Goal: Task Accomplishment & Management: Complete application form

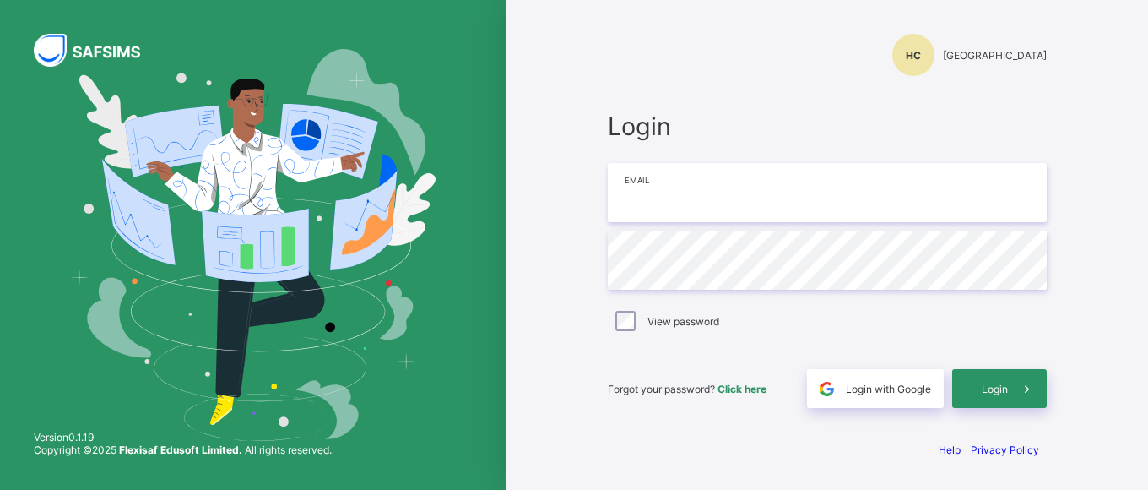
click at [687, 206] on input "email" at bounding box center [827, 192] width 439 height 59
type input "**********"
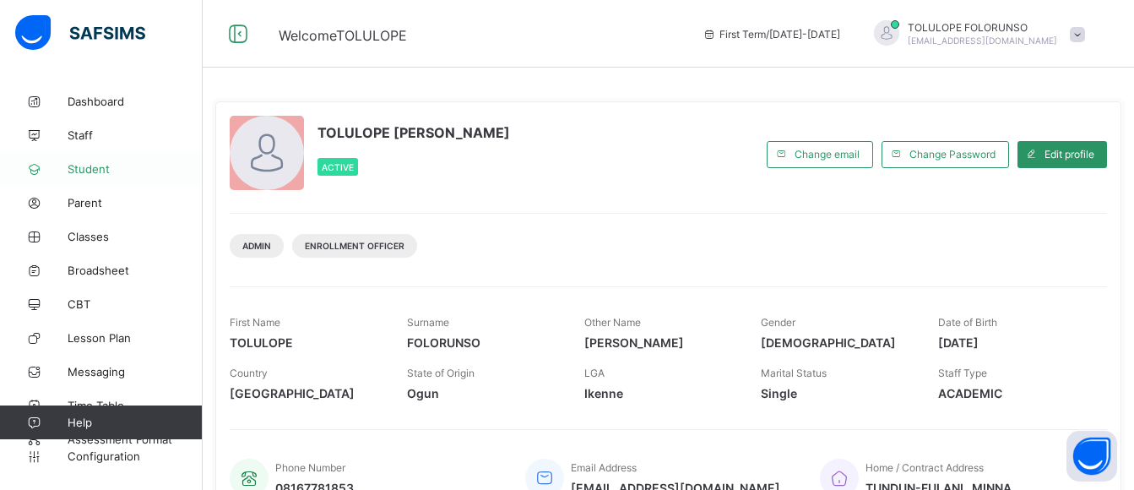
click at [91, 169] on span "Student" at bounding box center [135, 169] width 135 height 14
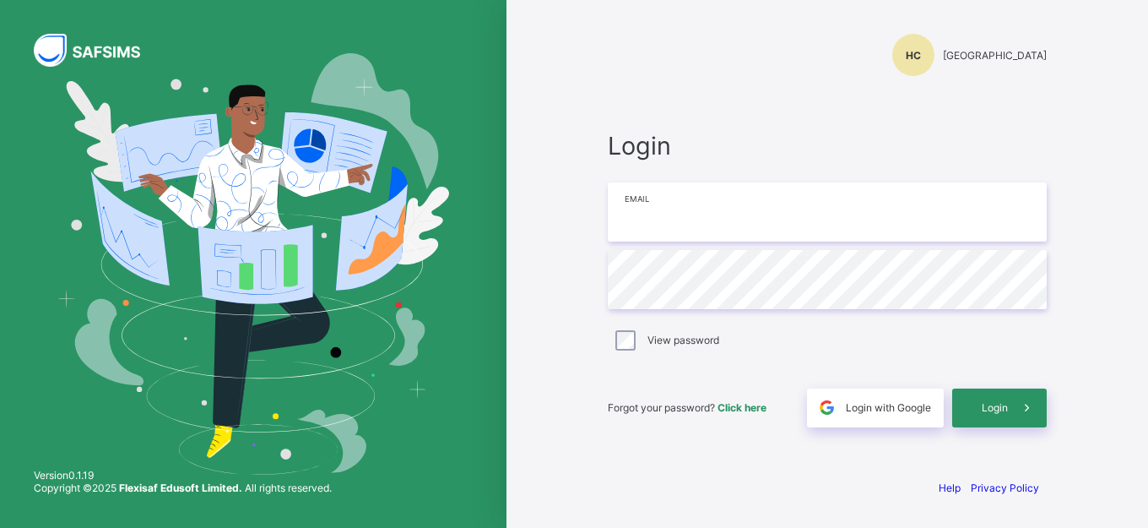
click at [732, 209] on input "email" at bounding box center [827, 211] width 439 height 59
type input "**********"
drag, startPoint x: 996, startPoint y: 407, endPoint x: 290, endPoint y: 157, distance: 748.1
click at [995, 407] on span "Login" at bounding box center [995, 407] width 26 height 13
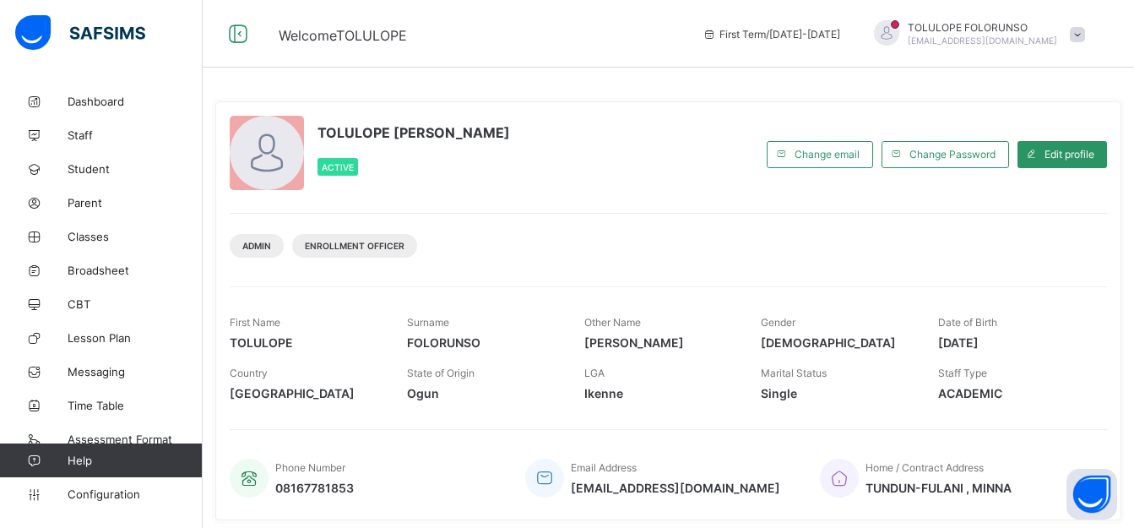
click at [732, 257] on div "Admin Enrollment Officer" at bounding box center [668, 239] width 877 height 53
click at [82, 242] on span "Classes" at bounding box center [135, 237] width 135 height 14
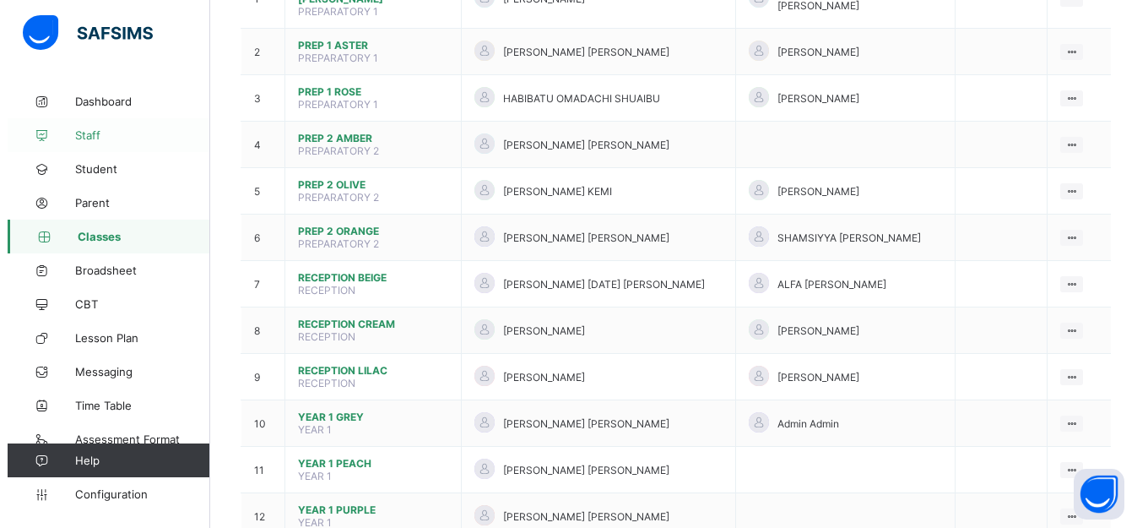
scroll to position [169, 0]
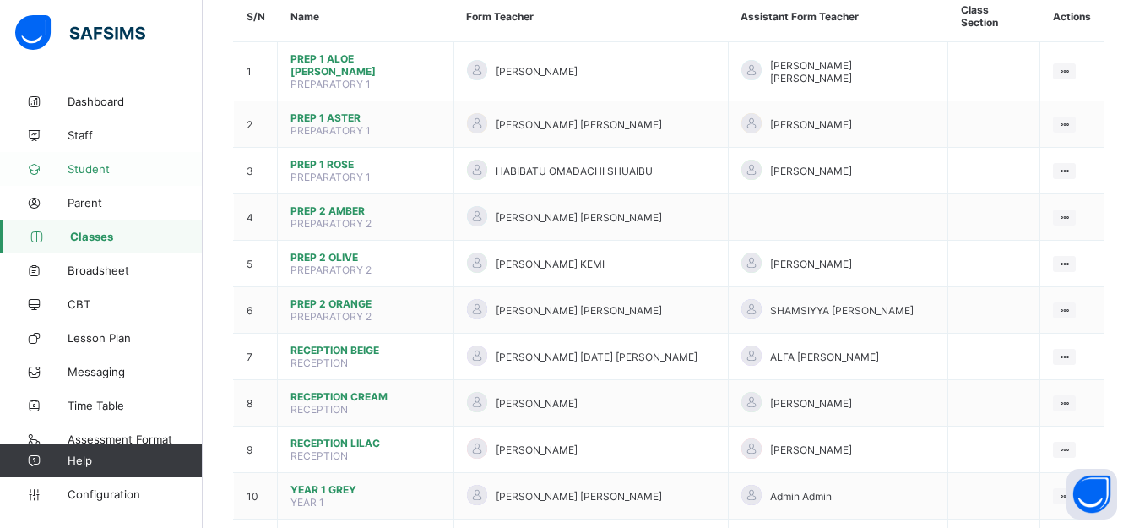
click at [113, 165] on span "Student" at bounding box center [135, 169] width 135 height 14
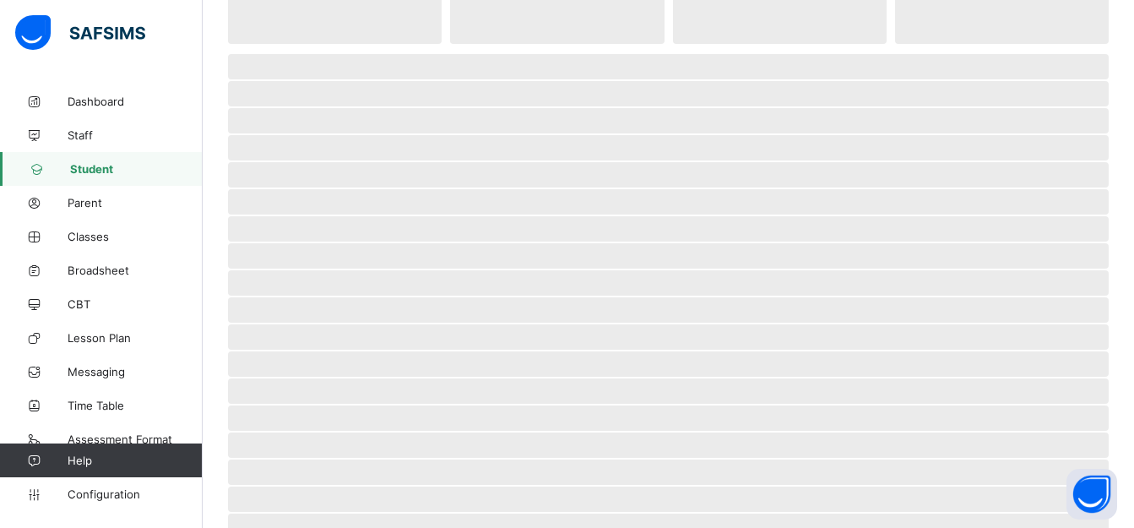
click at [118, 197] on span "Parent" at bounding box center [135, 203] width 135 height 14
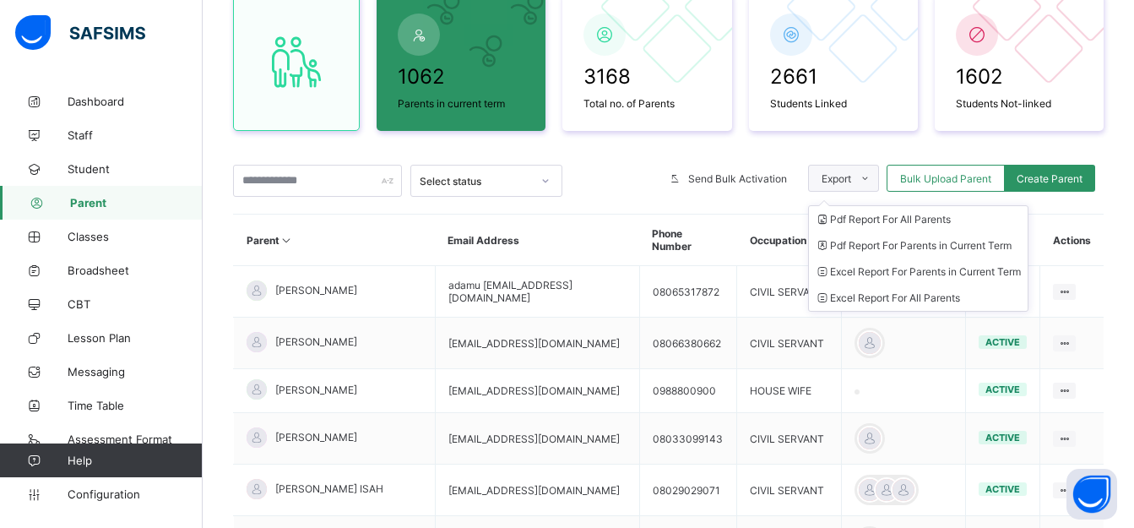
click at [878, 187] on span at bounding box center [864, 178] width 27 height 27
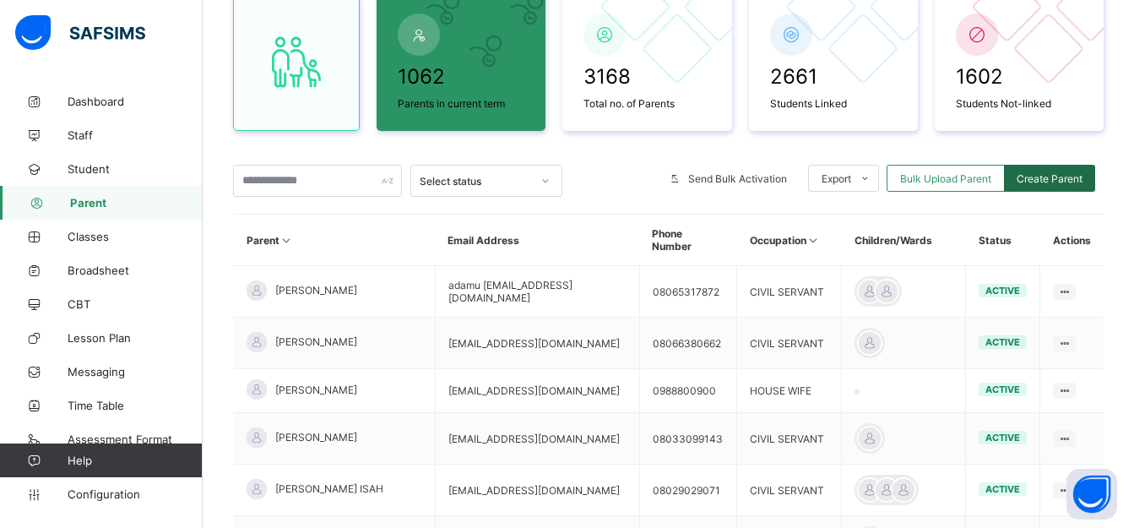
click at [1056, 172] on span "Create Parent" at bounding box center [1050, 178] width 66 height 13
select select "**"
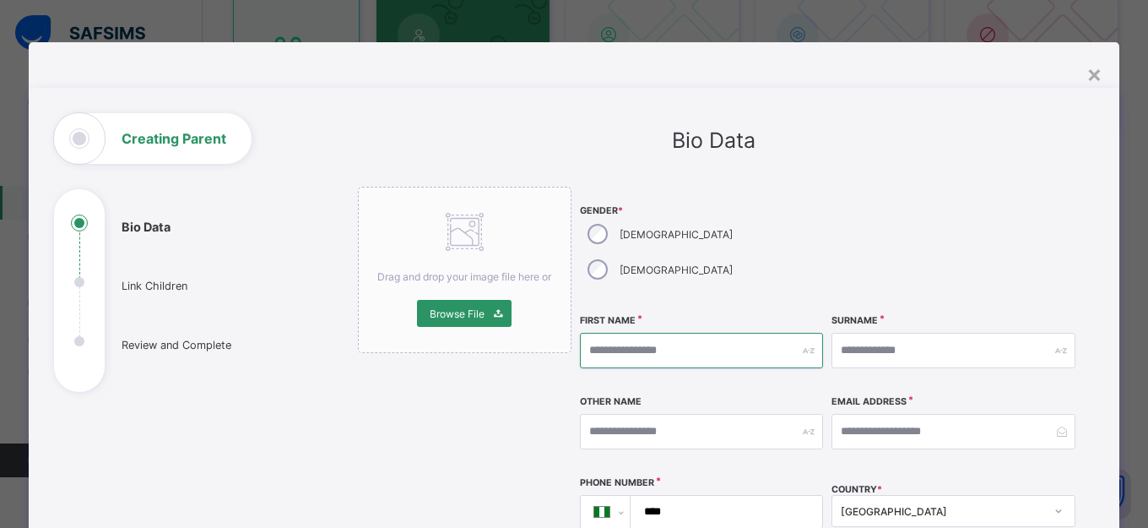
click at [779, 333] on input "text" at bounding box center [702, 350] width 244 height 35
type input "*"
type input "******"
drag, startPoint x: 641, startPoint y: 317, endPoint x: 521, endPoint y: 286, distance: 123.7
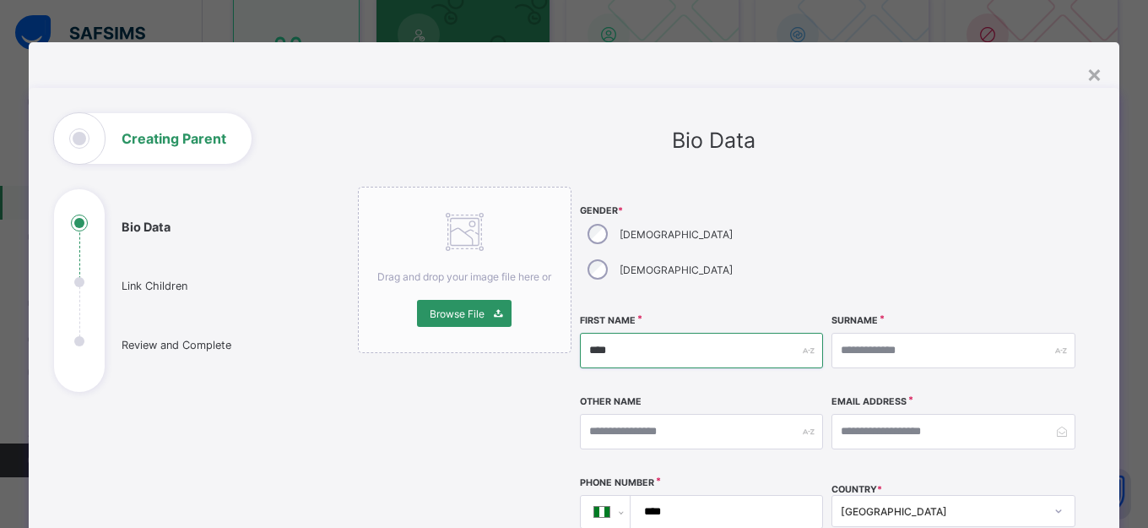
type input "****"
paste input "******"
type input "******"
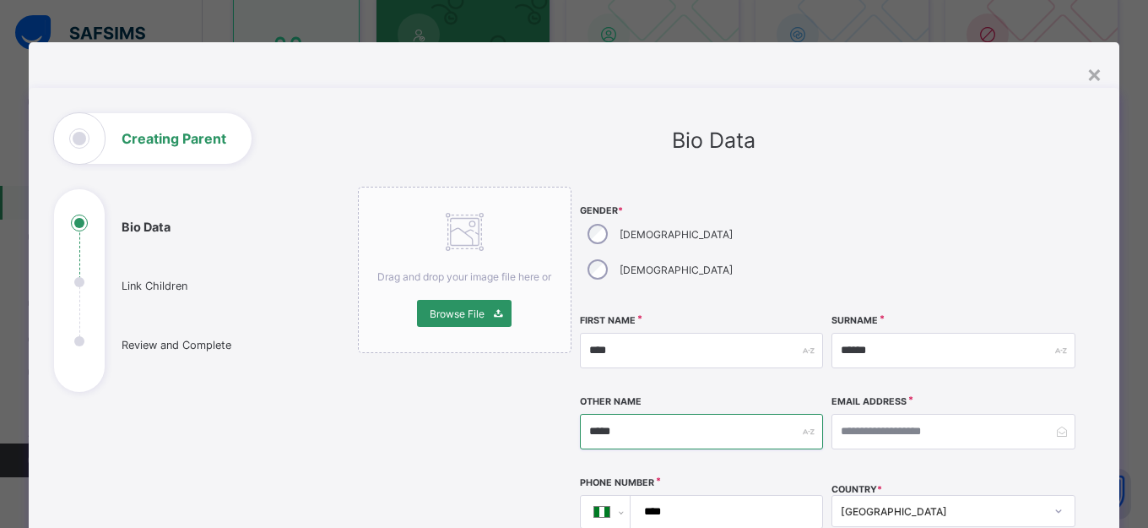
type input "*****"
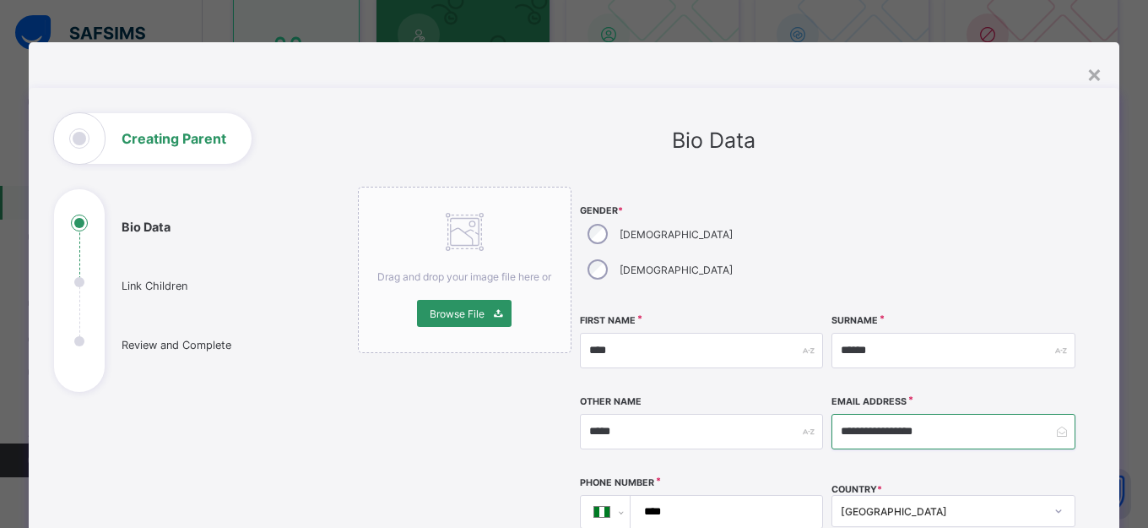
type input "**********"
click at [753, 496] on input "****" at bounding box center [723, 512] width 178 height 32
type input "****"
select select "**"
type input "**********"
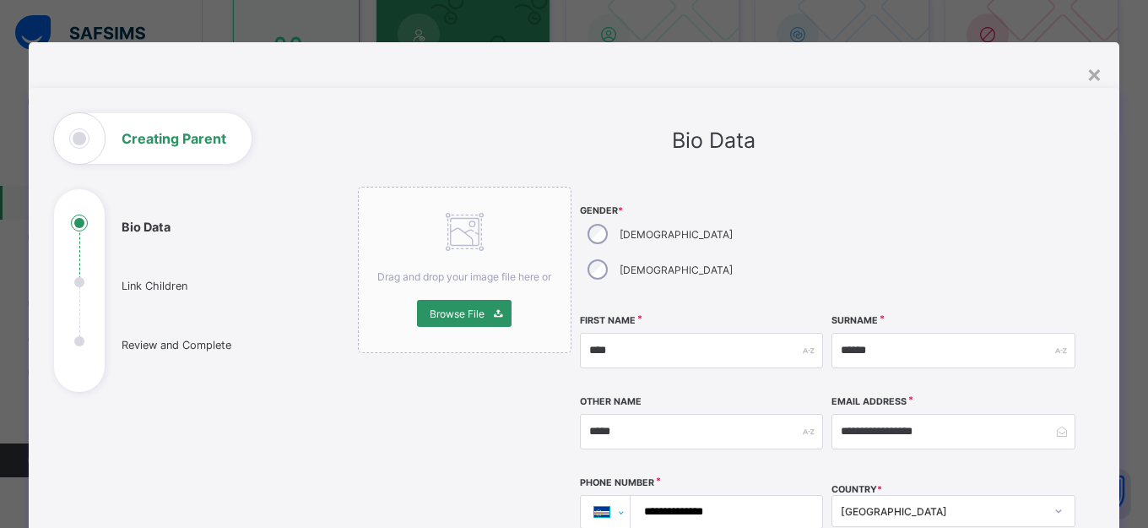
click at [616, 496] on select "**********" at bounding box center [612, 512] width 36 height 32
select select "**"
click at [594, 496] on select "**********" at bounding box center [612, 512] width 36 height 32
click at [712, 496] on input "****" at bounding box center [723, 512] width 178 height 32
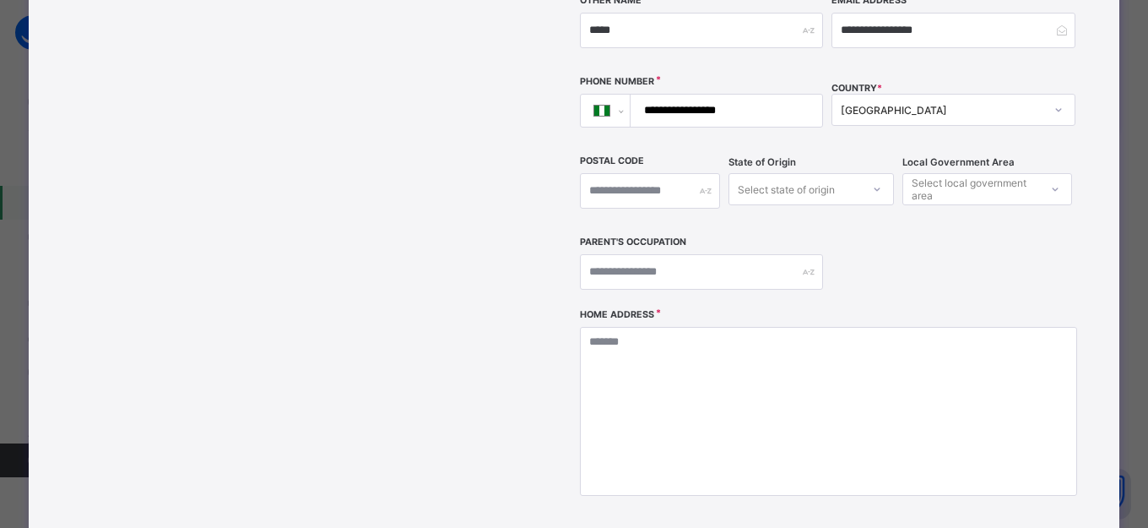
scroll to position [422, 0]
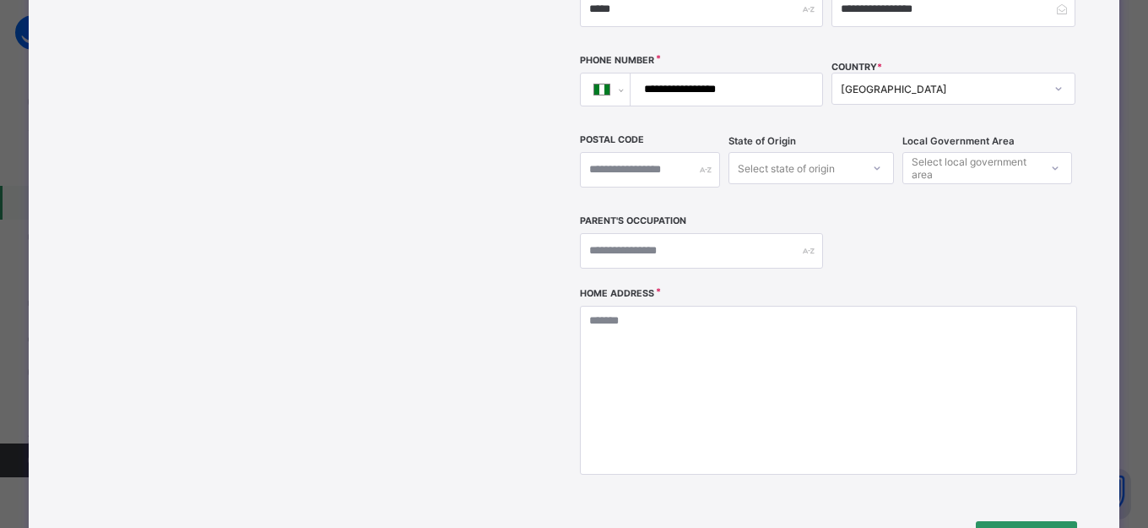
type input "**********"
click at [687, 233] on input "text" at bounding box center [702, 250] width 244 height 35
type input "*"
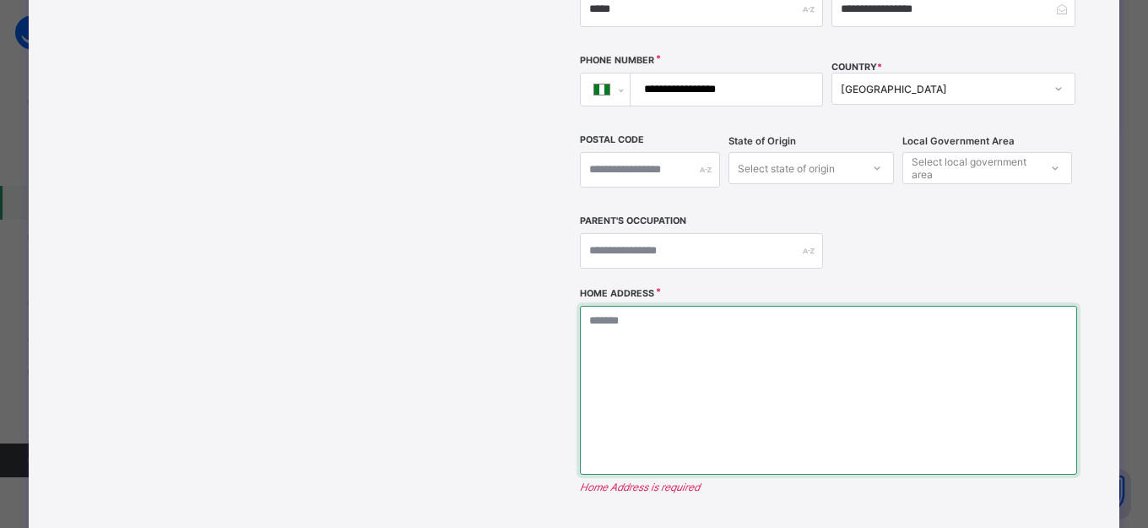
click at [702, 331] on textarea at bounding box center [828, 390] width 497 height 169
type textarea "**********"
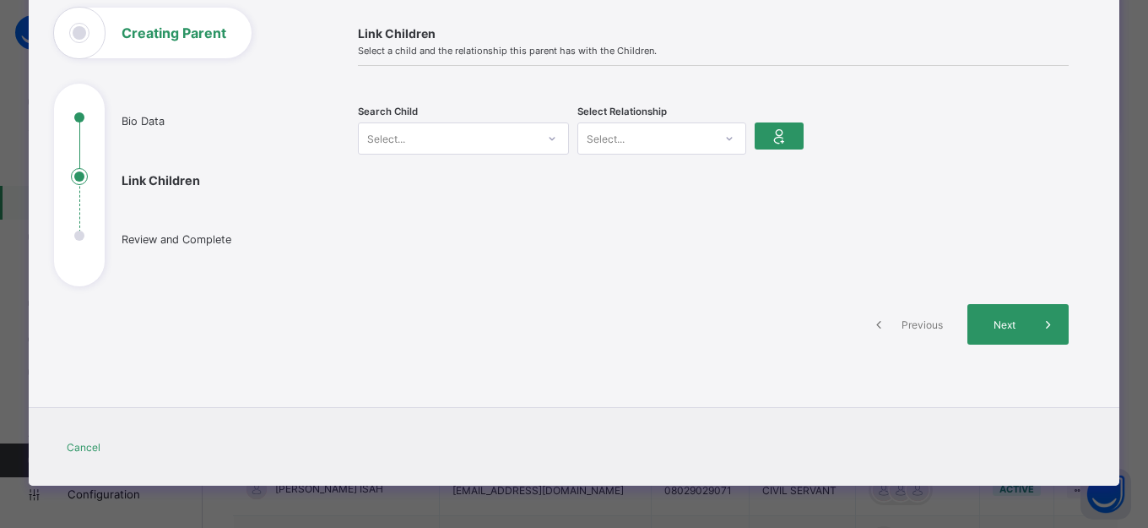
scroll to position [106, 0]
click at [498, 144] on div "Select..." at bounding box center [447, 139] width 177 height 24
type input "*"
type input "******"
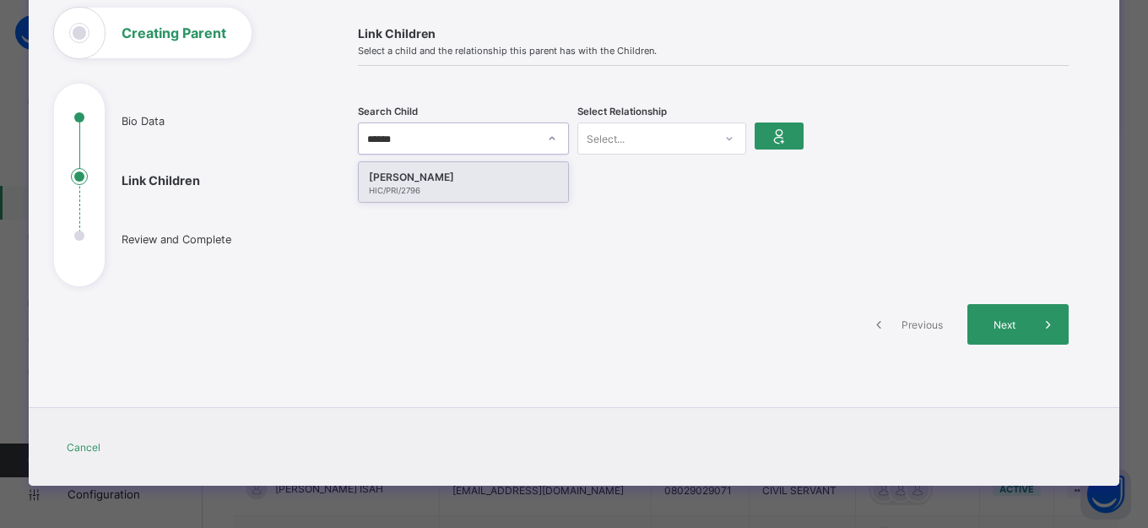
click at [509, 183] on div "JEROME VALIKEM ADZOYI" at bounding box center [463, 177] width 189 height 17
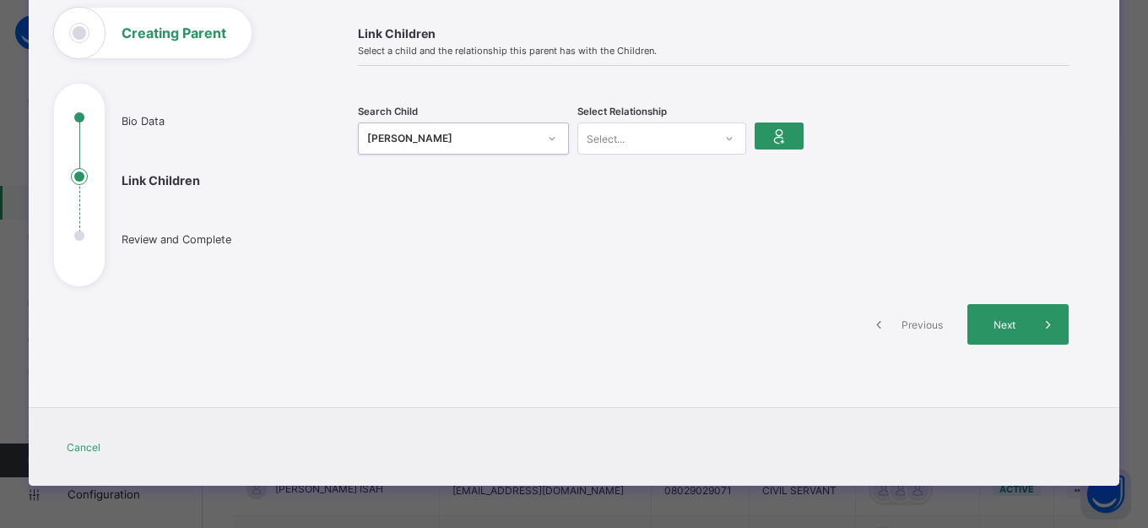
click at [648, 138] on div "Select..." at bounding box center [645, 139] width 135 height 24
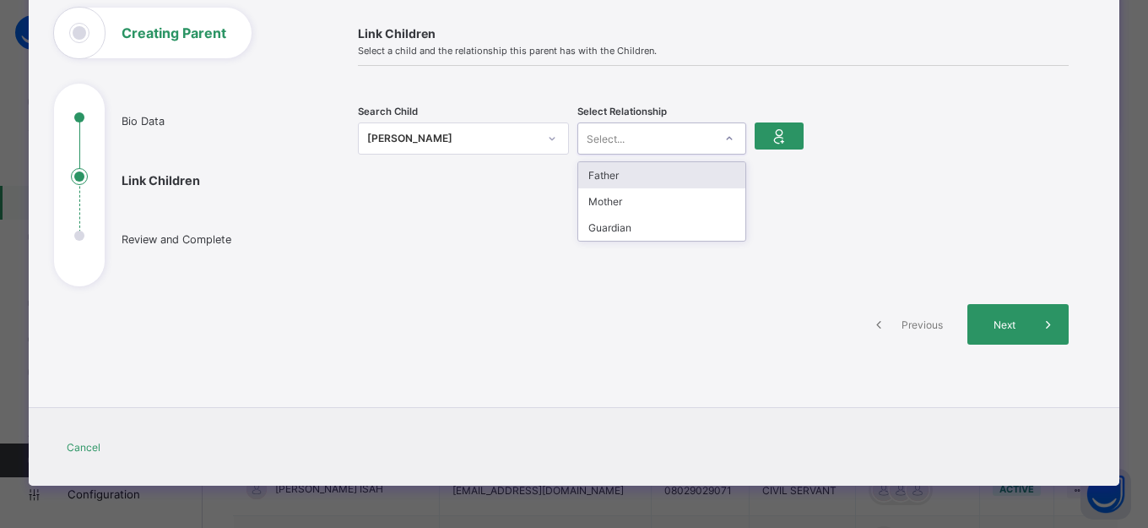
click at [617, 174] on div "Father" at bounding box center [661, 175] width 167 height 26
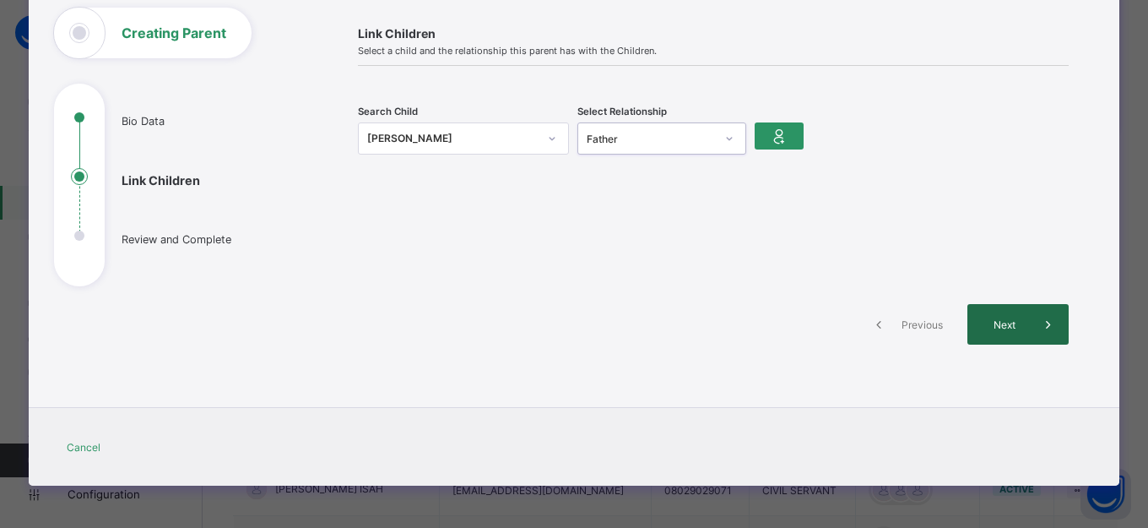
click at [987, 322] on span "Next" at bounding box center [1004, 324] width 48 height 13
drag, startPoint x: 772, startPoint y: 137, endPoint x: 776, endPoint y: 179, distance: 42.4
click at [773, 137] on icon at bounding box center [780, 136] width 24 height 20
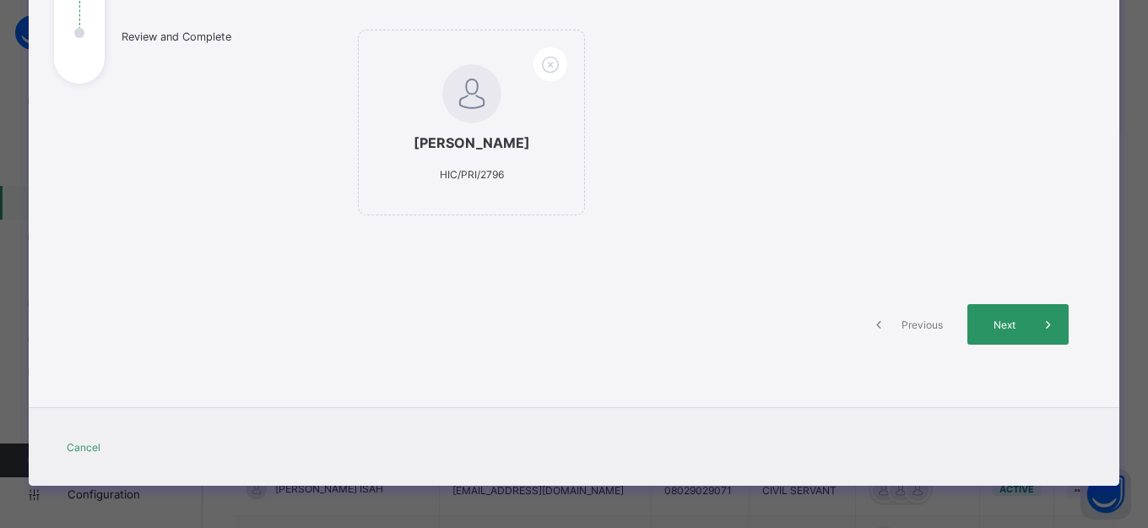
scroll to position [325, 0]
click at [1007, 319] on span "Next" at bounding box center [1004, 324] width 48 height 13
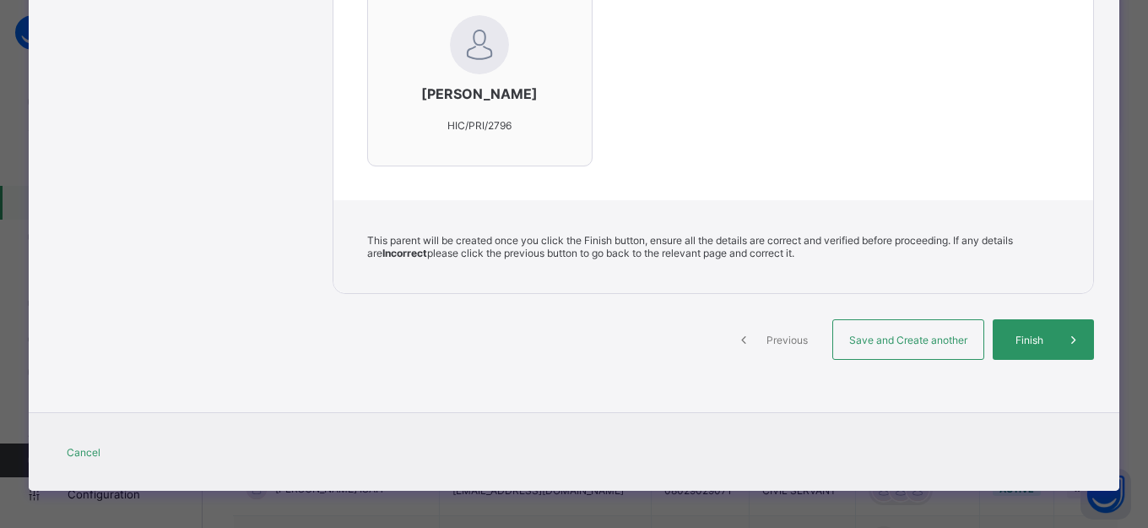
scroll to position [597, 0]
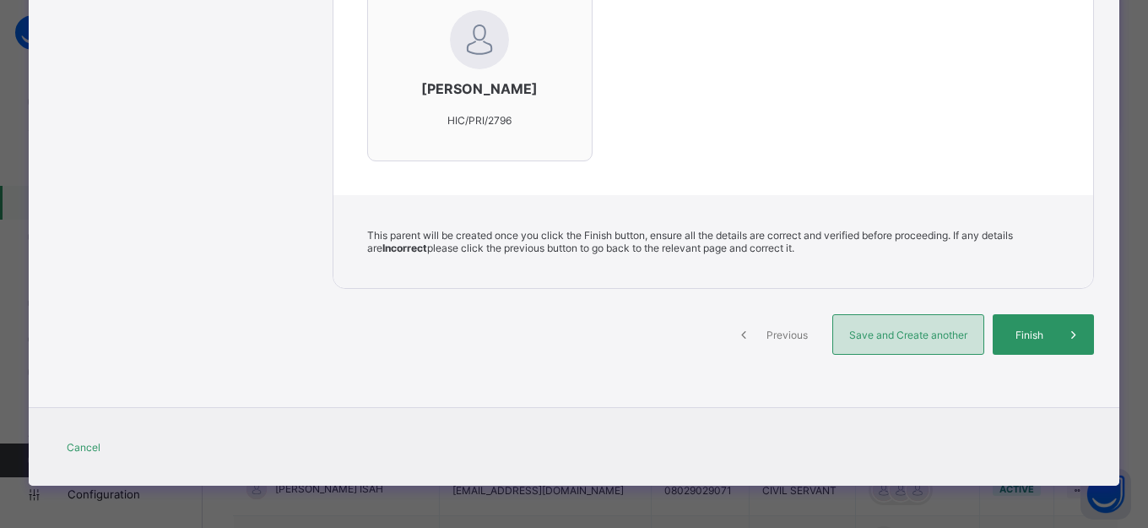
click at [904, 337] on span "Save and Create another" at bounding box center [908, 334] width 125 height 13
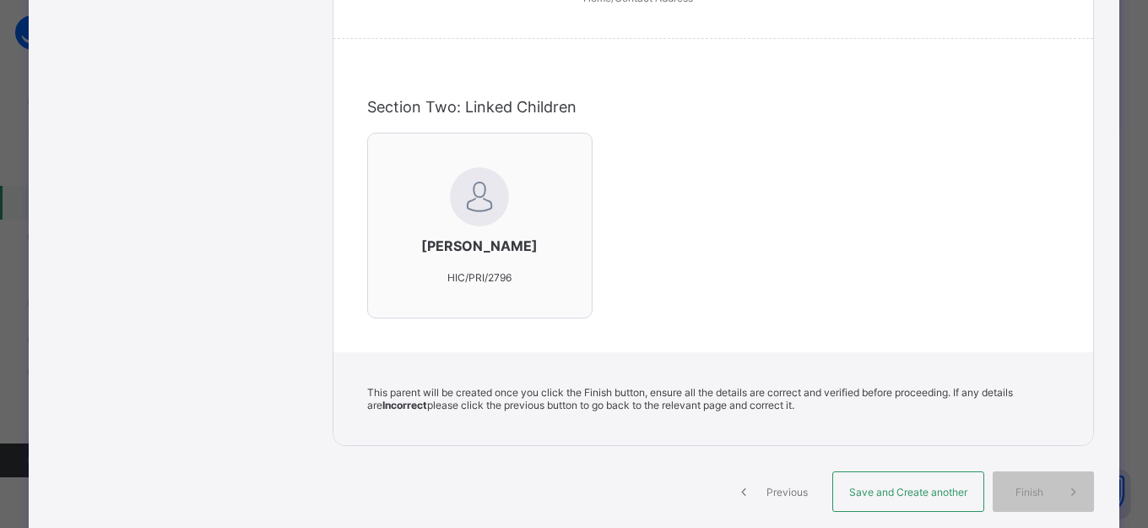
scroll to position [344, 0]
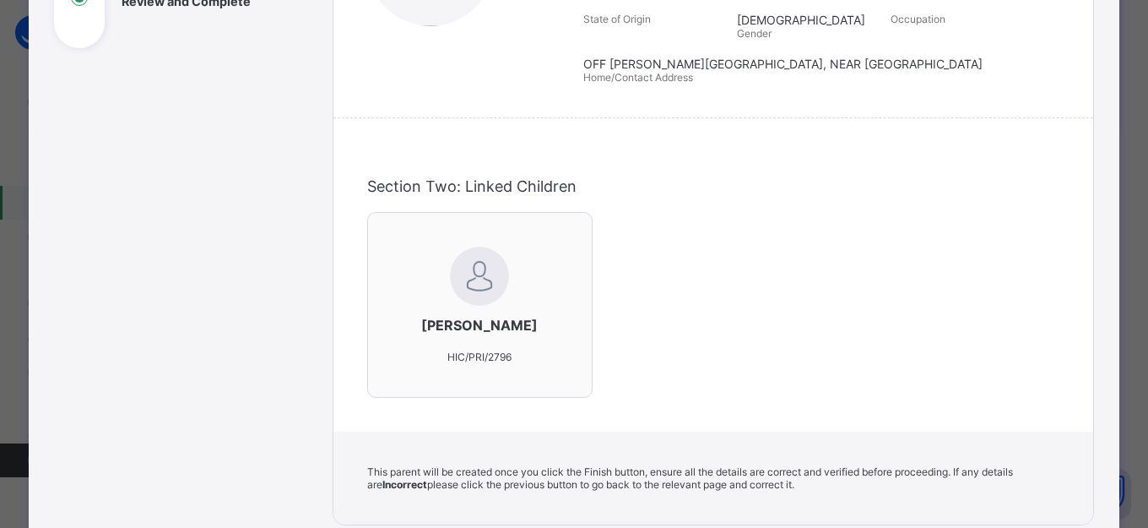
select select "**"
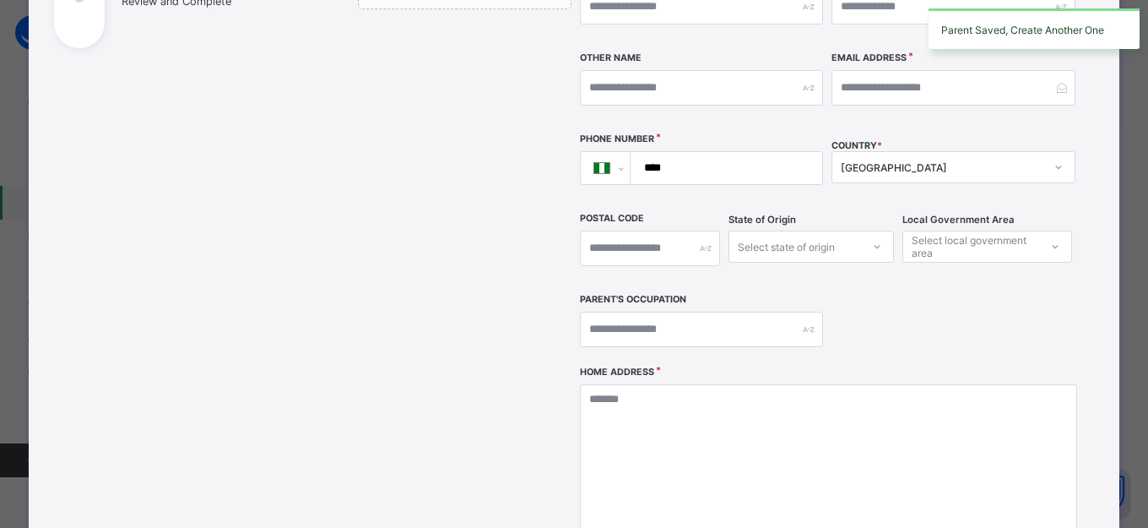
scroll to position [90, 0]
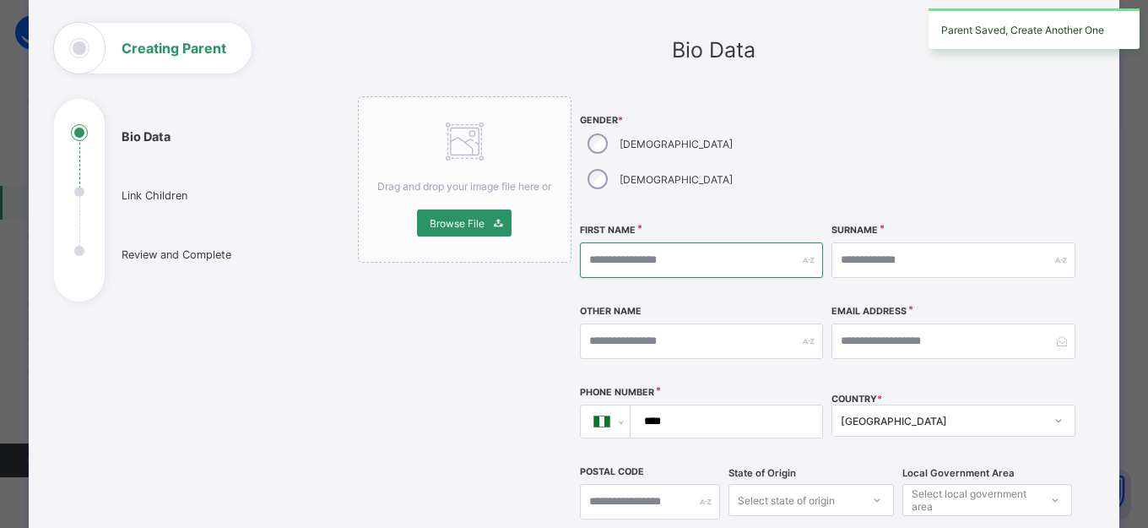
click at [674, 242] on input "text" at bounding box center [702, 259] width 244 height 35
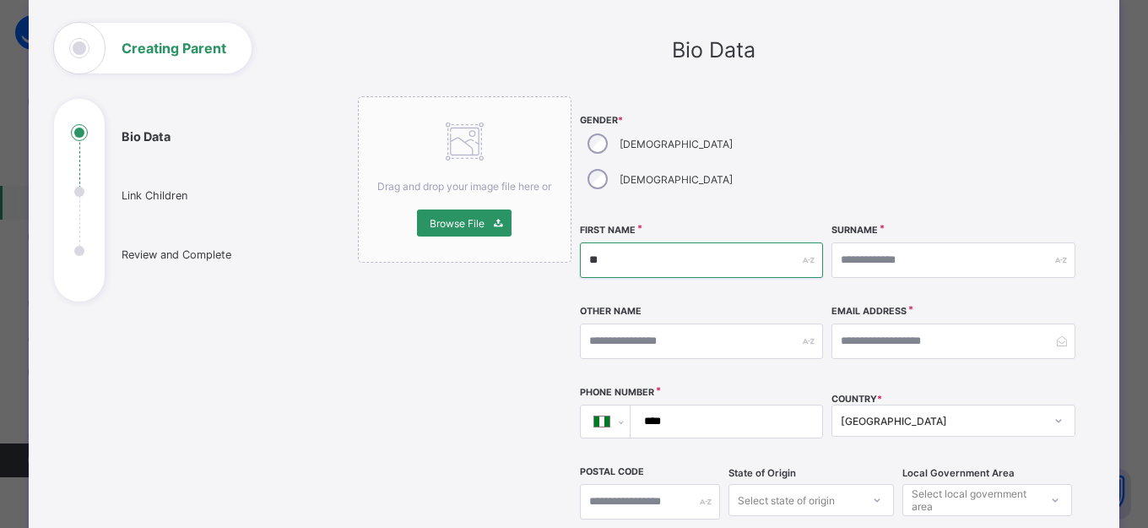
type input "*"
click at [691, 242] on input "****" at bounding box center [702, 259] width 244 height 35
type input "*****"
type input "******"
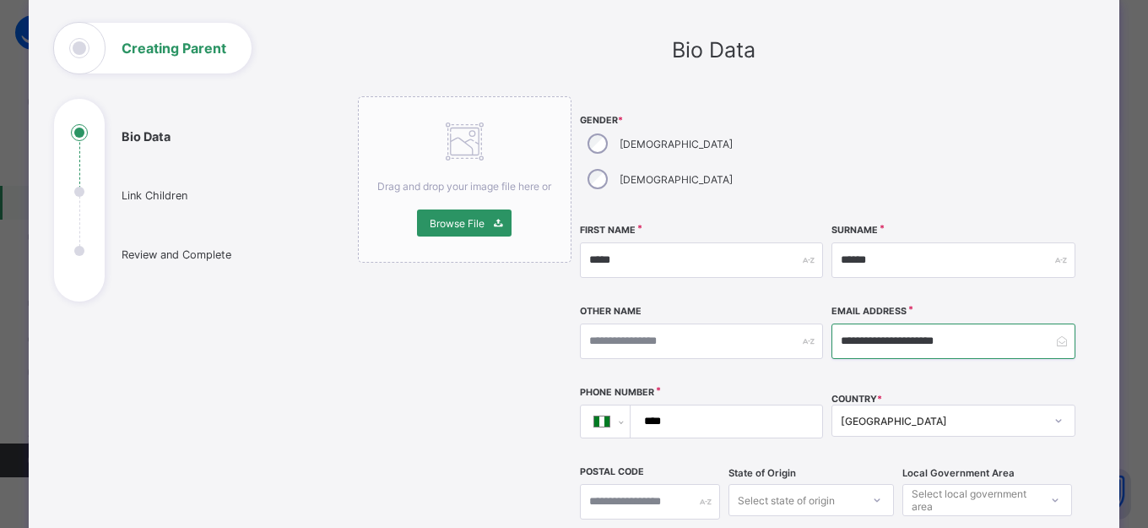
type input "**********"
click at [759, 405] on input "****" at bounding box center [723, 421] width 178 height 32
type input "**********"
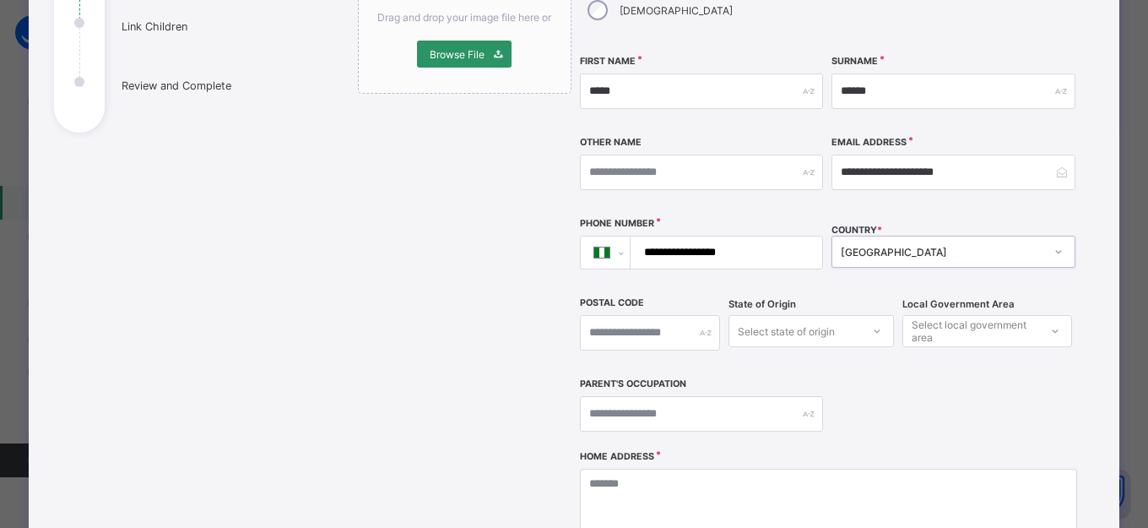
scroll to position [344, 0]
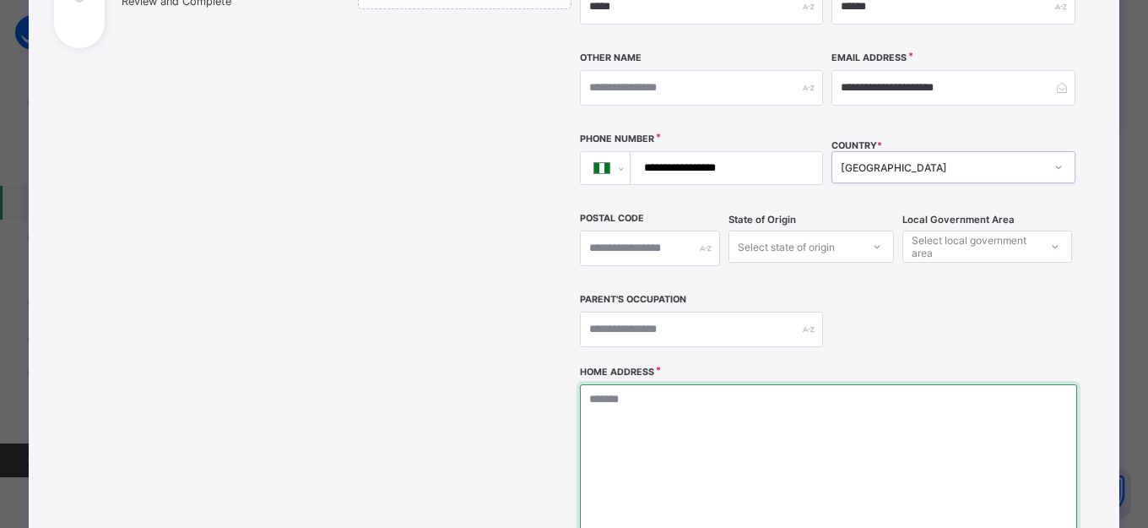
drag, startPoint x: 710, startPoint y: 409, endPoint x: 750, endPoint y: 383, distance: 47.1
click at [731, 397] on textarea at bounding box center [828, 468] width 497 height 169
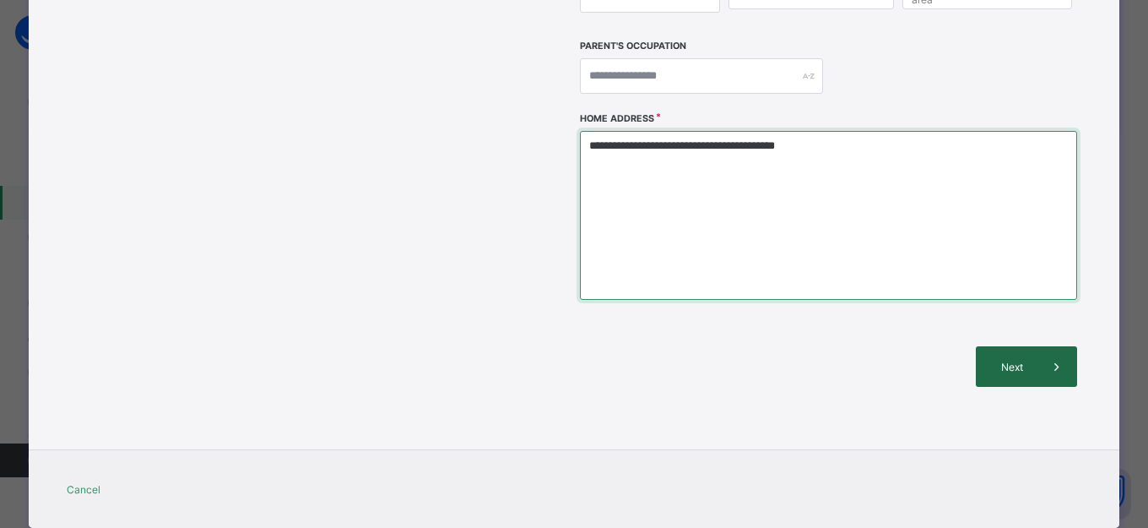
type textarea "**********"
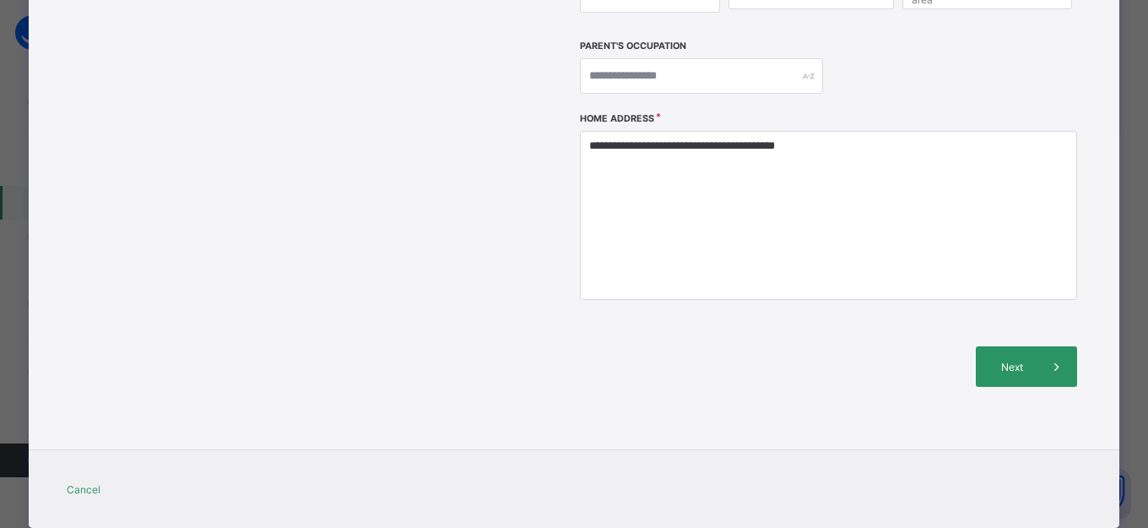
drag, startPoint x: 1018, startPoint y: 340, endPoint x: 448, endPoint y: 207, distance: 586.2
click at [1020, 346] on div "Next" at bounding box center [1026, 366] width 101 height 41
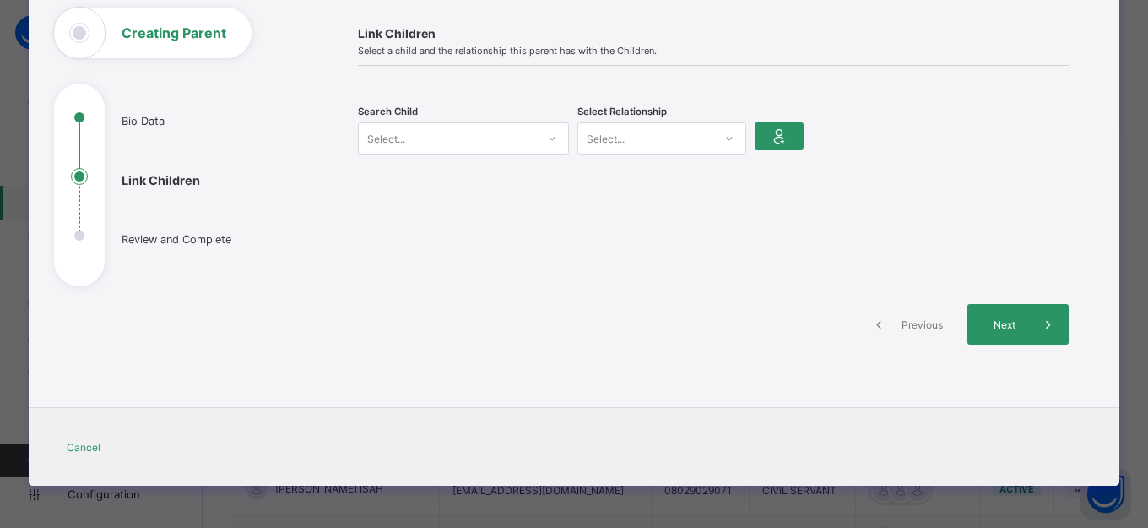
scroll to position [106, 0]
click at [449, 140] on div "Select..." at bounding box center [447, 139] width 177 height 24
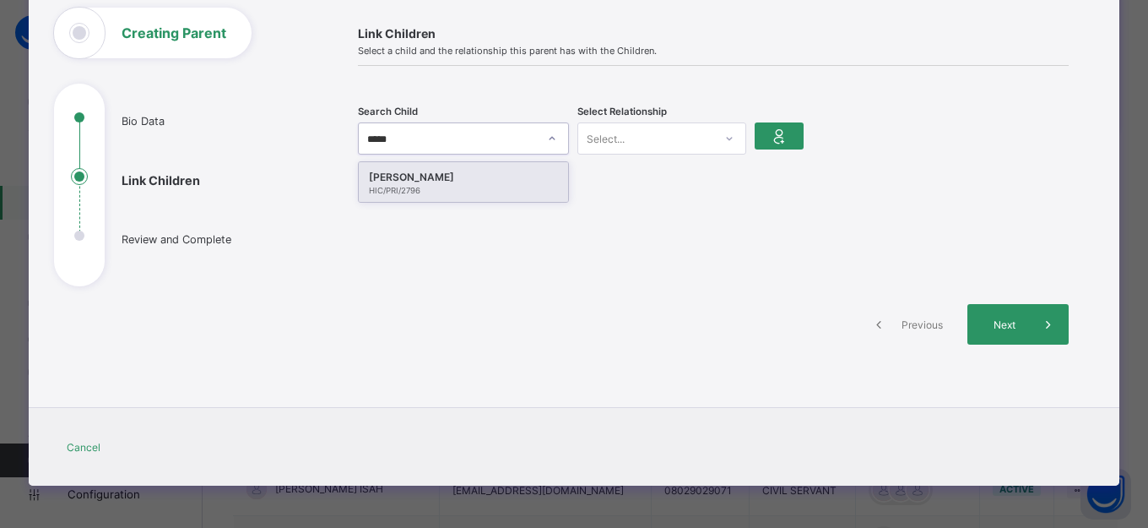
type input "******"
click at [434, 174] on div "JEROME VALIKEM ADZOYI" at bounding box center [463, 177] width 189 height 17
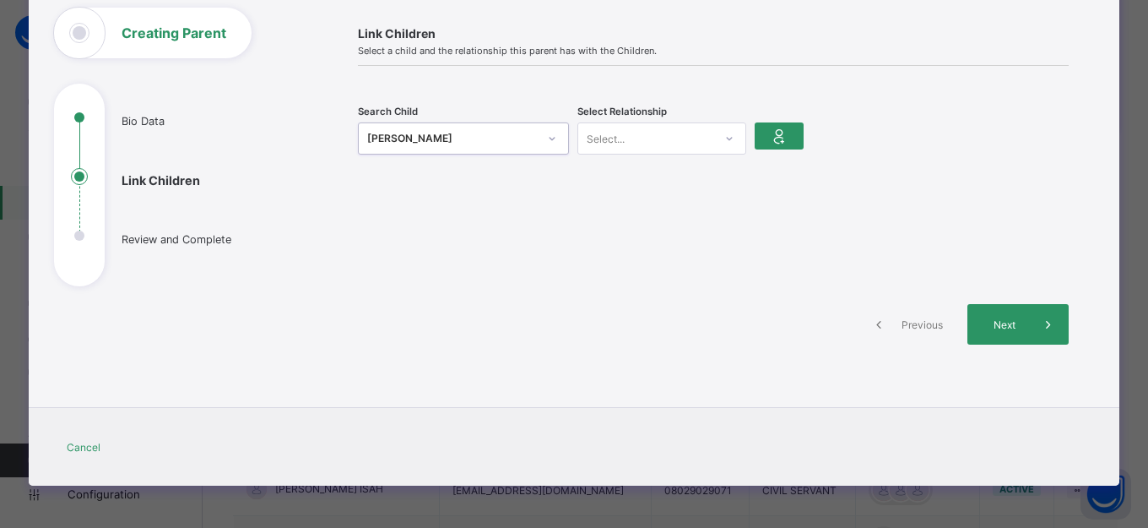
click at [682, 143] on div "Select..." at bounding box center [645, 139] width 135 height 24
click at [654, 195] on div "Mother" at bounding box center [661, 201] width 167 height 26
click at [783, 138] on icon at bounding box center [780, 136] width 24 height 20
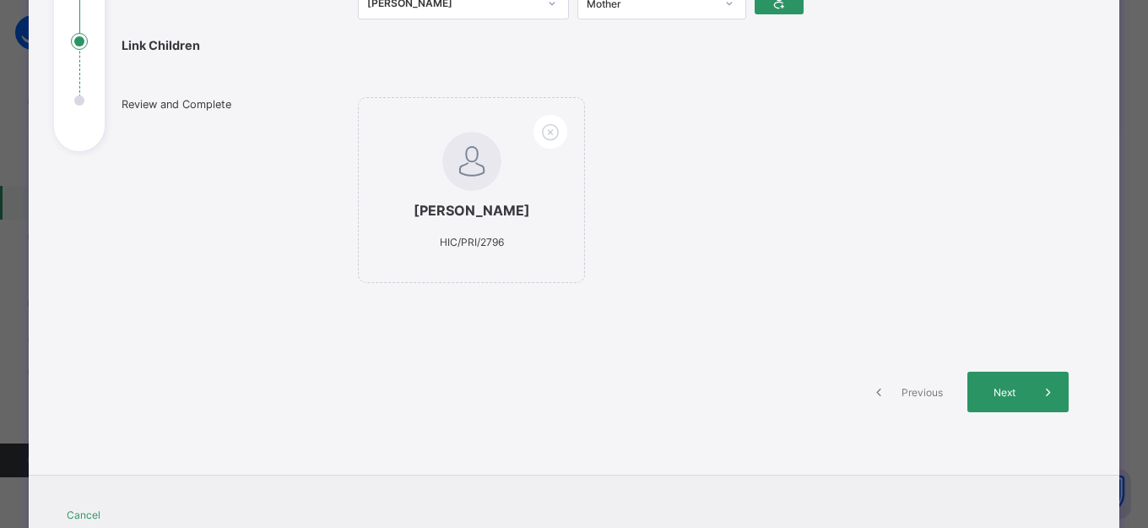
scroll to position [325, 0]
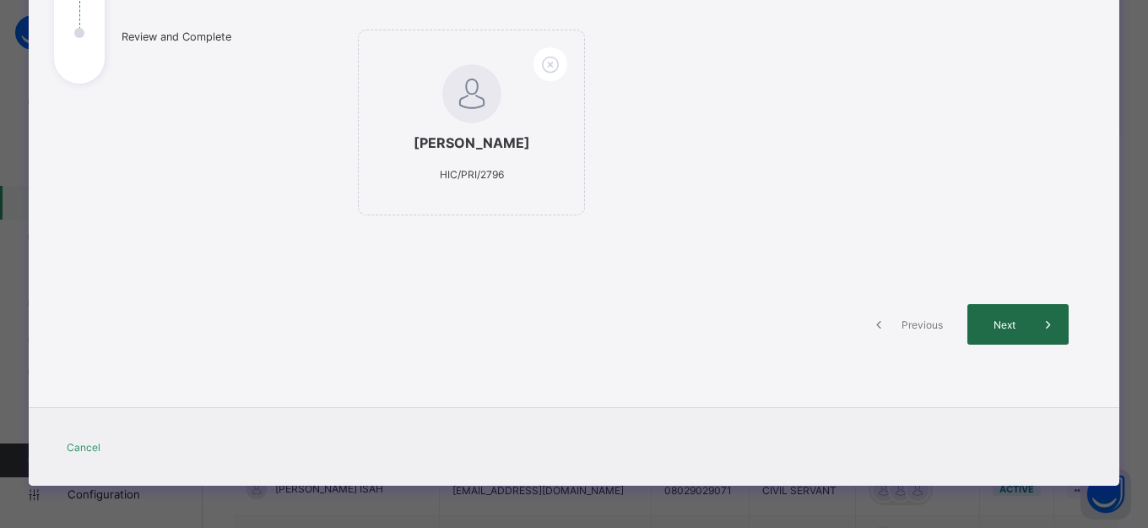
click at [1001, 328] on span "Next" at bounding box center [1004, 324] width 48 height 13
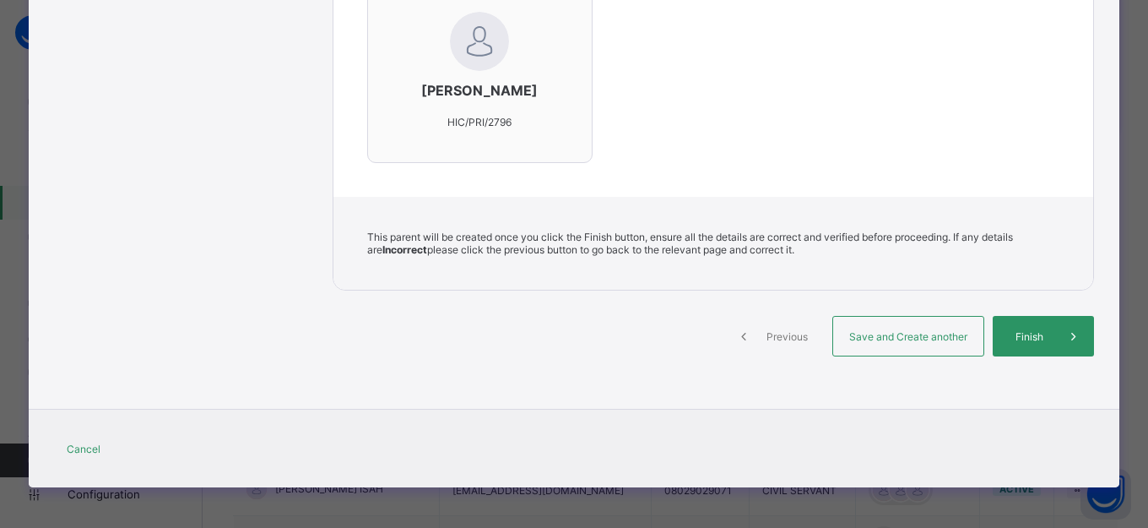
scroll to position [597, 0]
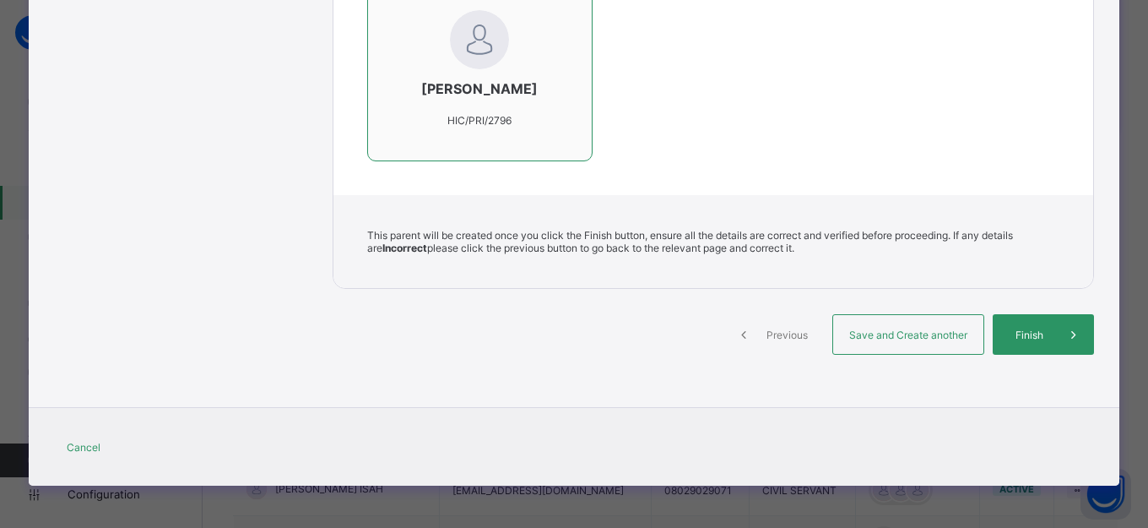
drag, startPoint x: 936, startPoint y: 331, endPoint x: 519, endPoint y: 131, distance: 461.9
click at [936, 331] on span "Save and Create another" at bounding box center [908, 334] width 125 height 13
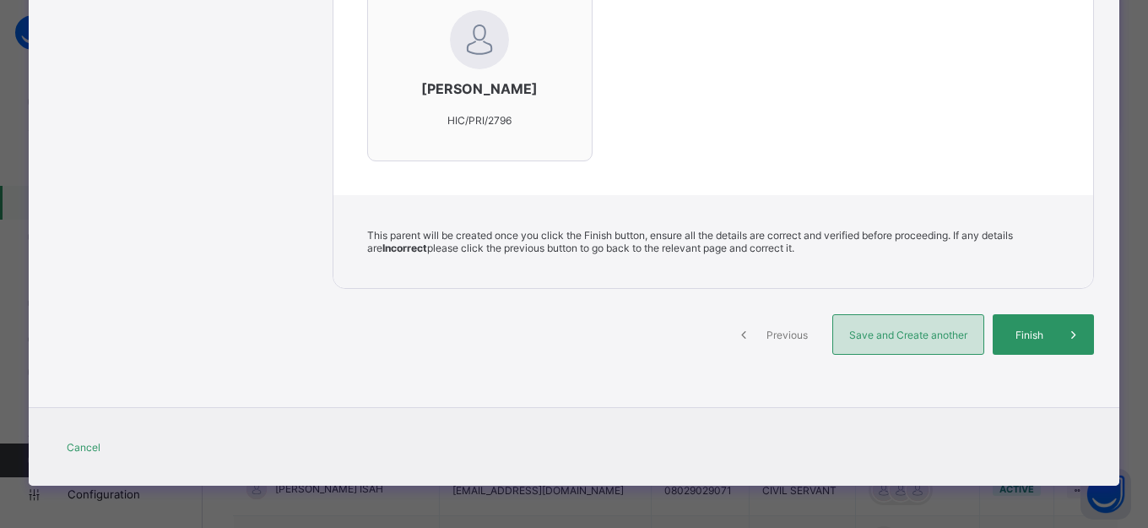
click at [866, 343] on div "Save and Create another" at bounding box center [909, 334] width 152 height 41
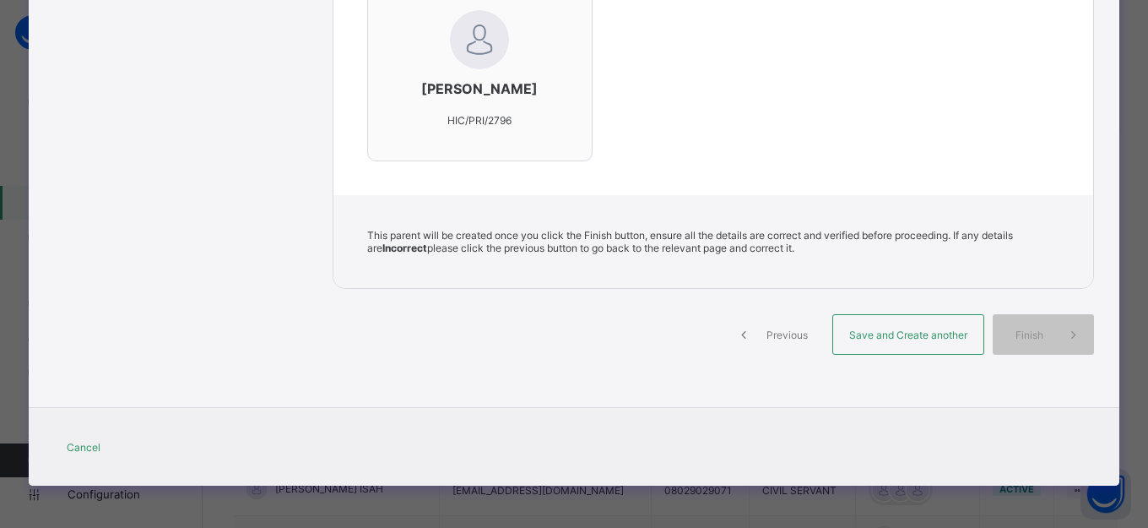
select select "**"
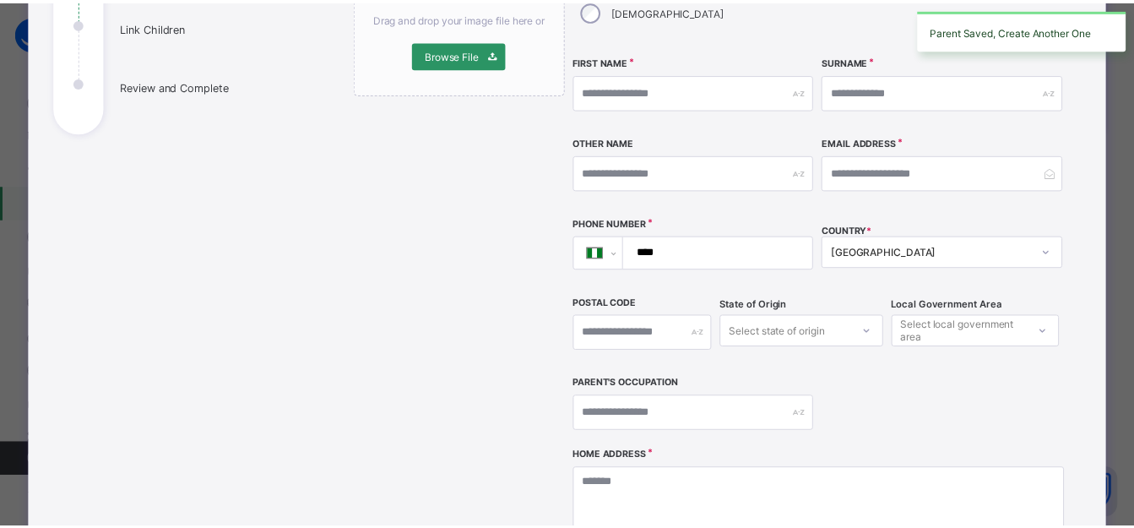
scroll to position [0, 0]
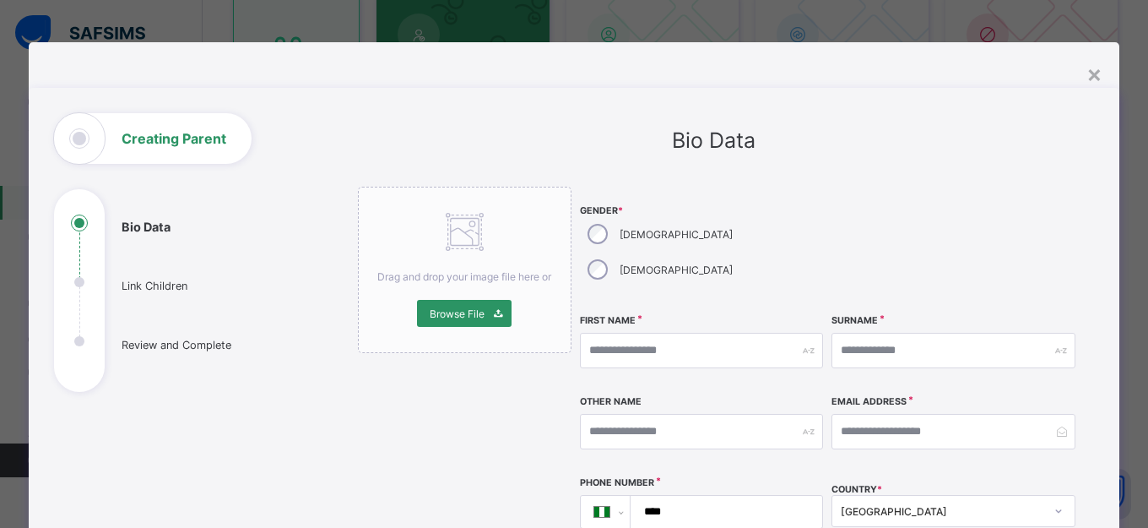
drag, startPoint x: 1096, startPoint y: 73, endPoint x: 241, endPoint y: 230, distance: 869.6
click at [1096, 73] on div "×" at bounding box center [1095, 73] width 16 height 29
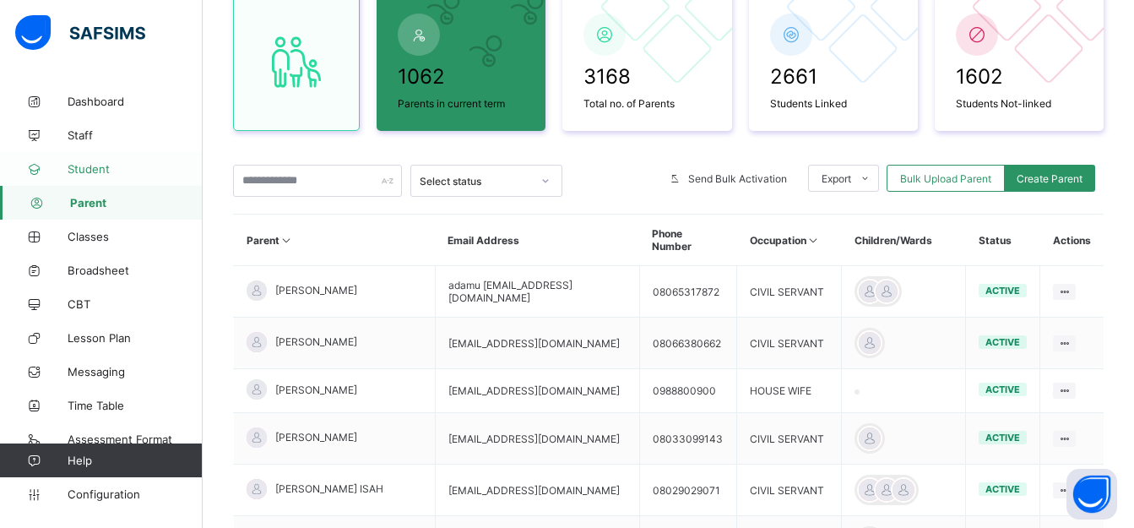
click at [118, 171] on span "Student" at bounding box center [135, 169] width 135 height 14
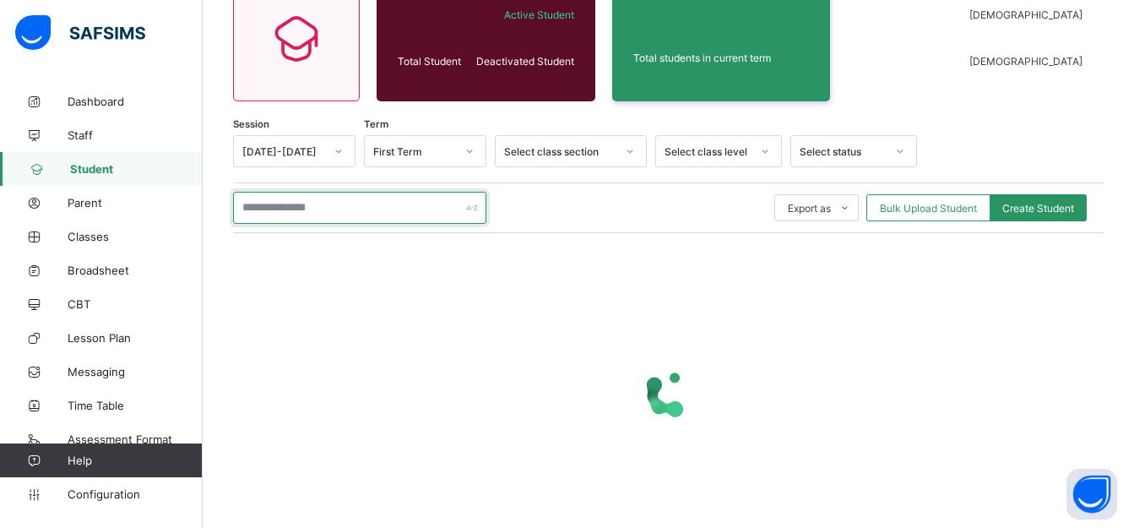
click at [306, 207] on input "text" at bounding box center [359, 208] width 253 height 32
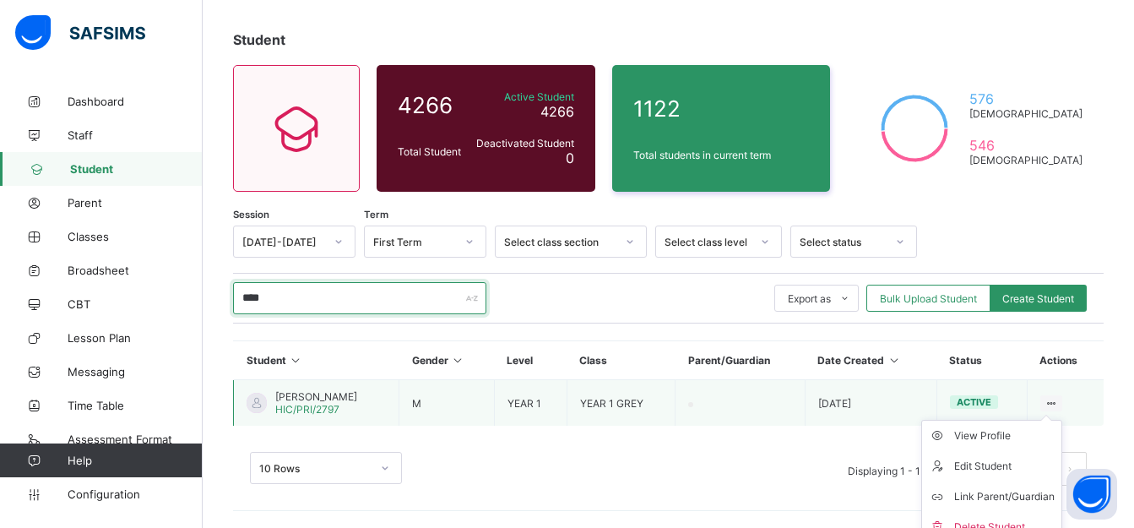
scroll to position [94, 0]
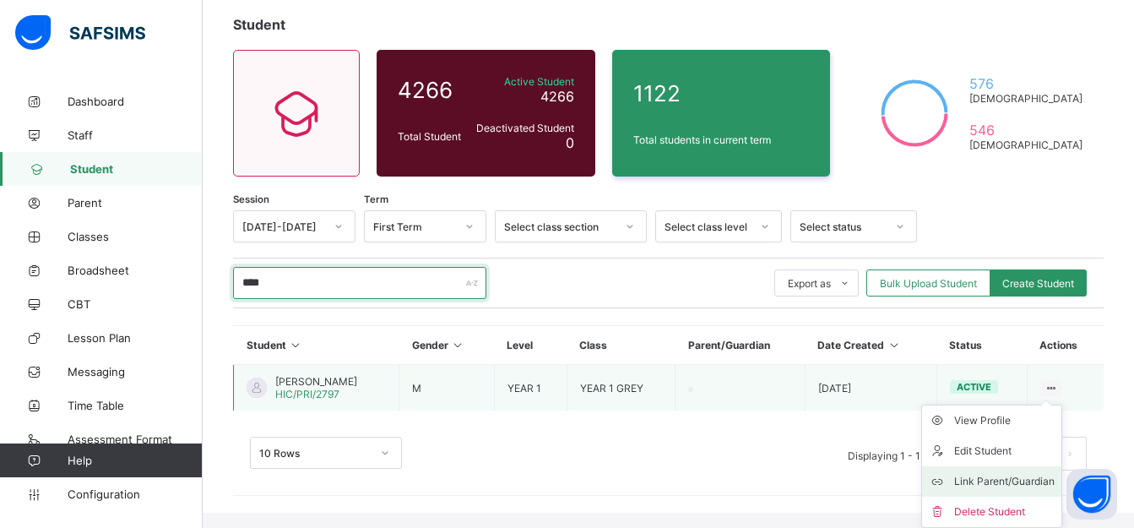
type input "****"
click at [983, 486] on div "Link Parent/Guardian" at bounding box center [1004, 481] width 100 height 17
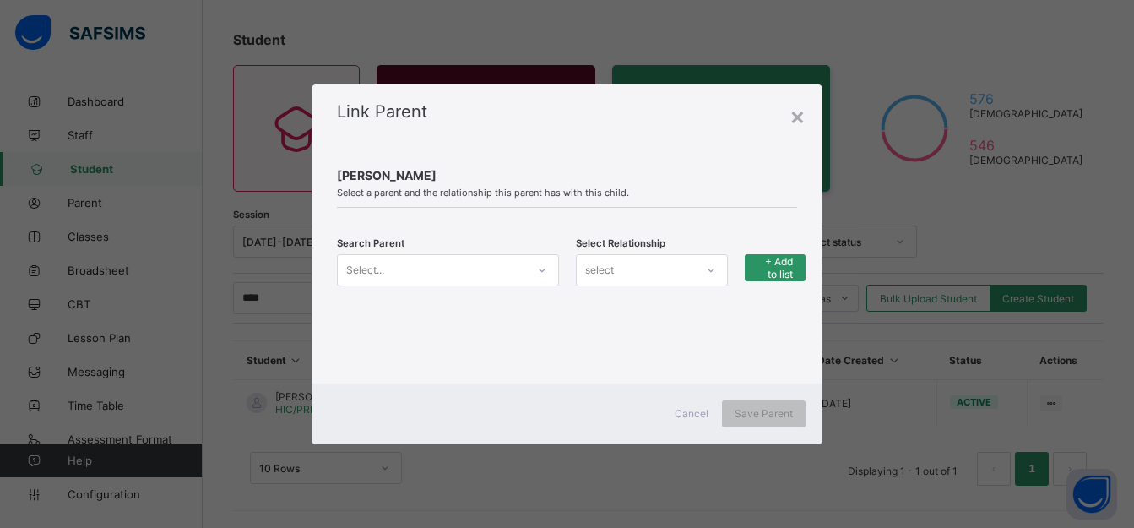
scroll to position [79, 0]
click at [468, 273] on div "Select..." at bounding box center [431, 270] width 187 height 24
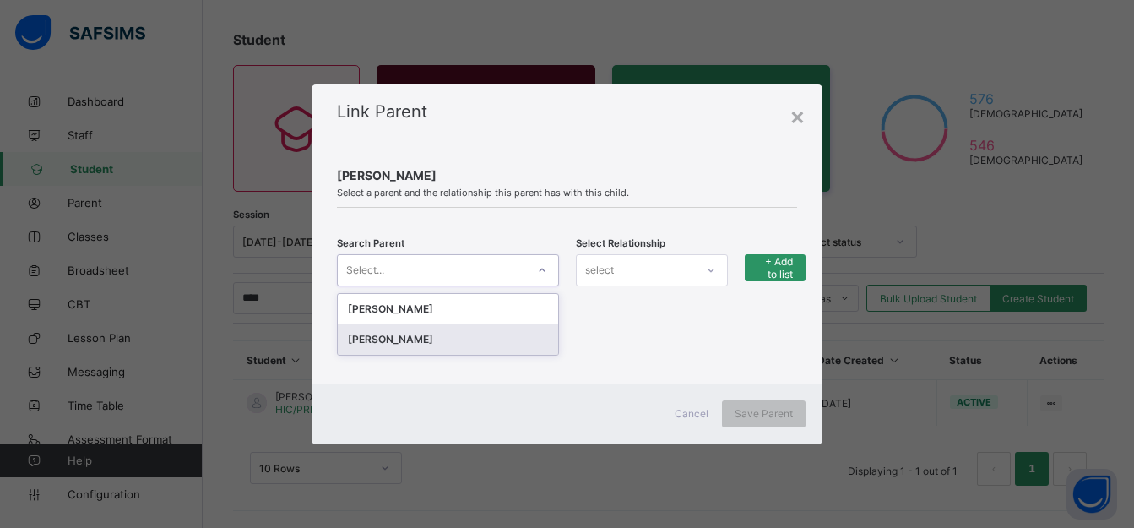
click at [433, 341] on div "FRED ADZOYI" at bounding box center [447, 339] width 199 height 17
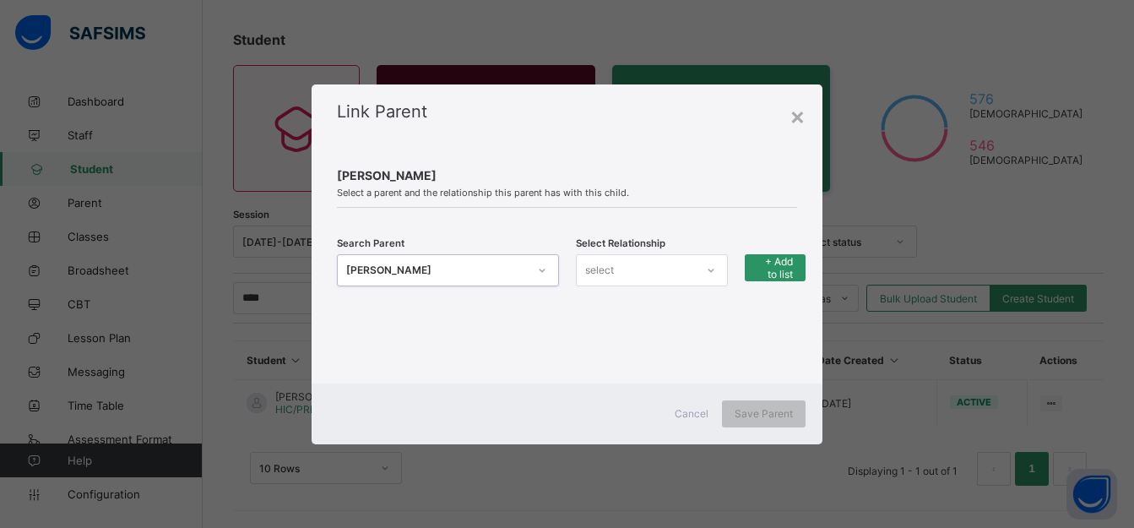
click at [690, 274] on div "select" at bounding box center [636, 270] width 119 height 24
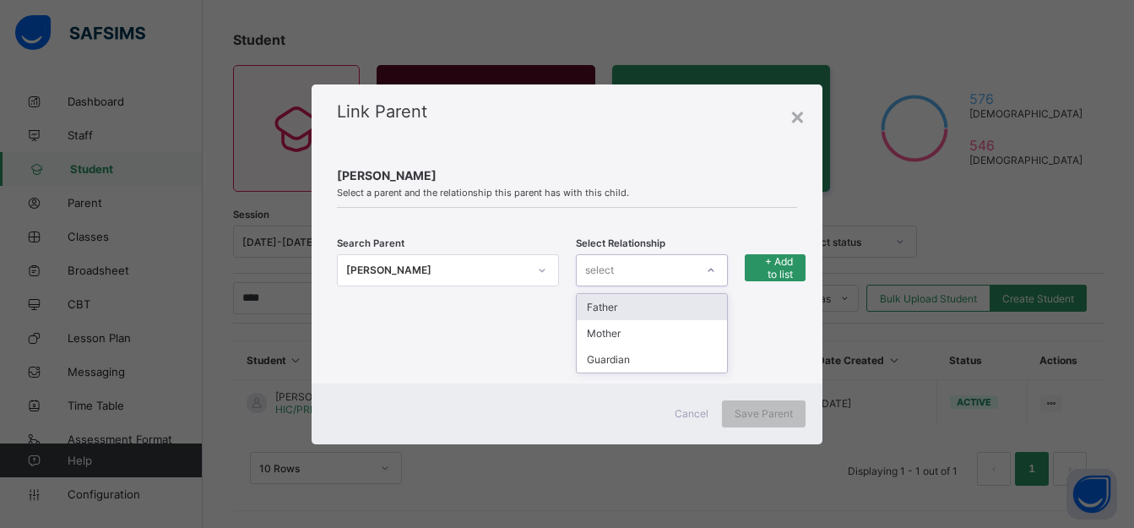
click at [643, 305] on div "Father" at bounding box center [652, 307] width 151 height 26
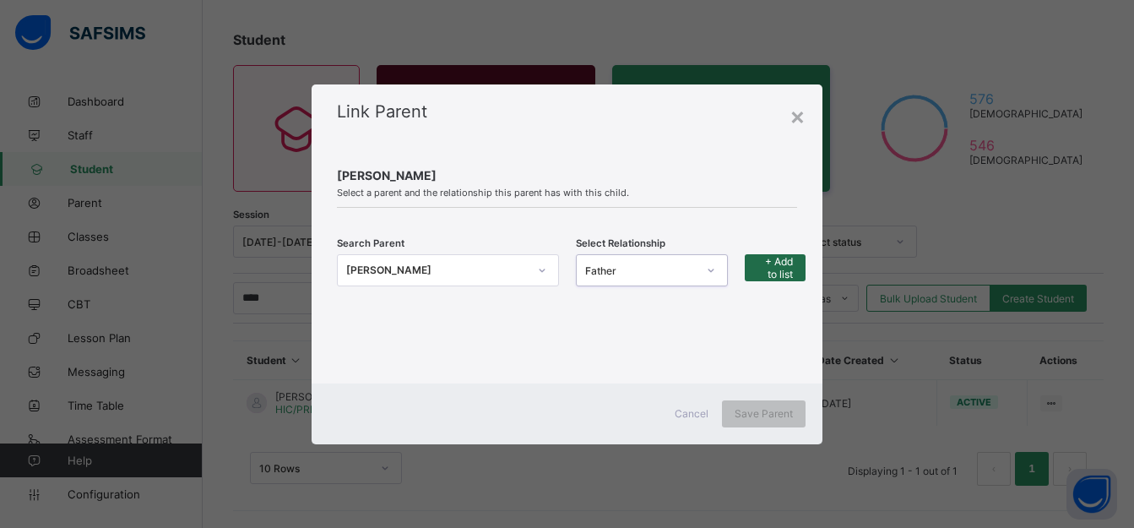
click at [773, 269] on span "+ Add to list" at bounding box center [774, 267] width 35 height 25
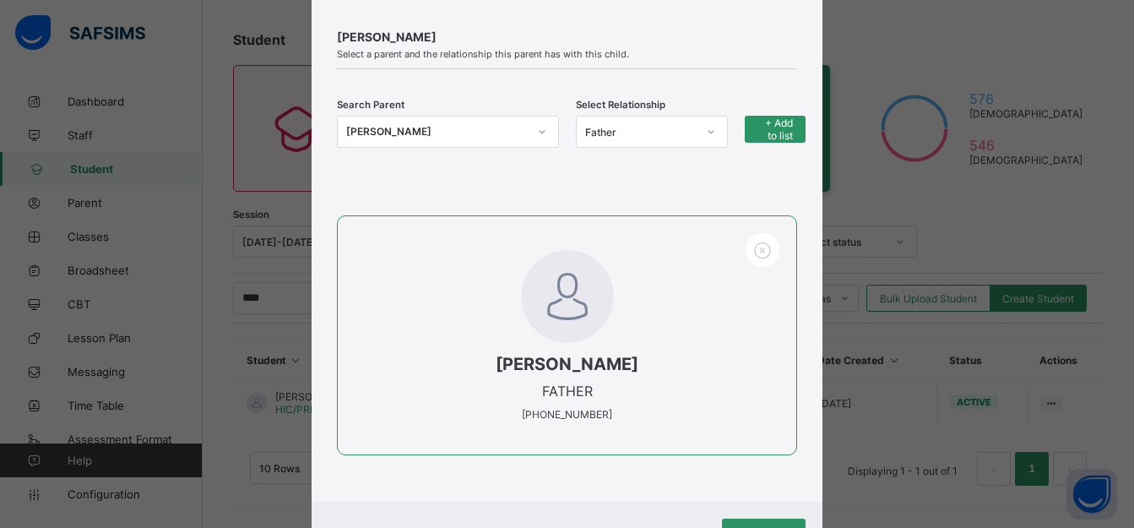
scroll to position [0, 0]
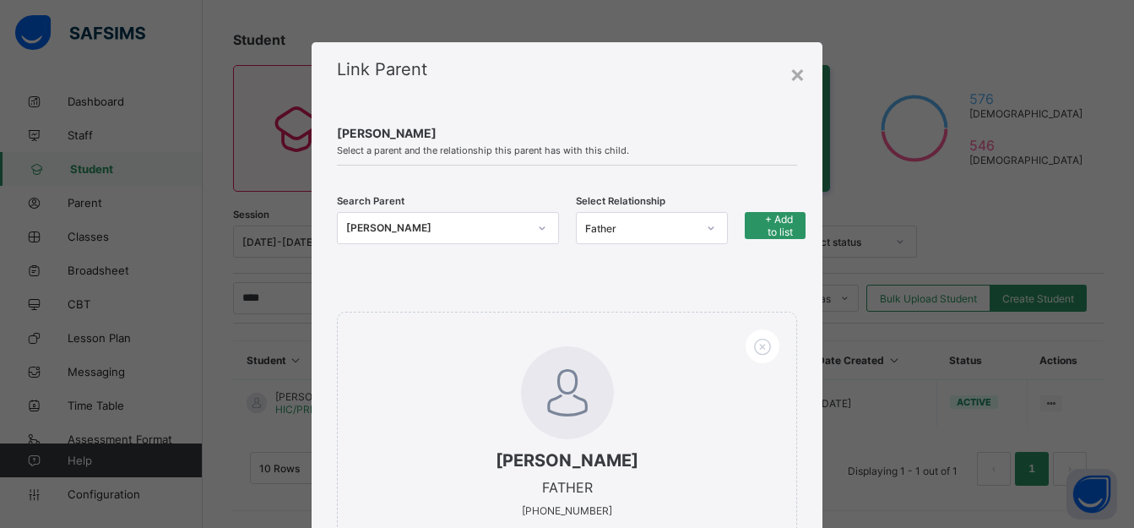
click at [476, 231] on div "FRED ADZOYI" at bounding box center [436, 228] width 181 height 17
click at [475, 263] on div "ABIBA MUMUNI" at bounding box center [447, 266] width 199 height 17
click at [697, 239] on div at bounding box center [711, 227] width 29 height 27
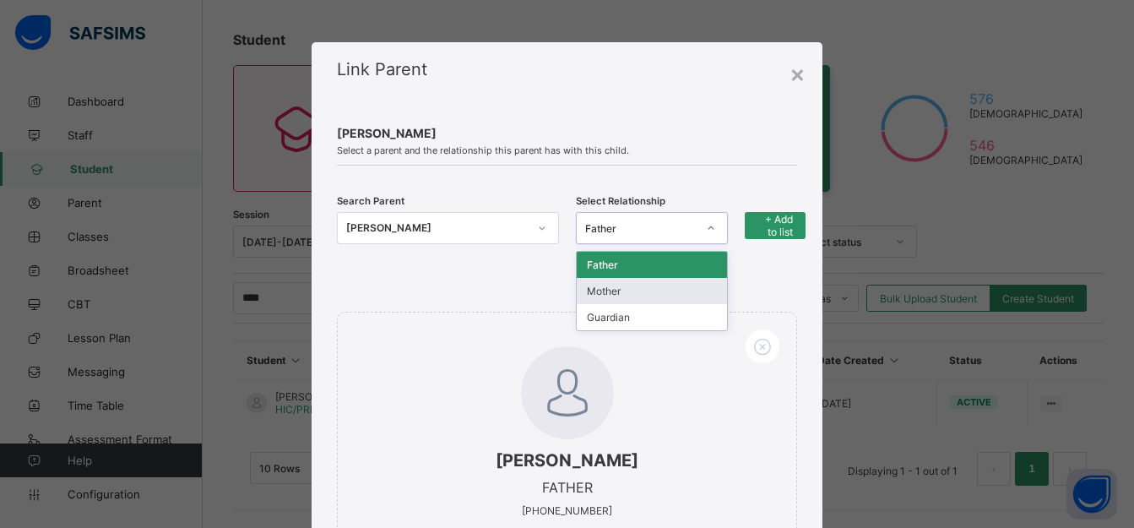
click at [659, 295] on div "Mother" at bounding box center [652, 291] width 151 height 26
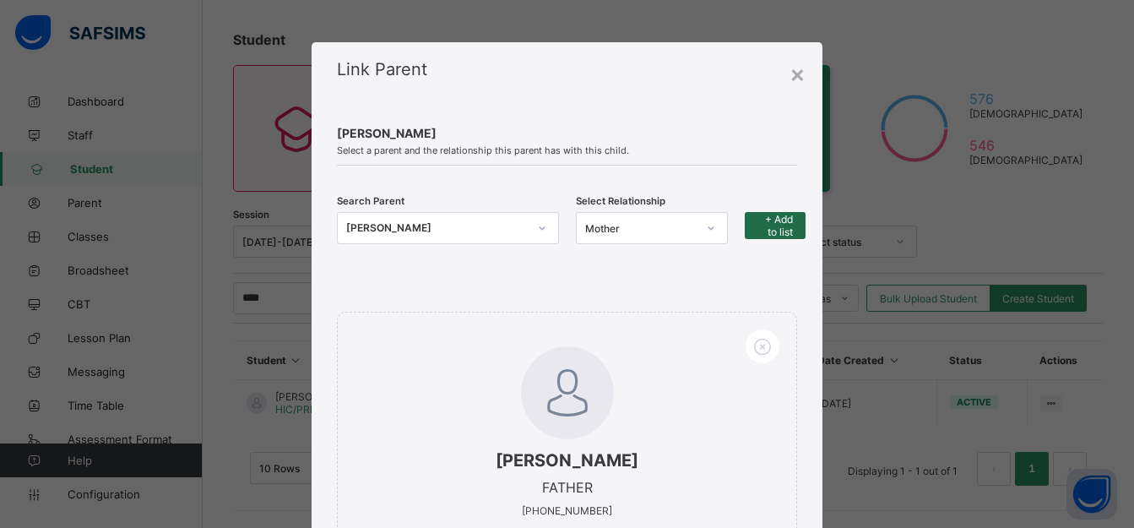
click at [773, 231] on span "+ Add to list" at bounding box center [774, 225] width 35 height 25
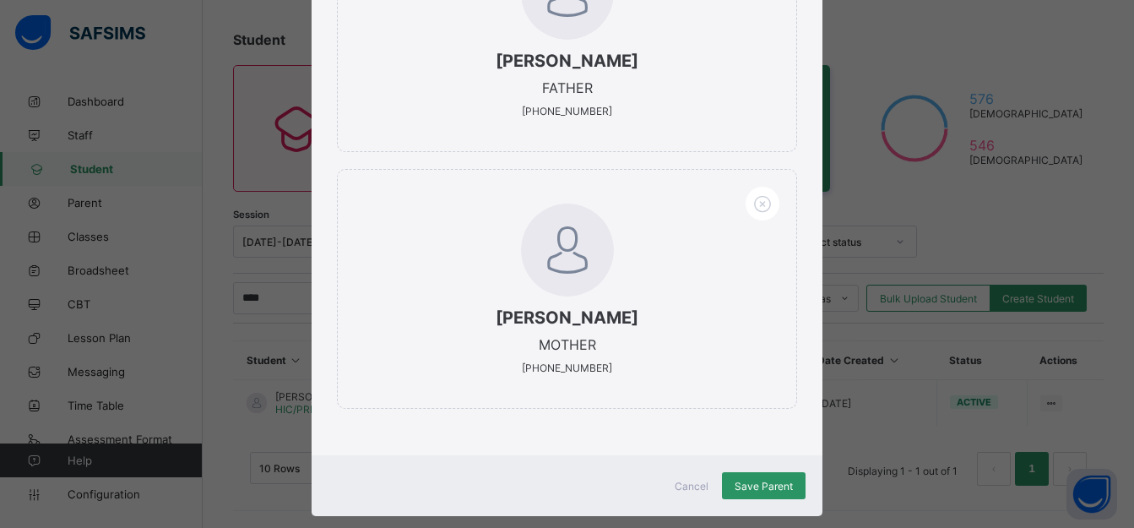
scroll to position [430, 0]
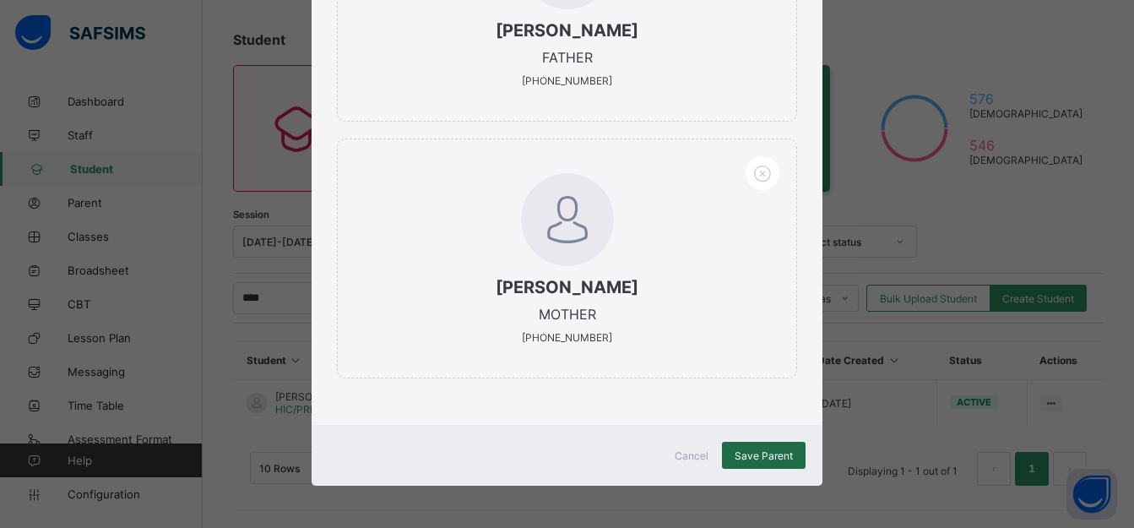
click at [762, 452] on span "Save Parent" at bounding box center [764, 455] width 58 height 13
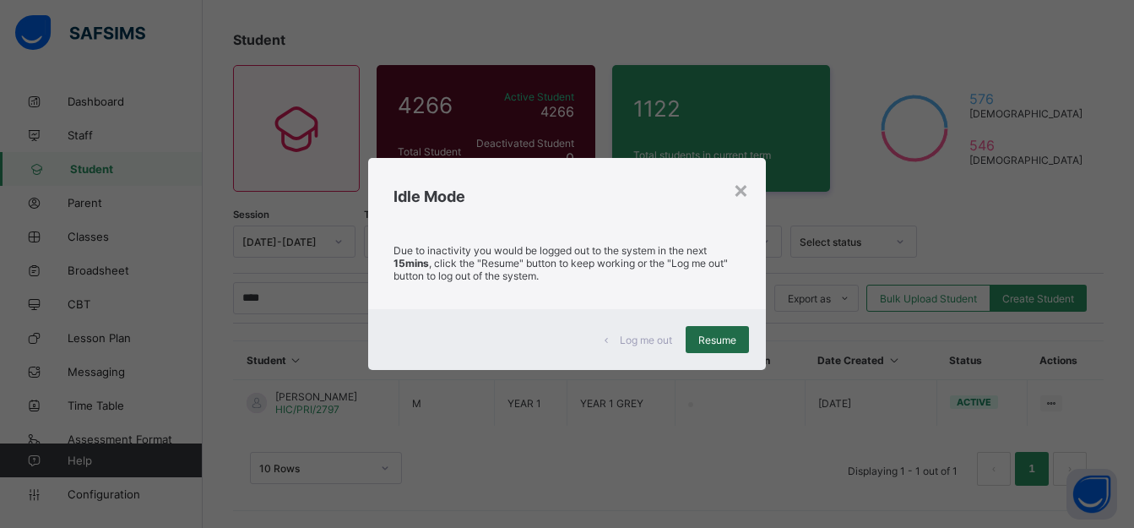
click at [729, 340] on span "Resume" at bounding box center [717, 340] width 38 height 13
click at [734, 341] on span "Resume" at bounding box center [717, 340] width 38 height 13
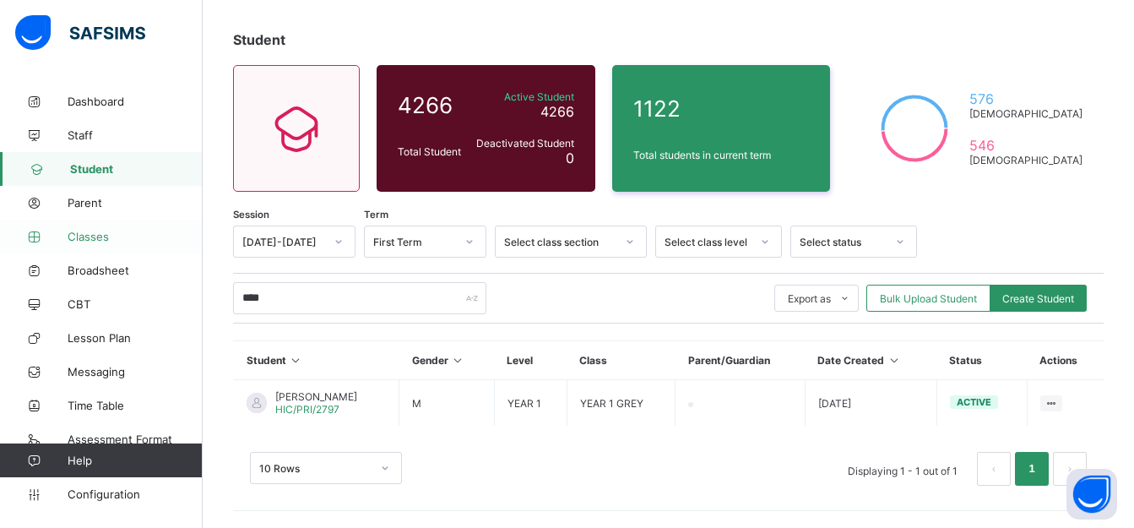
click at [92, 230] on span "Classes" at bounding box center [135, 237] width 135 height 14
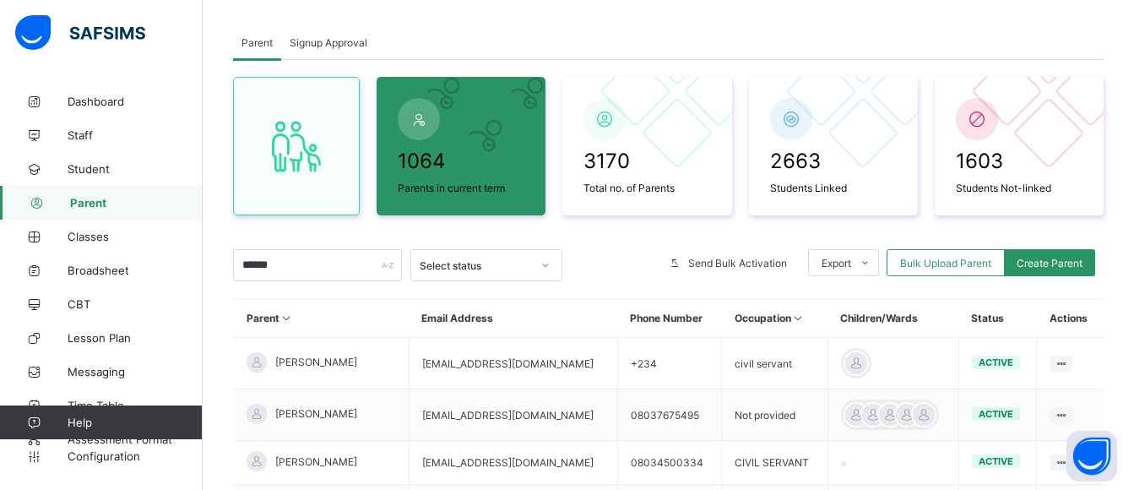
scroll to position [84, 0]
type input "*"
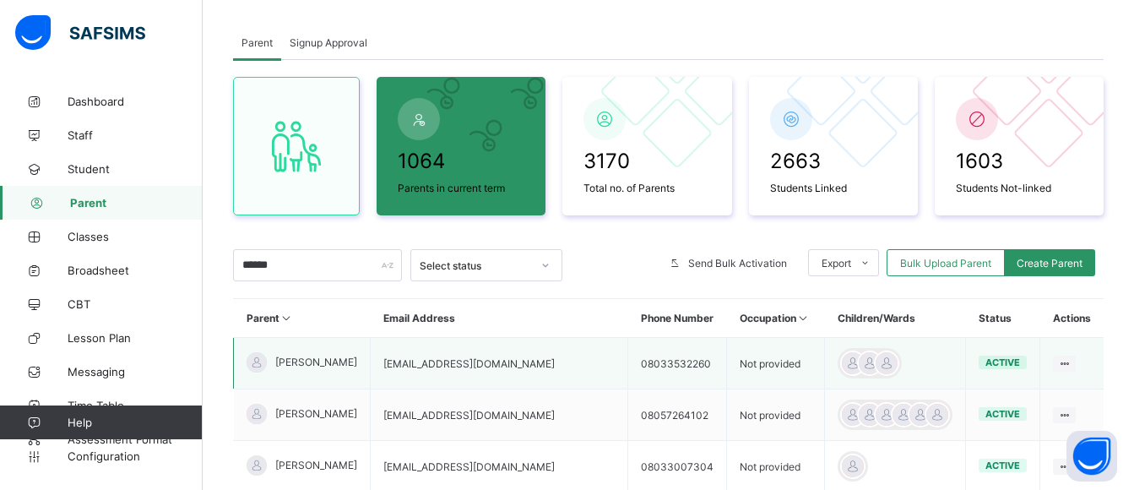
scroll to position [169, 0]
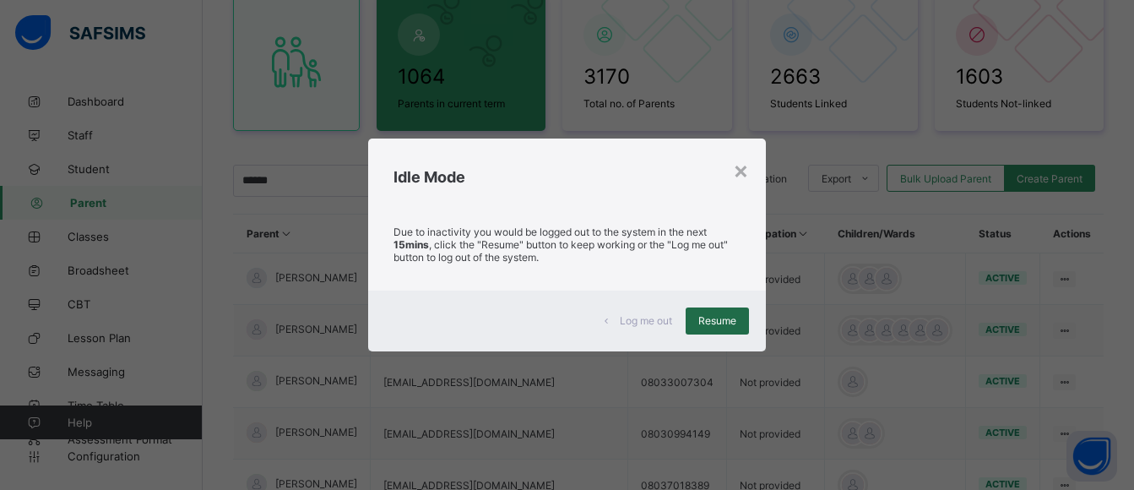
click at [705, 314] on span "Resume" at bounding box center [717, 320] width 38 height 13
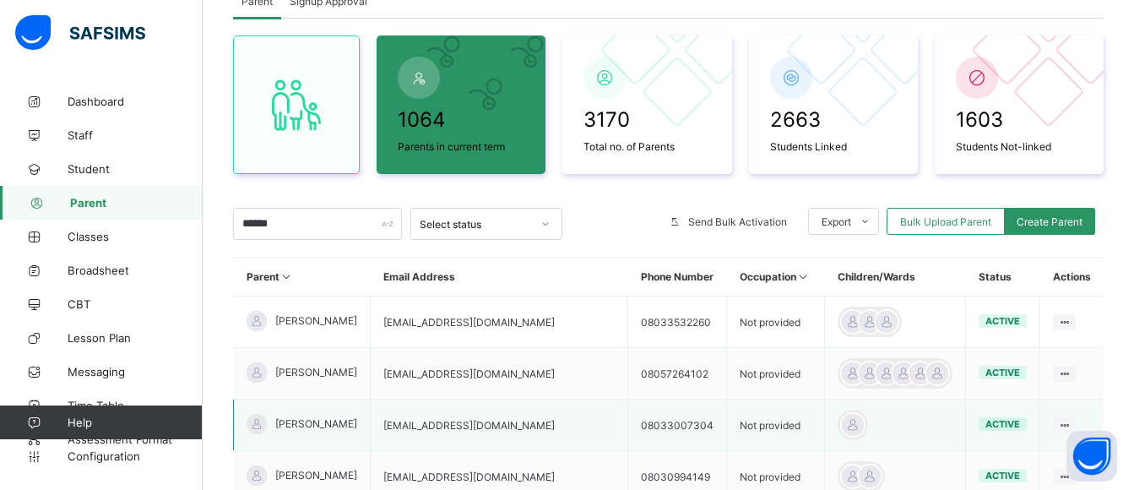
scroll to position [0, 0]
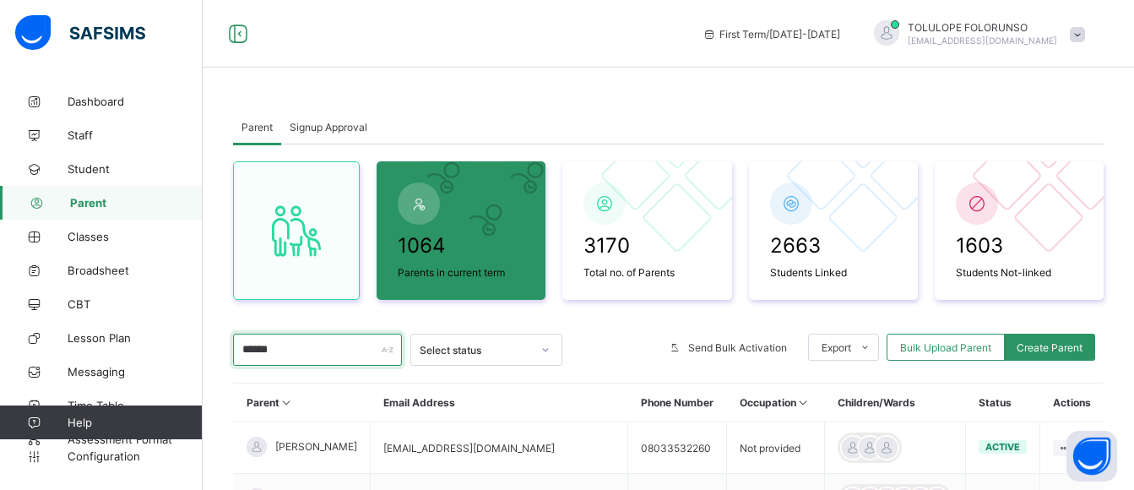
click at [298, 348] on input "******" at bounding box center [317, 350] width 169 height 32
type input "*"
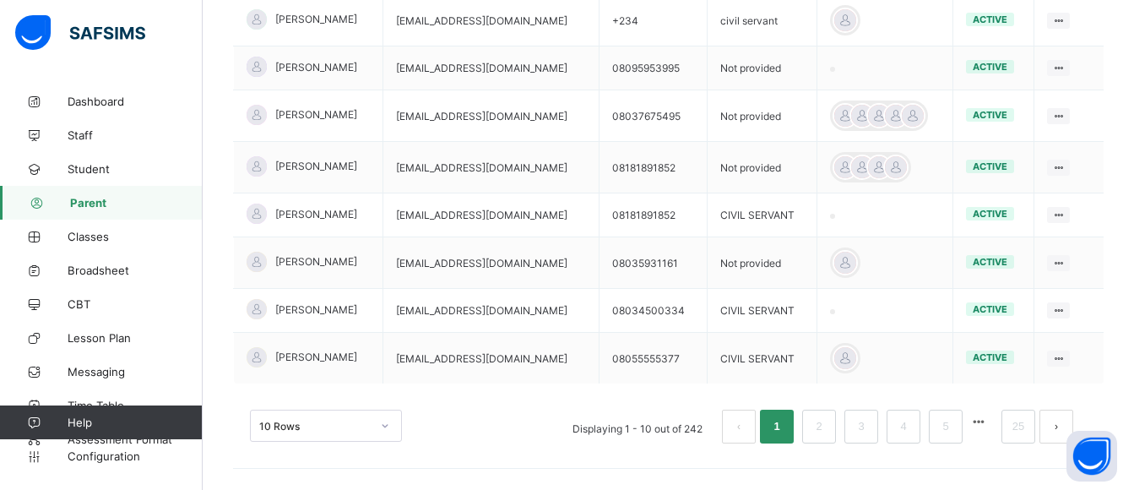
scroll to position [543, 0]
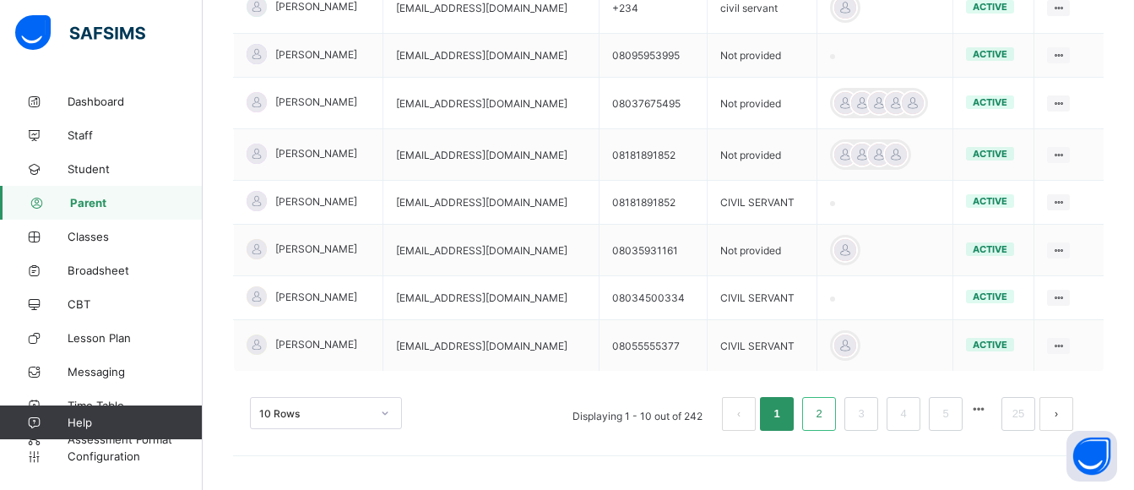
click at [827, 421] on link "2" at bounding box center [819, 414] width 16 height 22
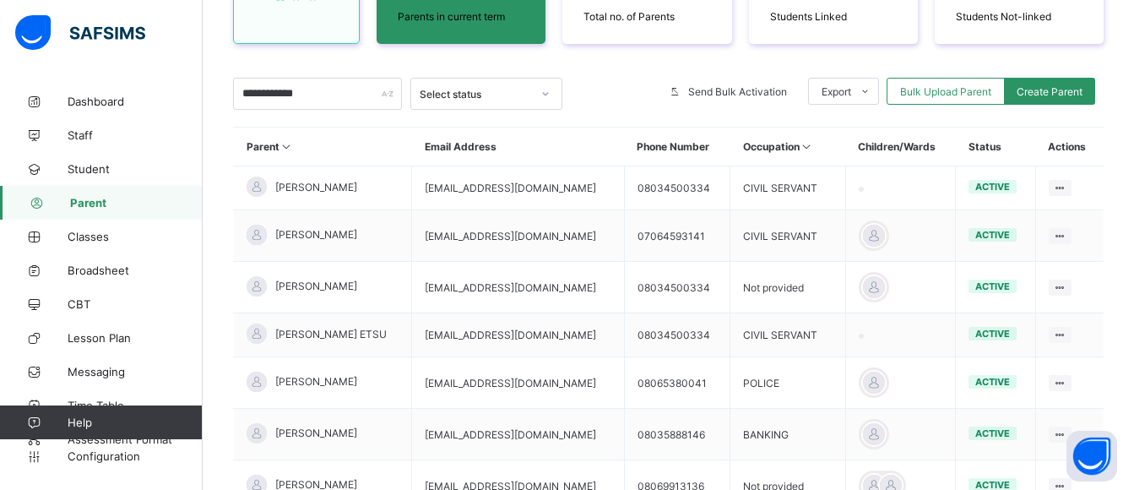
scroll to position [205, 0]
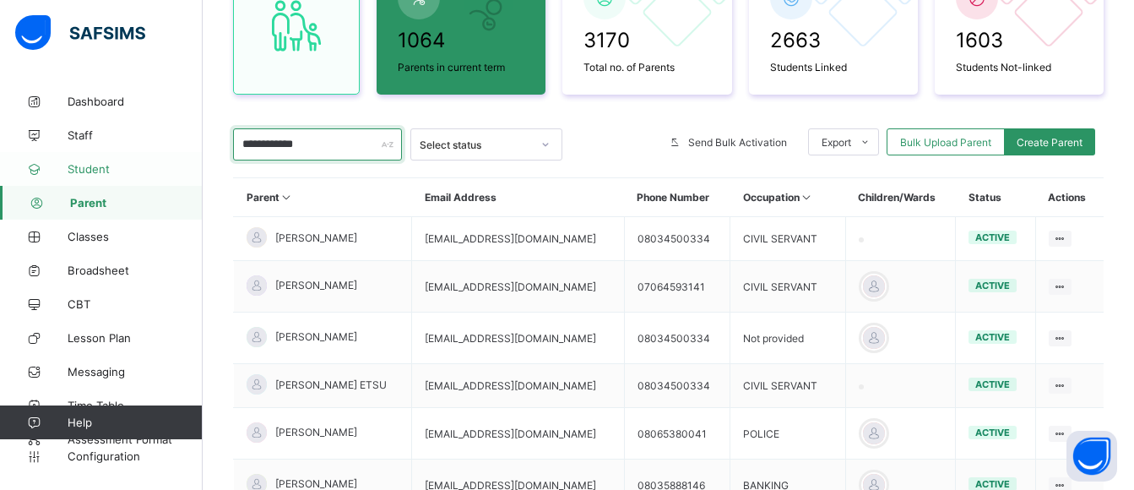
drag, startPoint x: 339, startPoint y: 154, endPoint x: 149, endPoint y: 153, distance: 189.2
click at [149, 153] on div "**********" at bounding box center [567, 315] width 1134 height 1040
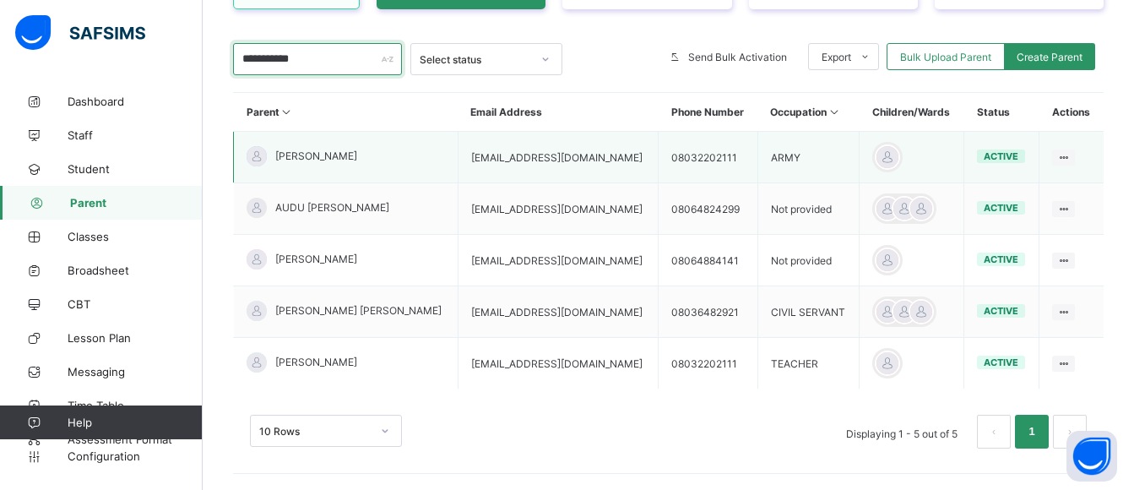
scroll to position [308, 0]
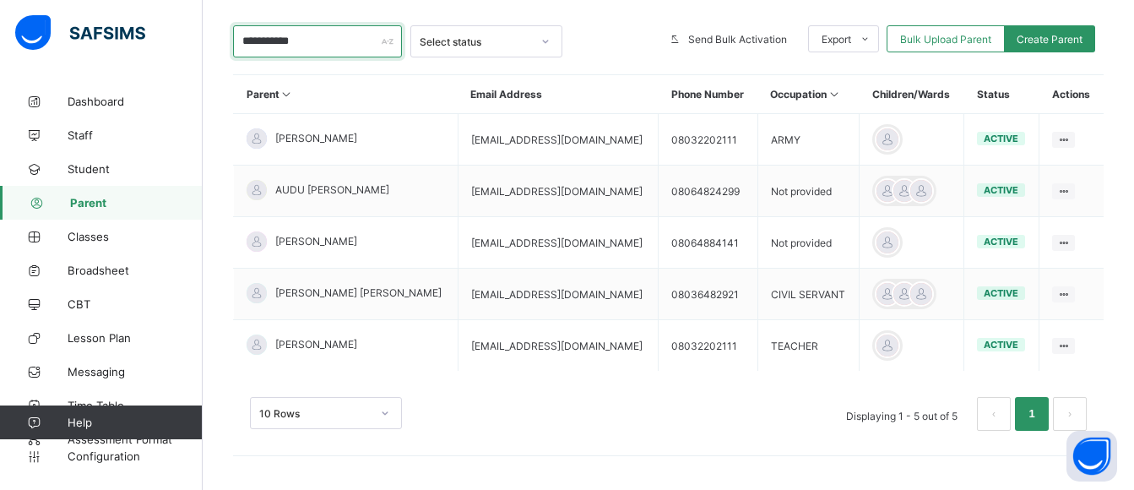
type input "**********"
click at [435, 45] on div "Select status" at bounding box center [475, 41] width 111 height 13
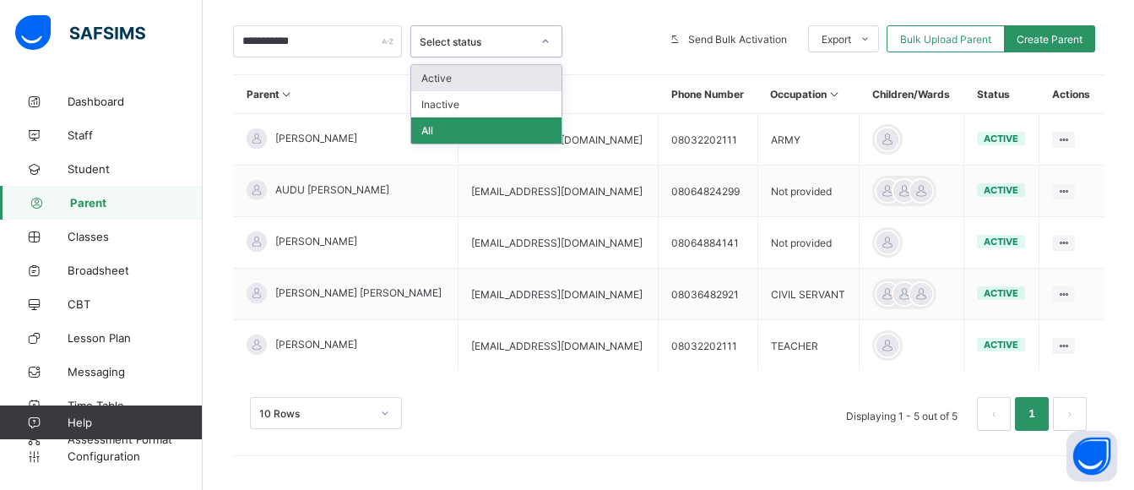
click at [639, 42] on div at bounding box center [612, 41] width 82 height 32
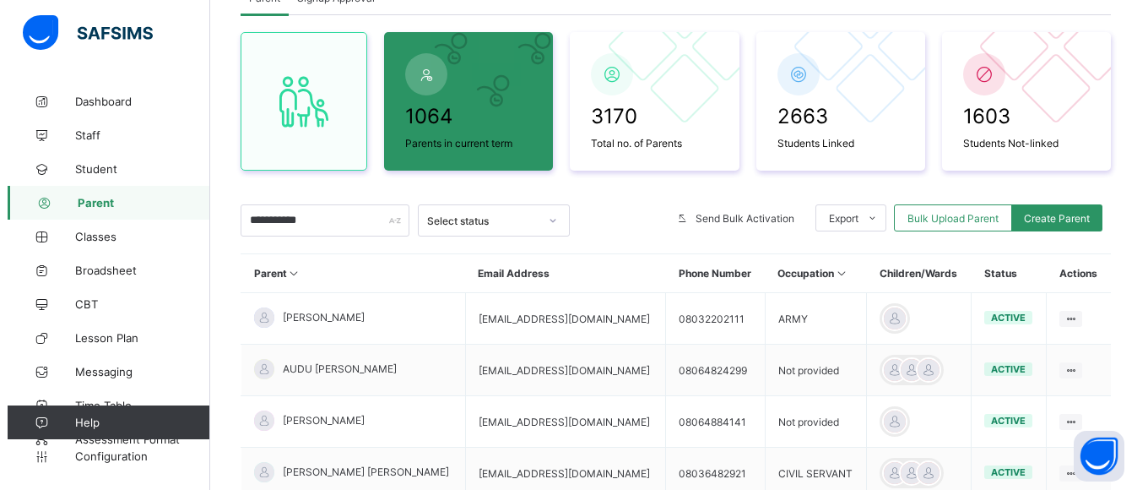
scroll to position [169, 0]
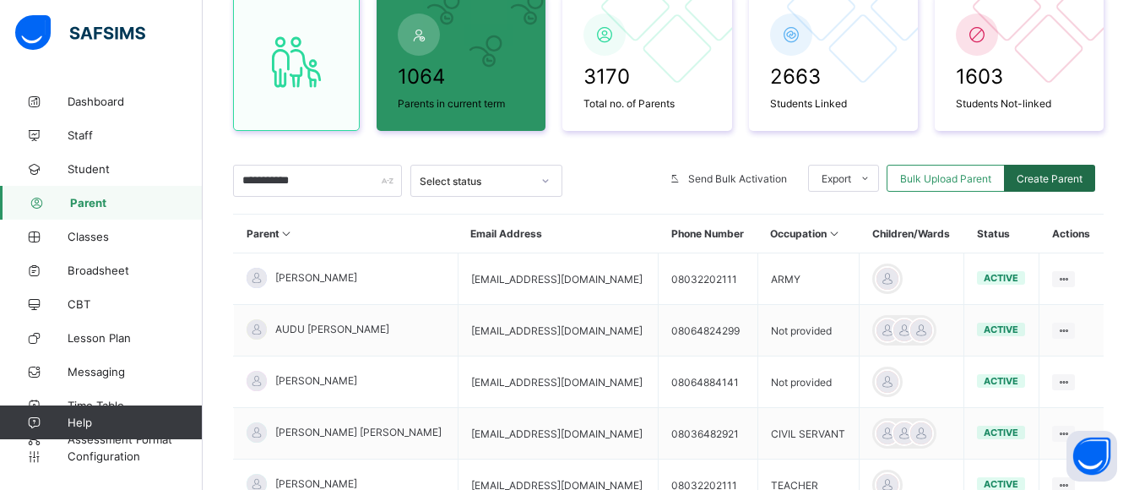
click at [1095, 181] on div "Create Parent" at bounding box center [1049, 178] width 91 height 27
select select "**"
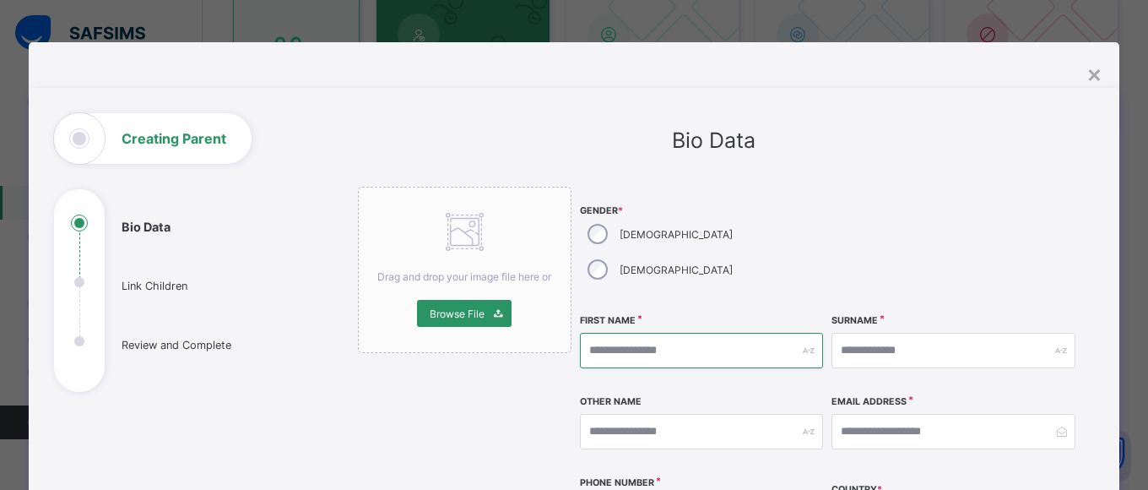
click at [651, 333] on input "text" at bounding box center [702, 350] width 244 height 35
type input "****"
type input "*"
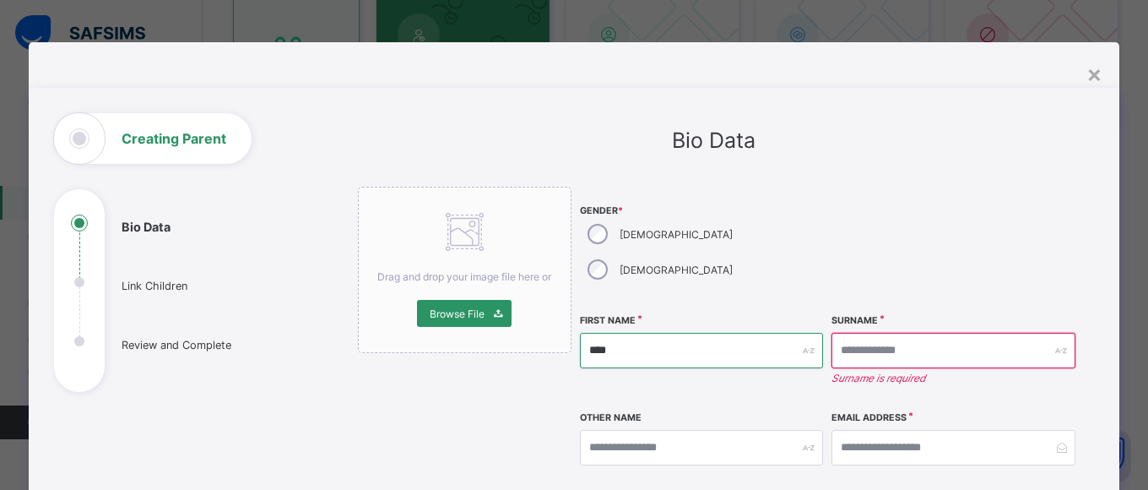
click at [651, 333] on input "****" at bounding box center [702, 350] width 244 height 35
type input "*"
type input "****"
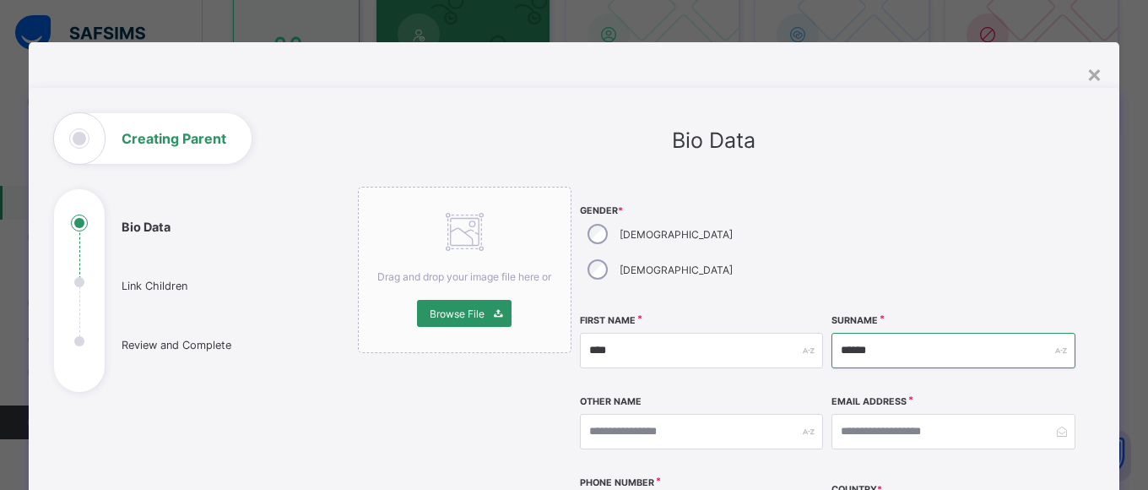
type input "******"
click at [894, 414] on input "email" at bounding box center [954, 431] width 244 height 35
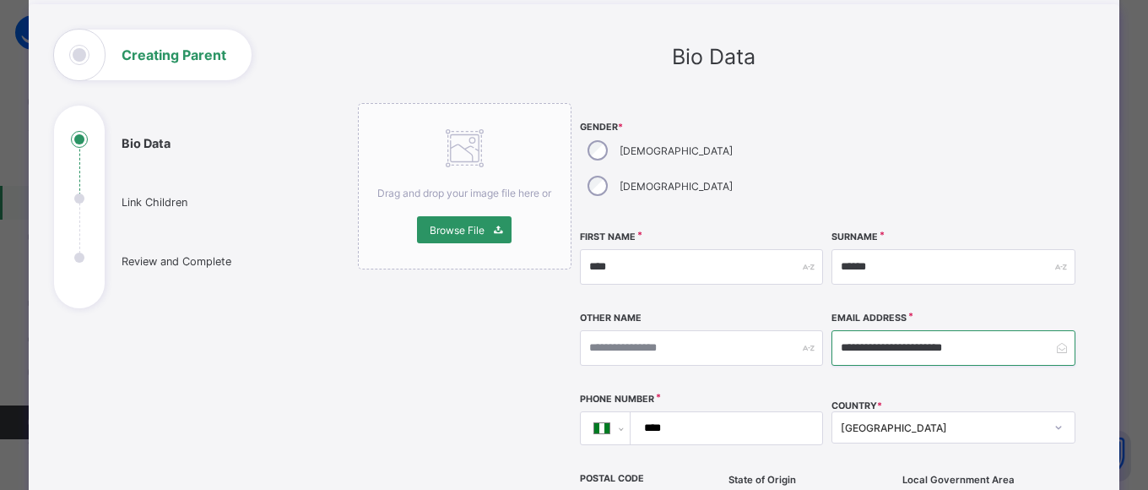
scroll to position [84, 0]
type input "**********"
click at [723, 411] on input "****" at bounding box center [723, 427] width 178 height 32
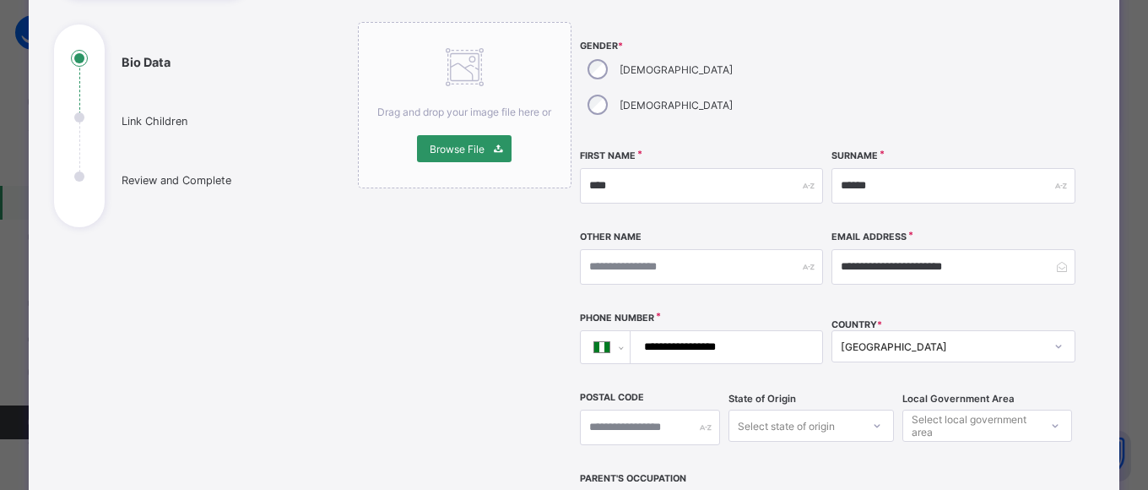
scroll to position [169, 0]
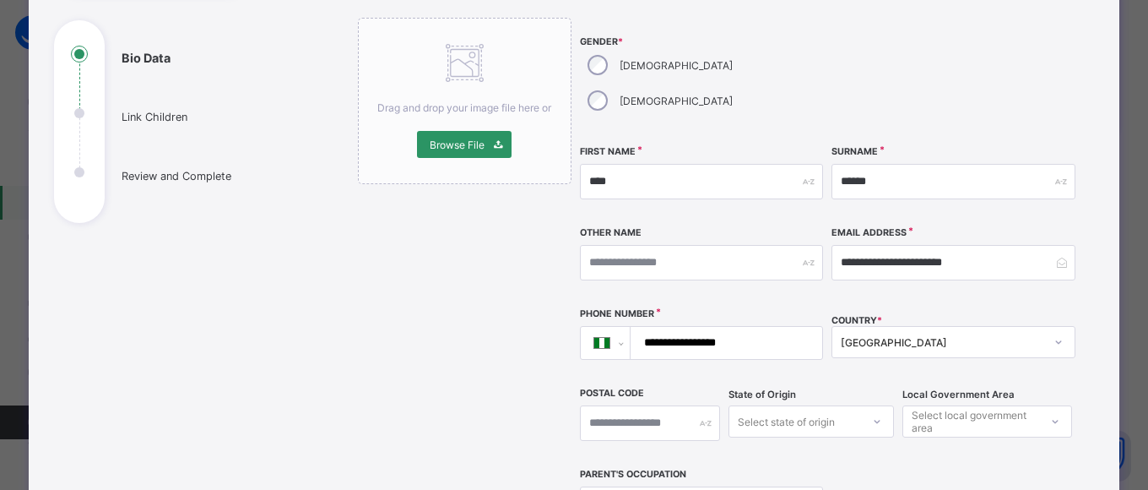
type input "**********"
click at [806, 405] on div "Select state of origin" at bounding box center [811, 421] width 165 height 32
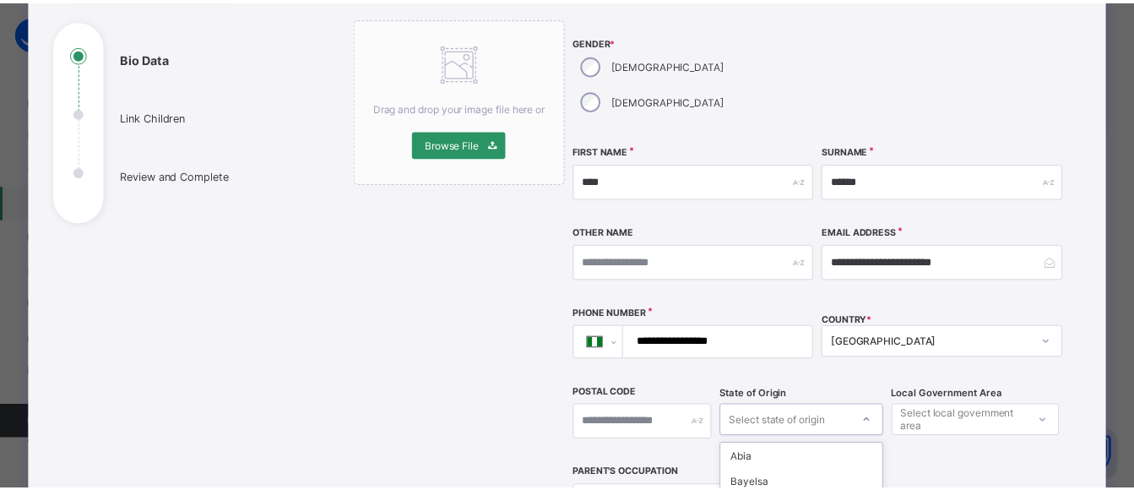
scroll to position [350, 0]
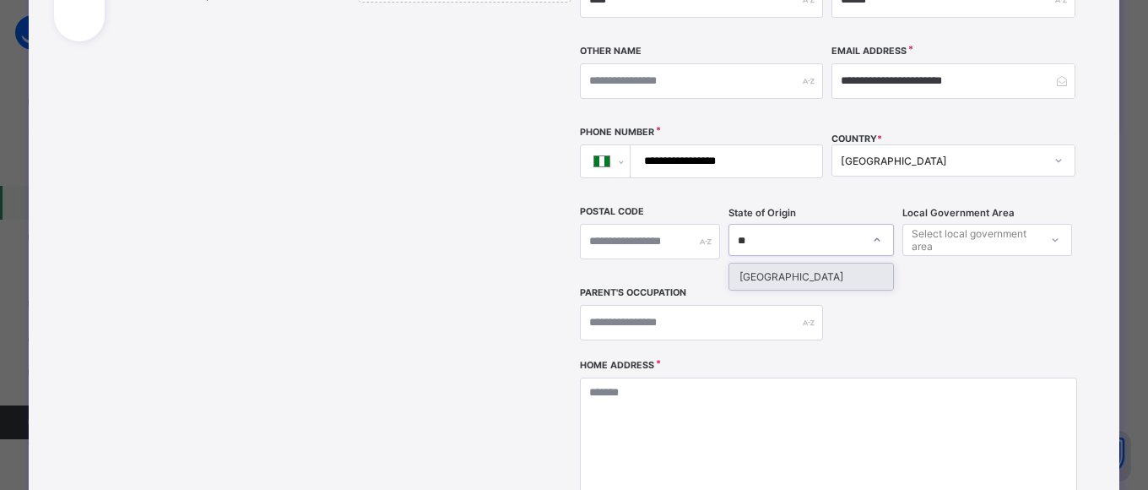
type input "***"
drag, startPoint x: 761, startPoint y: 248, endPoint x: 860, endPoint y: 228, distance: 100.9
click at [761, 263] on div "Niger" at bounding box center [811, 276] width 163 height 26
click at [968, 224] on div "Select local government area" at bounding box center [975, 240] width 126 height 32
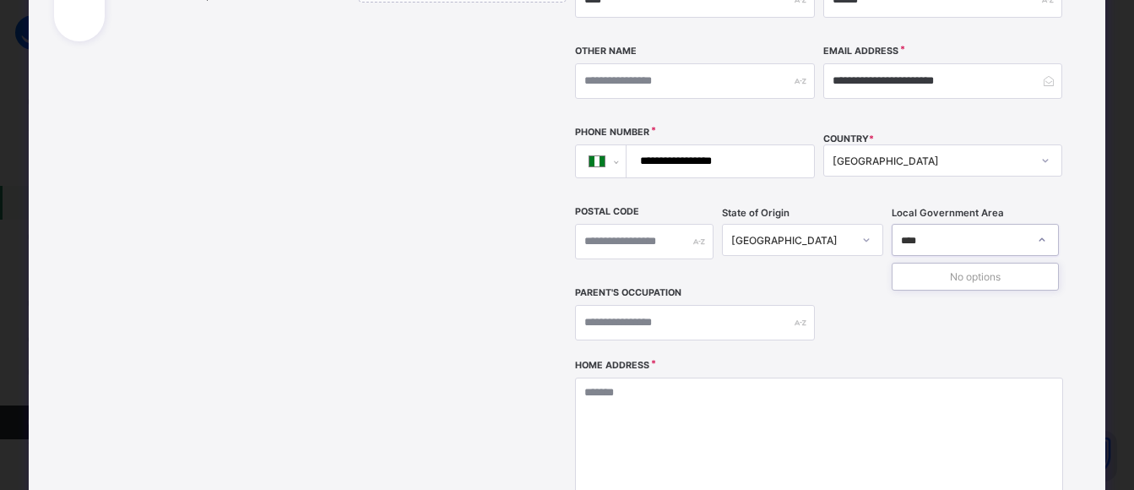
type input "****"
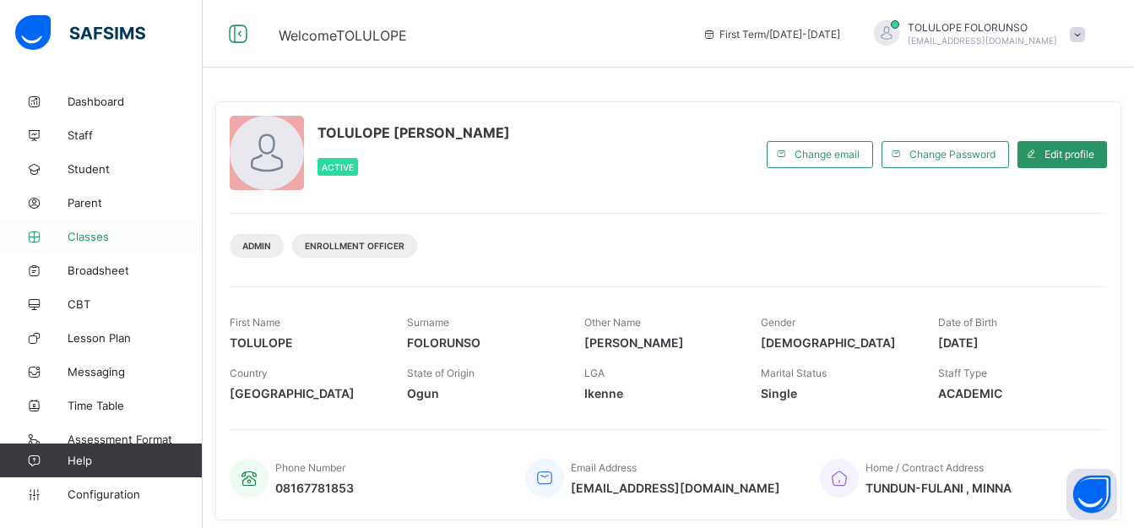
click at [102, 236] on span "Classes" at bounding box center [135, 237] width 135 height 14
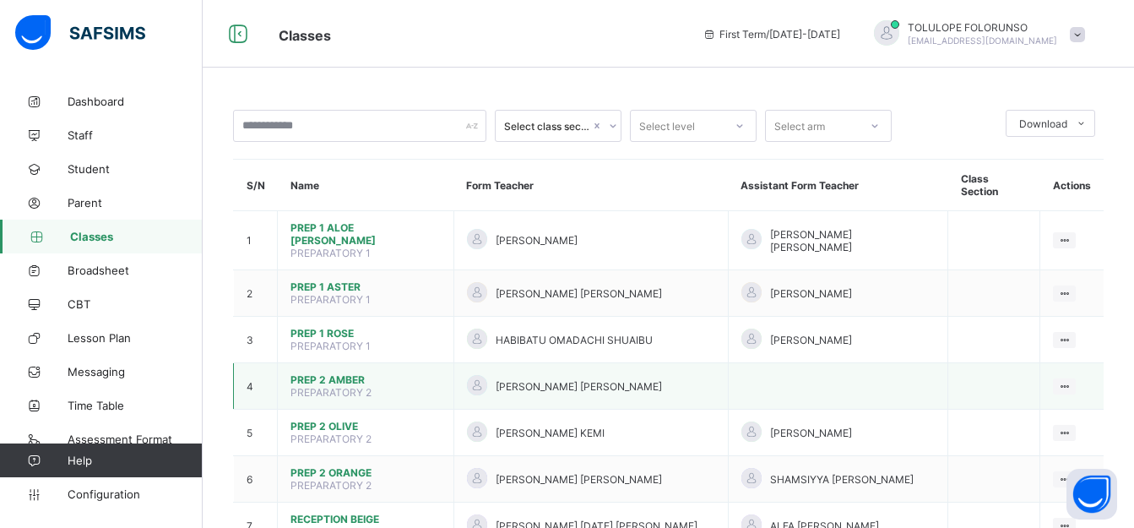
scroll to position [253, 0]
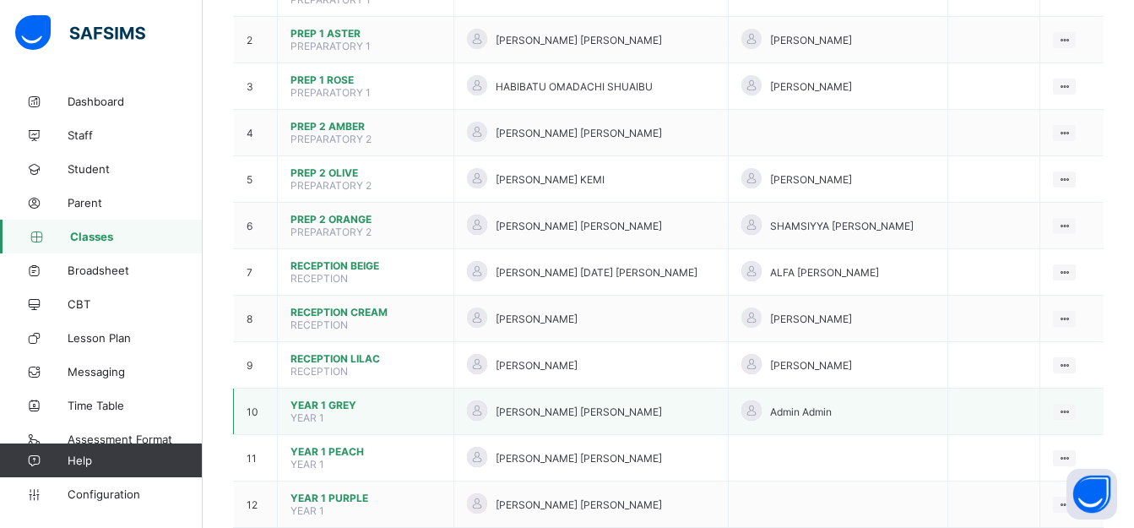
click at [328, 399] on span "YEAR 1 GREY" at bounding box center [365, 405] width 150 height 13
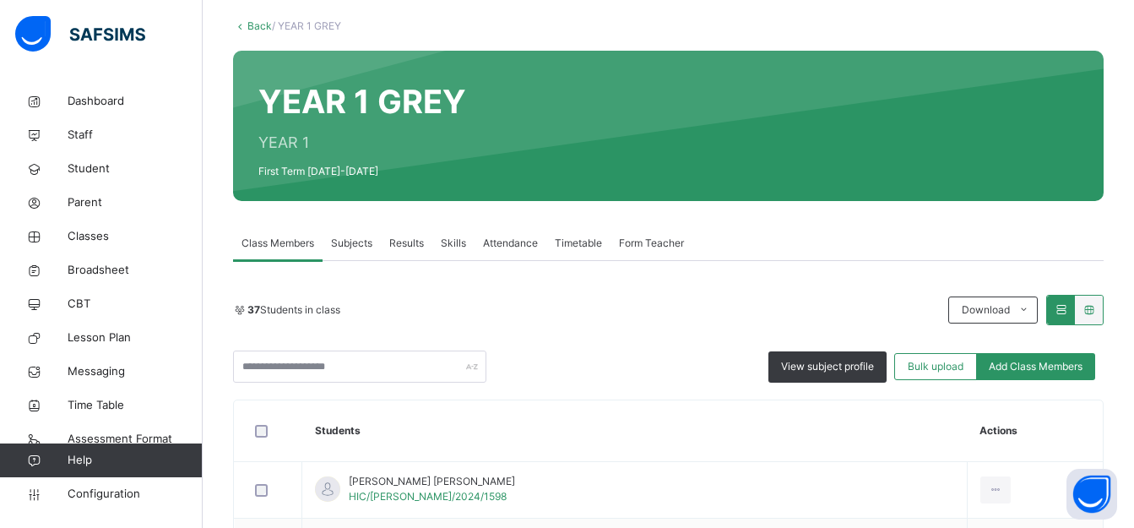
scroll to position [169, 0]
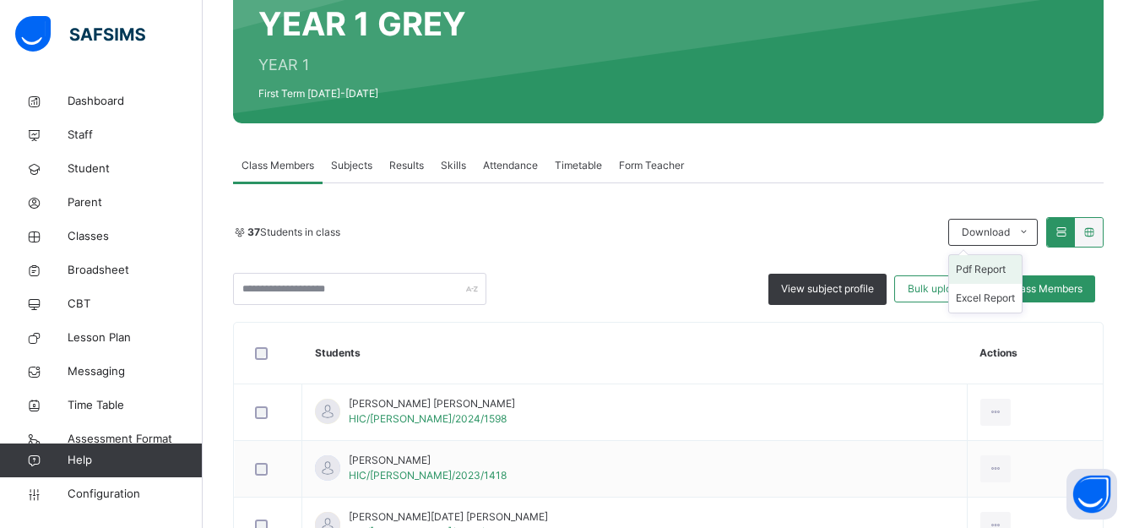
click at [1001, 273] on li "Pdf Report" at bounding box center [985, 269] width 73 height 29
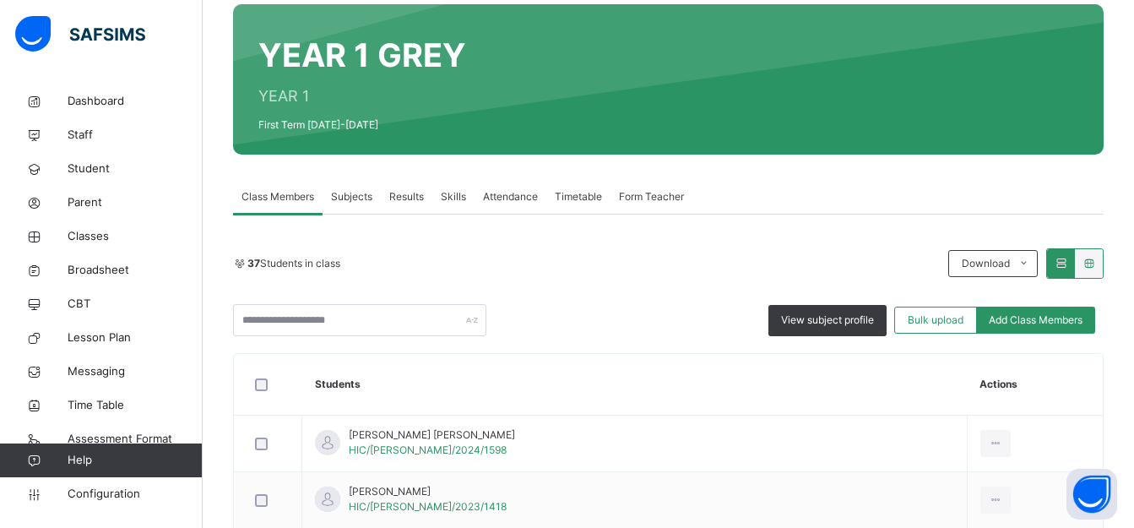
scroll to position [84, 0]
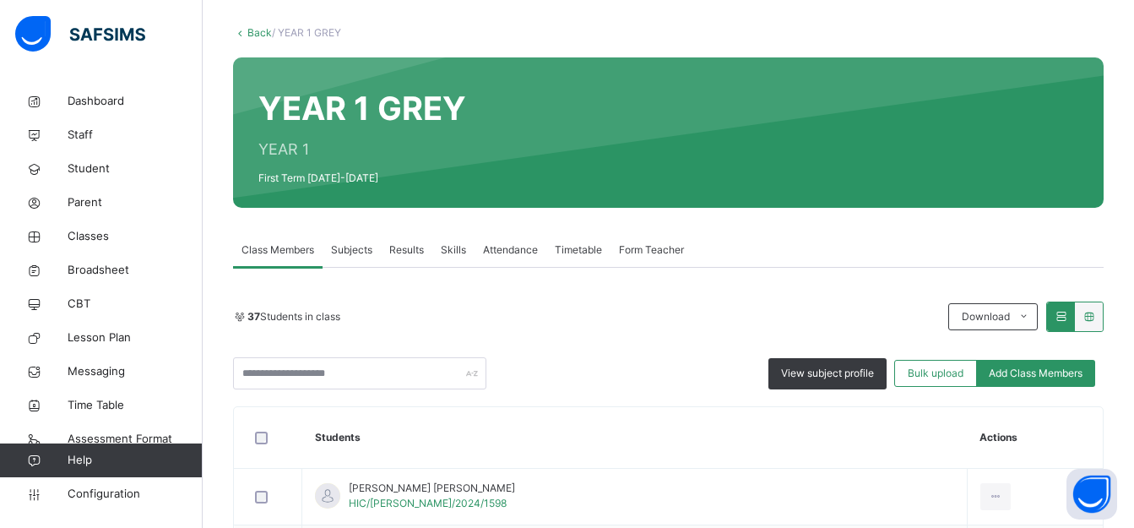
click at [254, 31] on link "Back" at bounding box center [259, 32] width 24 height 13
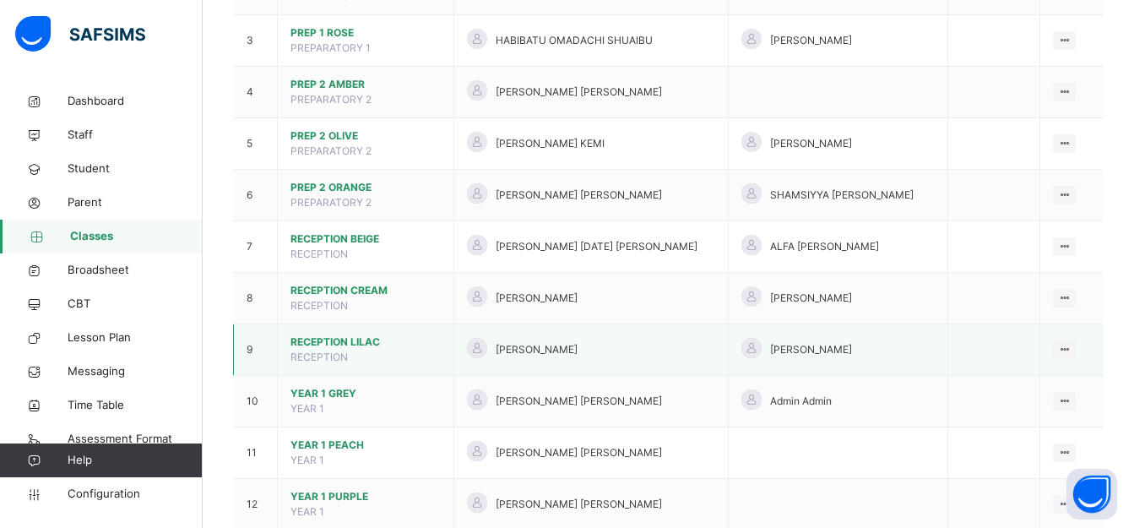
scroll to position [338, 0]
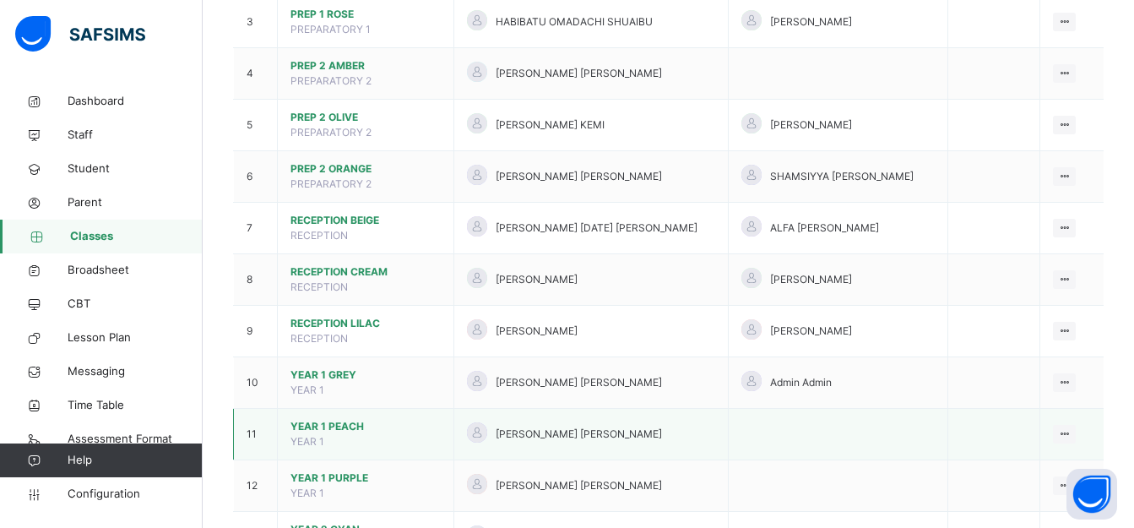
click at [342, 419] on span "YEAR 1 PEACH" at bounding box center [365, 426] width 150 height 15
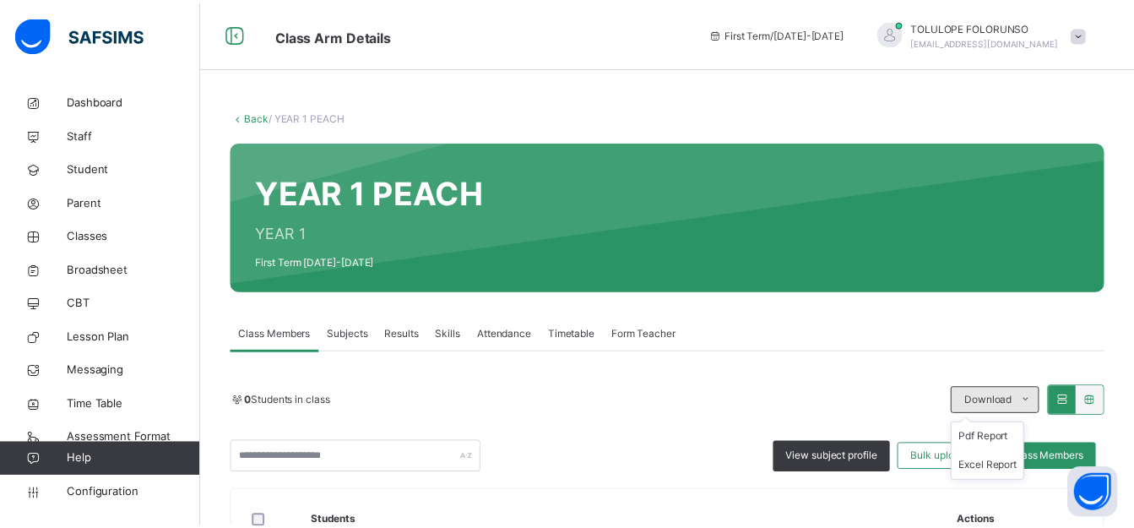
scroll to position [84, 0]
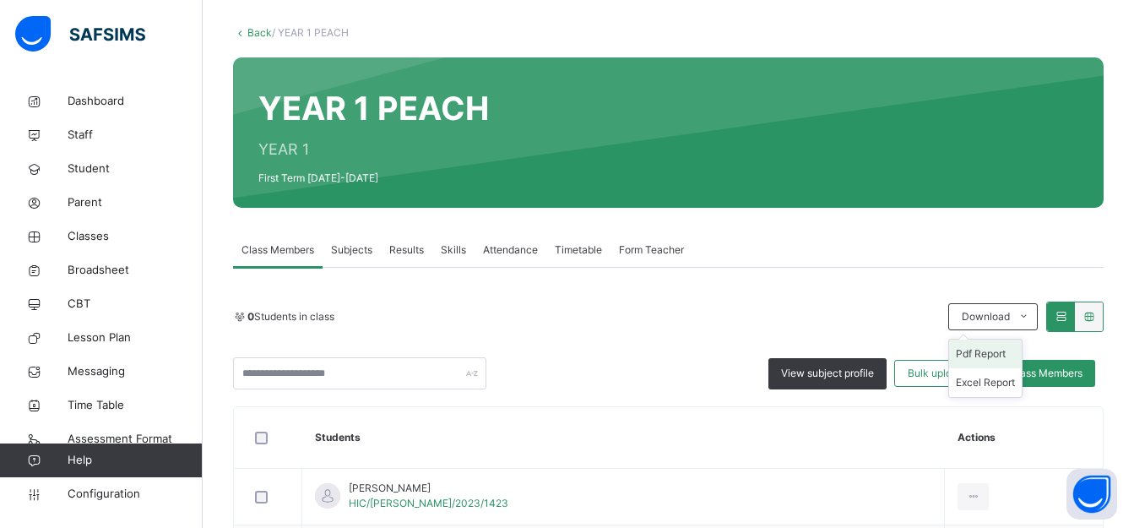
click at [991, 357] on li "Pdf Report" at bounding box center [985, 353] width 73 height 29
drag, startPoint x: 985, startPoint y: 353, endPoint x: 976, endPoint y: 349, distance: 10.2
click at [986, 353] on li "Pdf Report" at bounding box center [985, 353] width 73 height 29
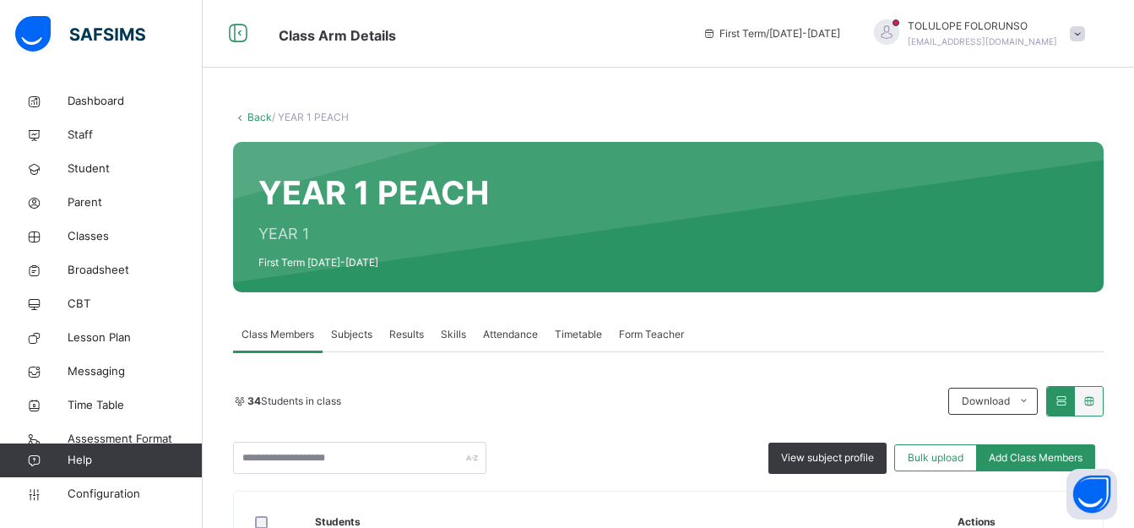
click at [0, 0] on ul "Pdf Report Excel Report" at bounding box center [0, 0] width 0 height 0
click at [251, 117] on link "Back" at bounding box center [259, 117] width 24 height 13
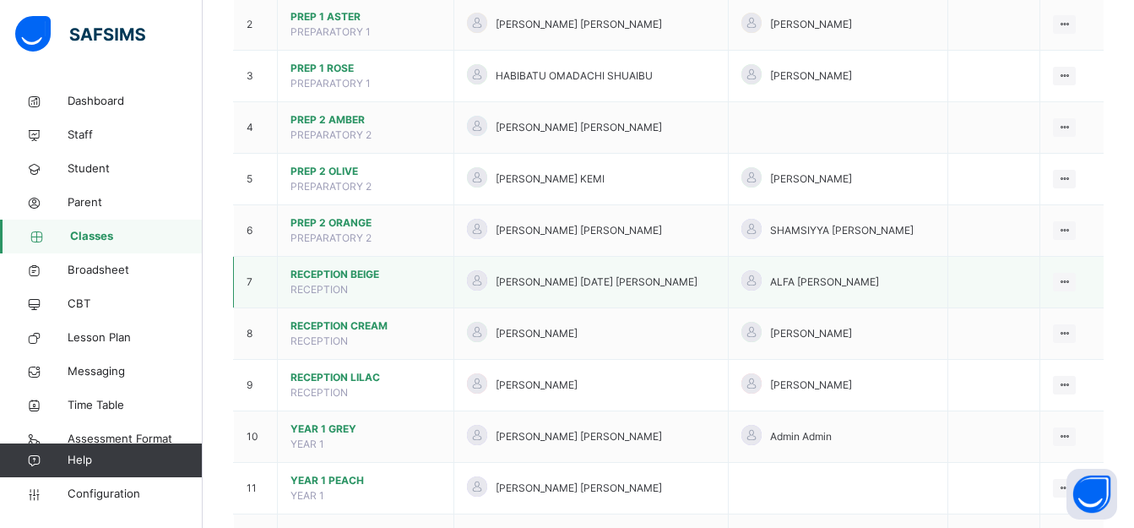
scroll to position [422, 0]
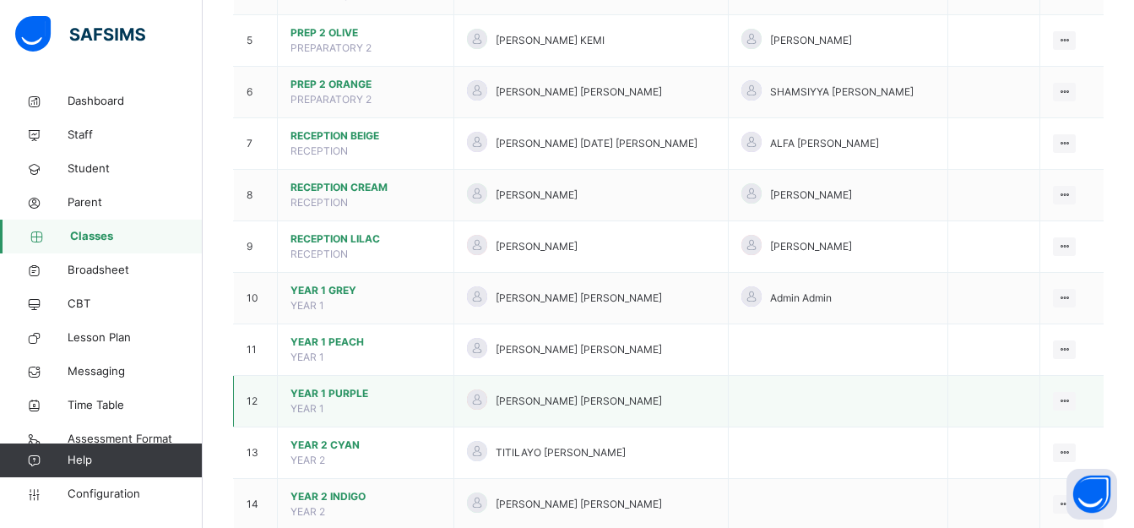
click at [333, 386] on span "YEAR 1 PURPLE" at bounding box center [365, 393] width 150 height 15
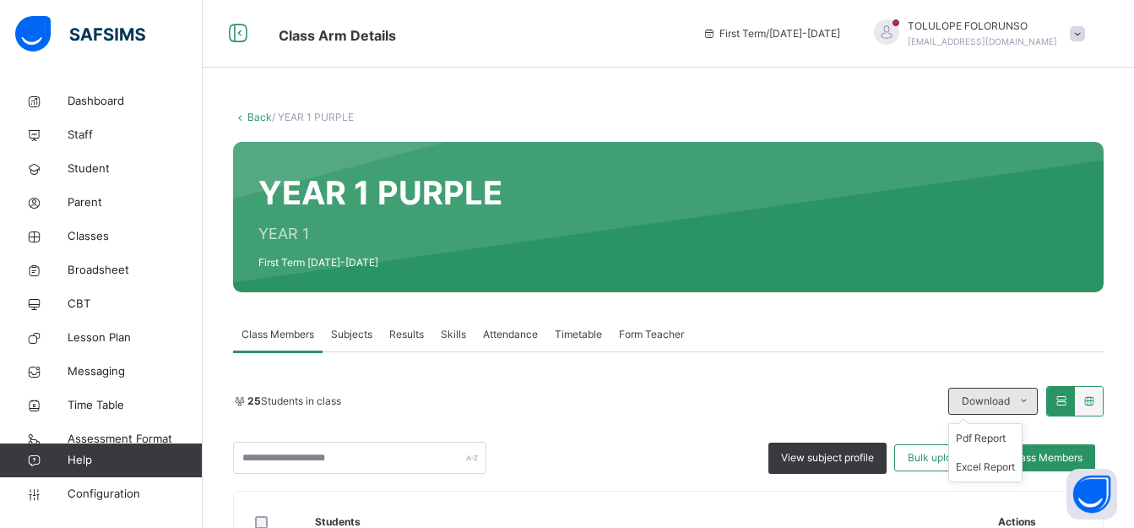
click at [1000, 406] on span "Download" at bounding box center [986, 401] width 48 height 15
click at [985, 433] on li "Pdf Report" at bounding box center [985, 438] width 73 height 29
click at [248, 114] on link "Back" at bounding box center [259, 117] width 24 height 13
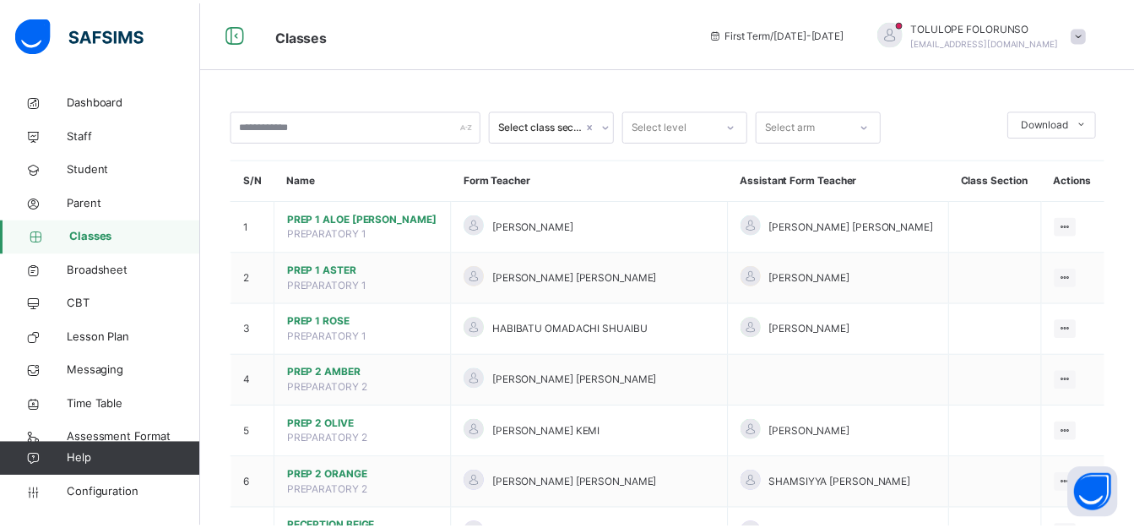
scroll to position [507, 0]
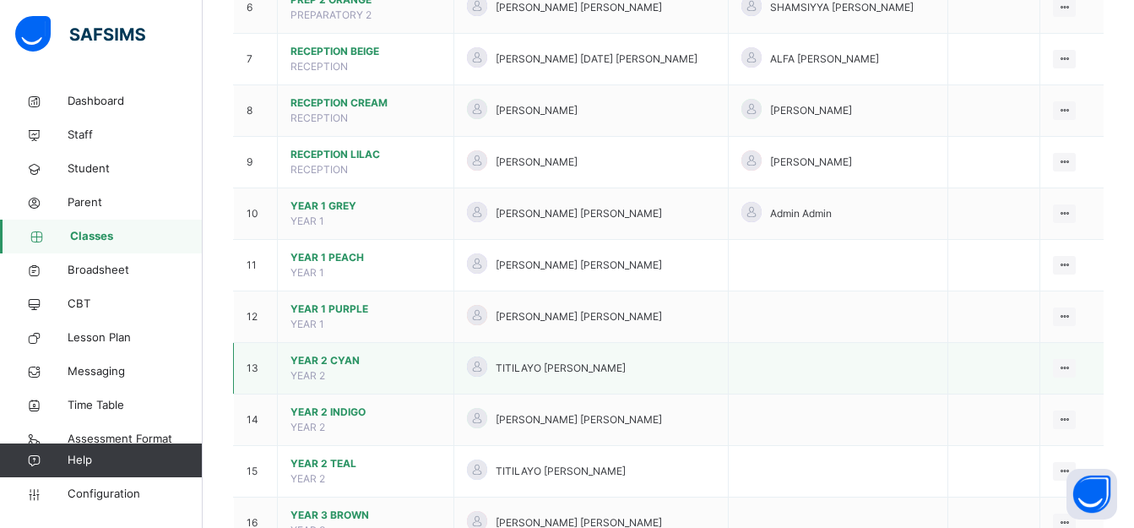
click at [320, 353] on span "YEAR 2 CYAN" at bounding box center [365, 360] width 150 height 15
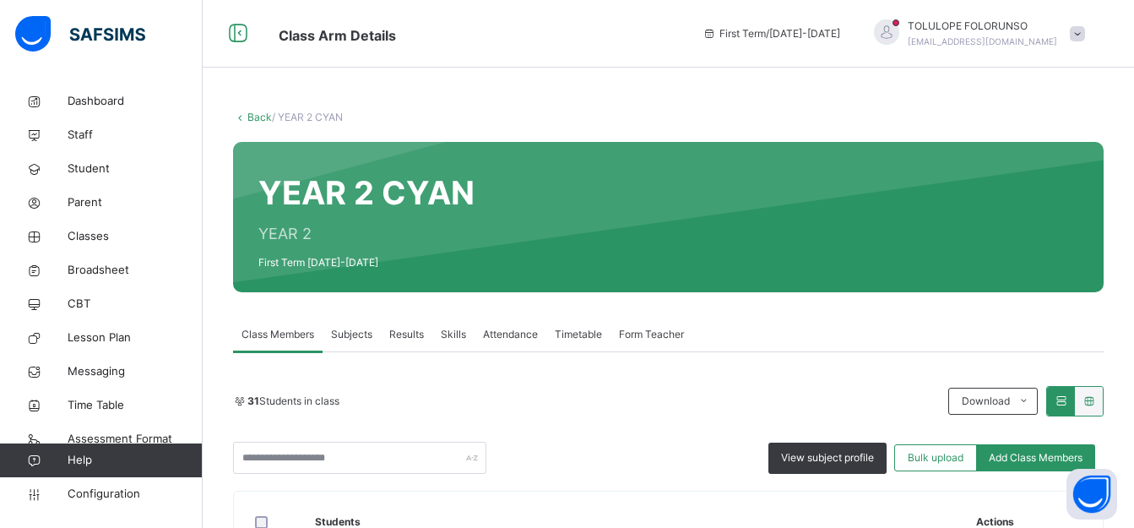
drag, startPoint x: 991, startPoint y: 435, endPoint x: 741, endPoint y: 393, distance: 253.5
click at [0, 0] on li "Pdf Report" at bounding box center [0, 0] width 0 height 0
click at [256, 117] on link "Back" at bounding box center [259, 117] width 24 height 13
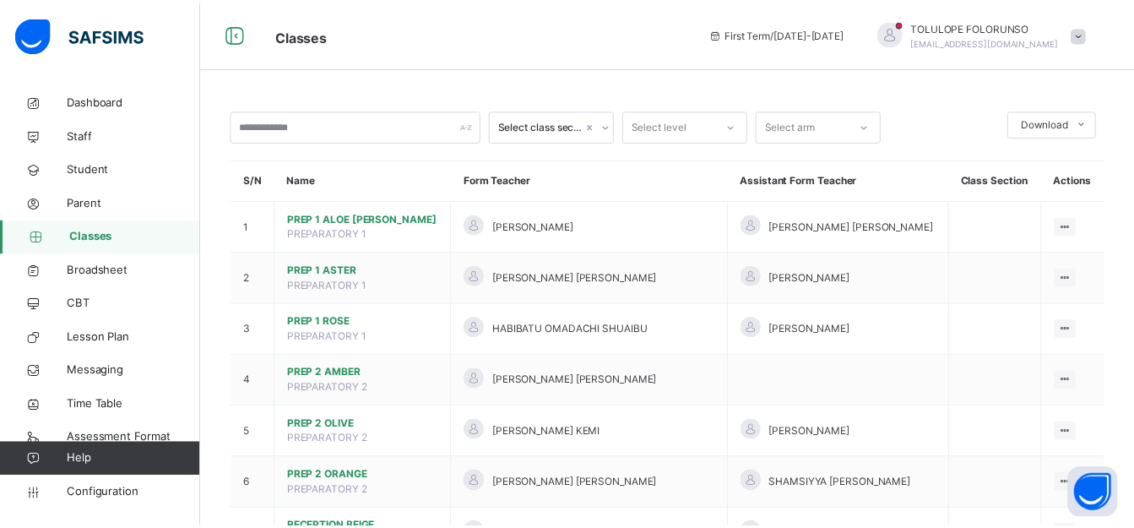
scroll to position [591, 0]
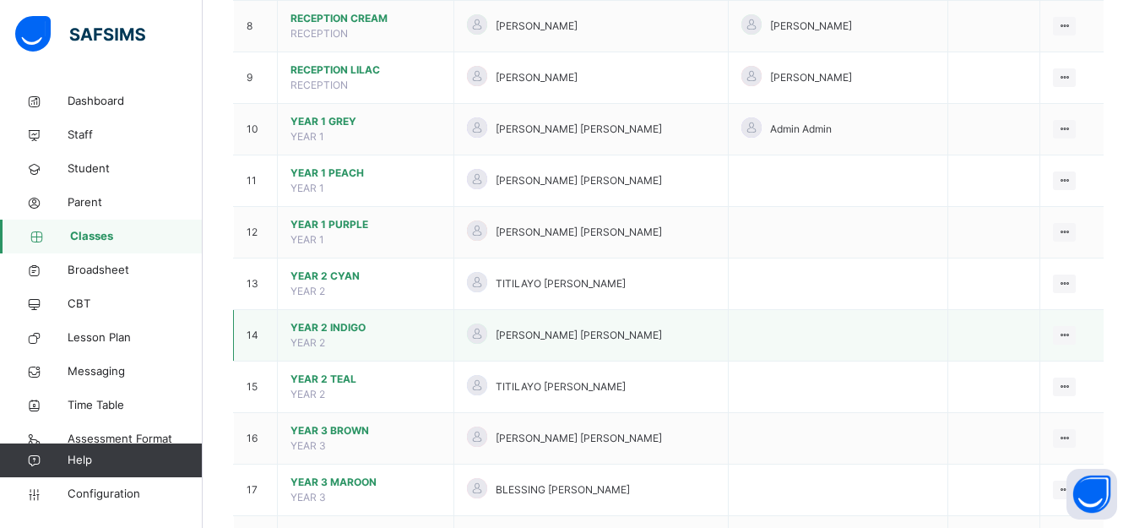
click at [323, 320] on span "YEAR 2 INDIGO" at bounding box center [365, 327] width 150 height 15
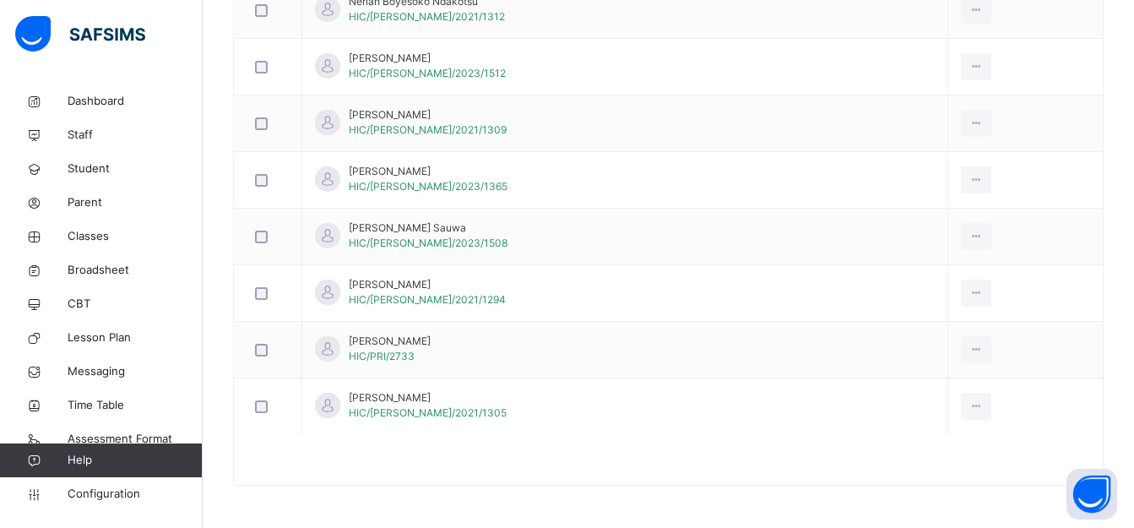
scroll to position [169, 0]
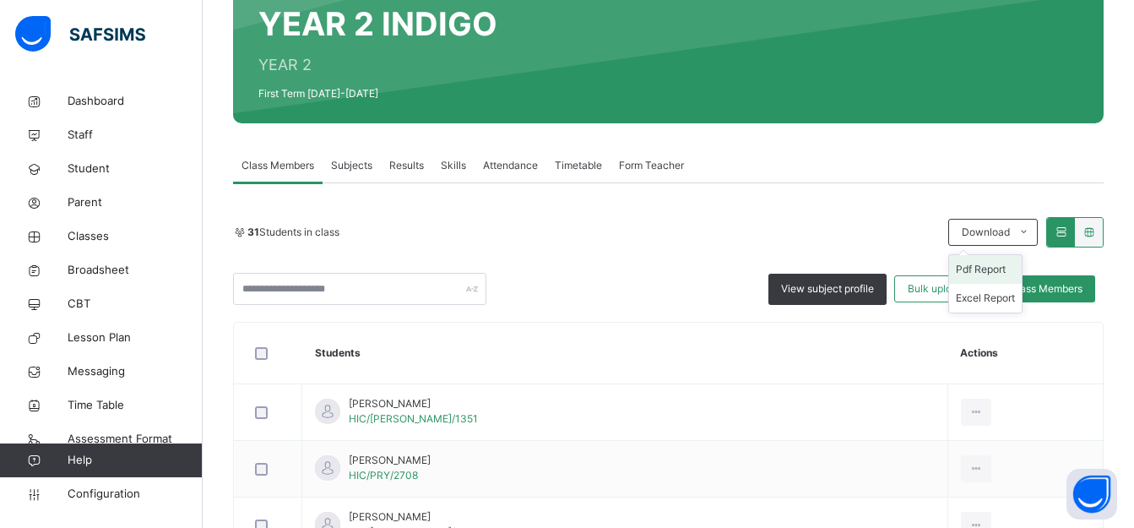
click at [983, 269] on li "Pdf Report" at bounding box center [985, 269] width 73 height 29
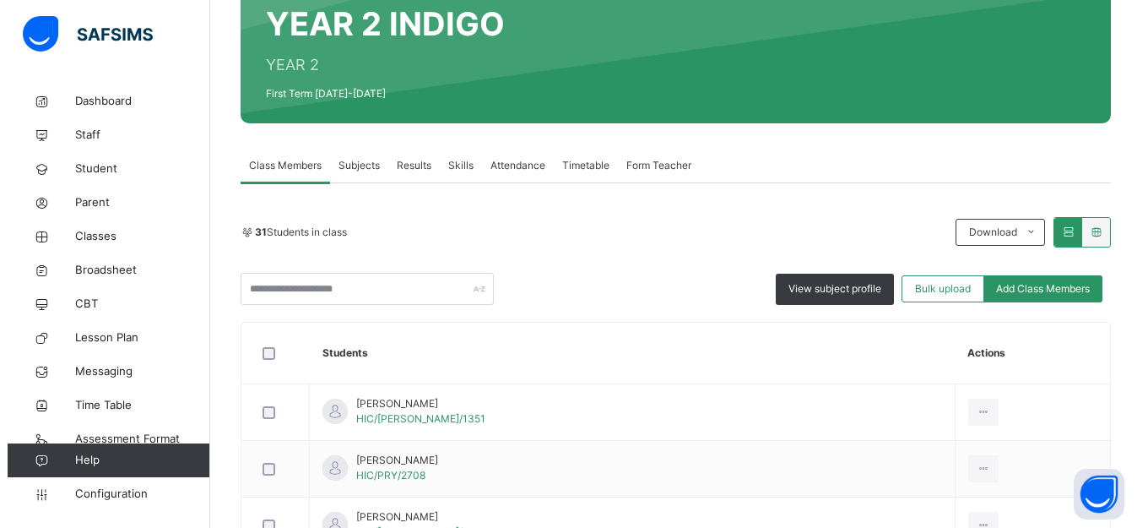
scroll to position [0, 0]
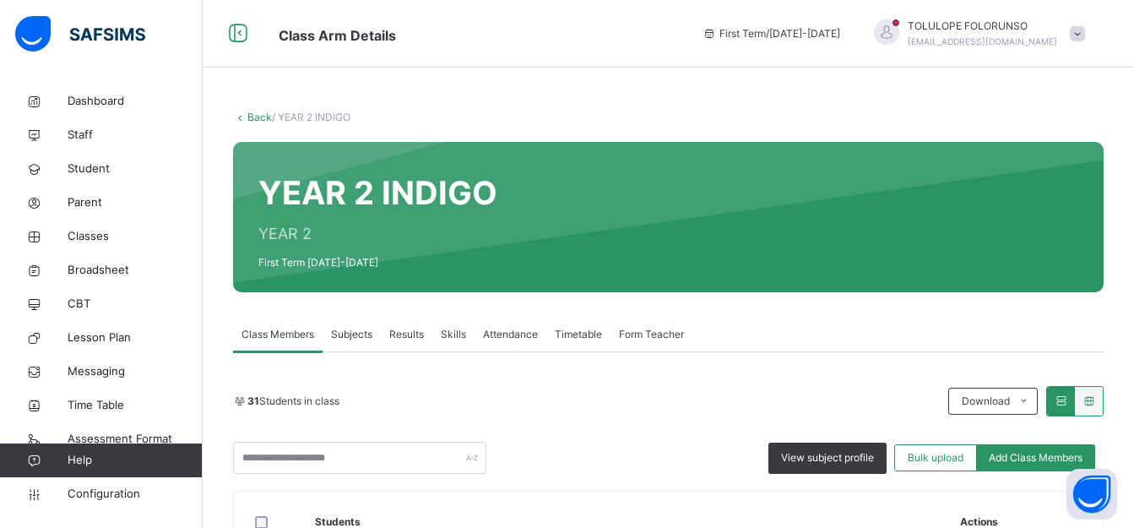
click at [261, 120] on link "Back" at bounding box center [259, 117] width 24 height 13
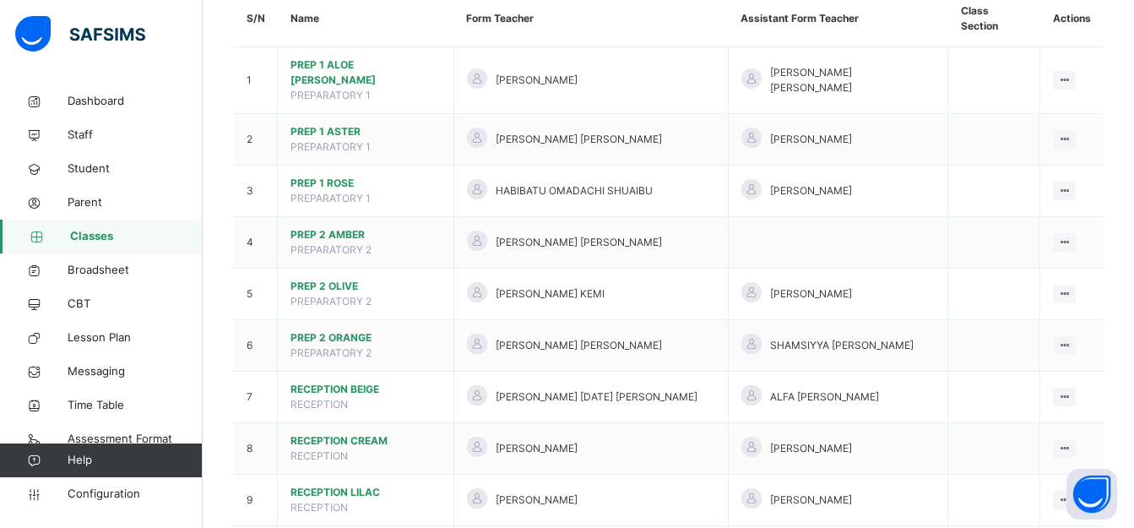
scroll to position [676, 0]
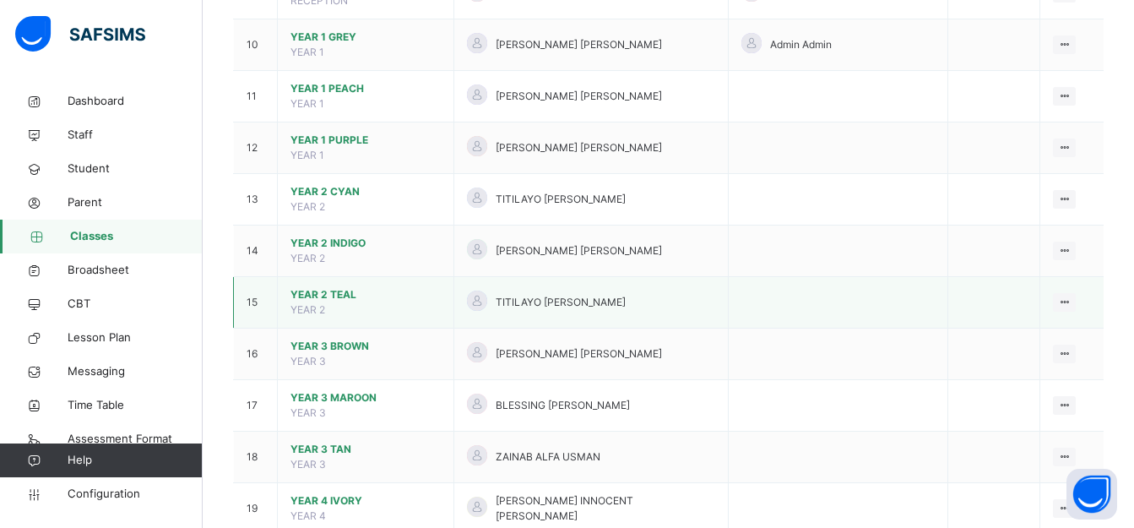
click at [339, 287] on span "YEAR 2 TEAL" at bounding box center [365, 294] width 150 height 15
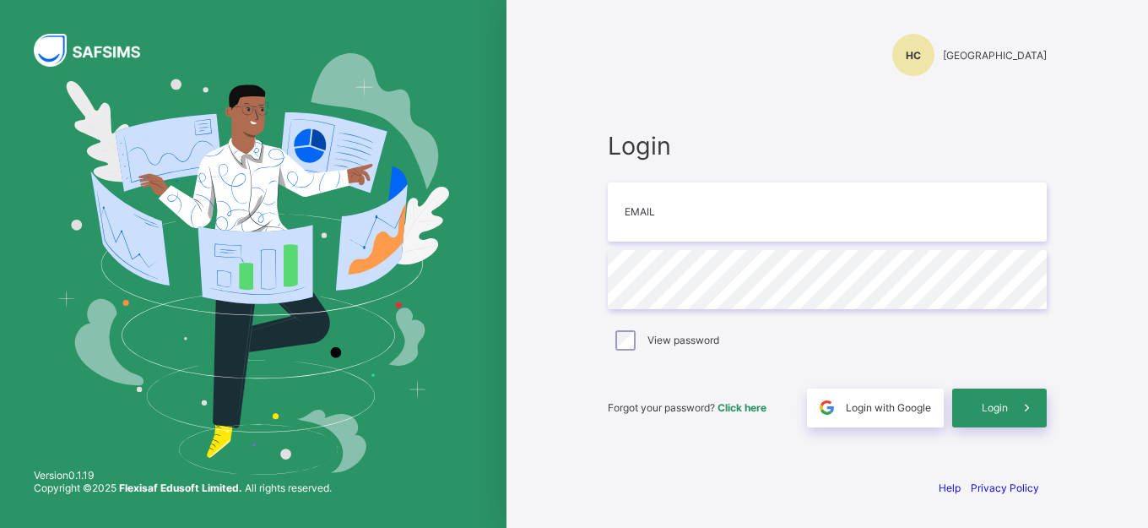
type input "**********"
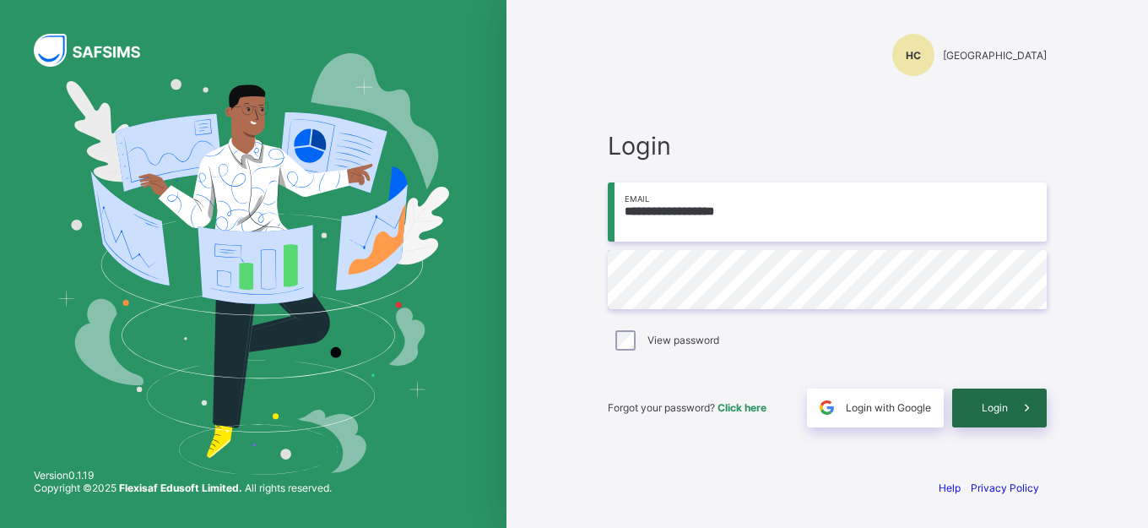
click at [1013, 405] on span at bounding box center [1027, 407] width 39 height 39
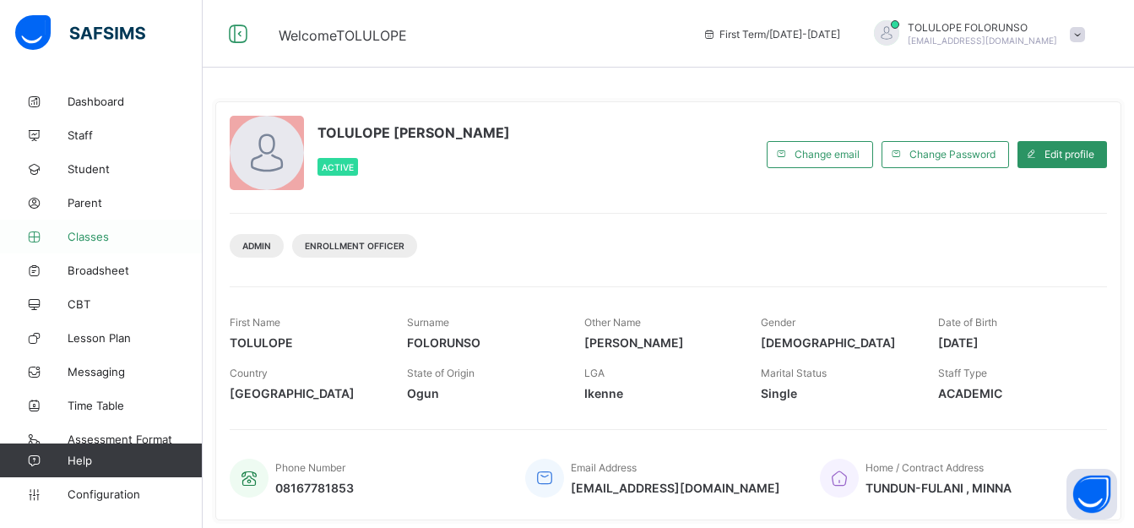
click at [90, 234] on span "Classes" at bounding box center [135, 237] width 135 height 14
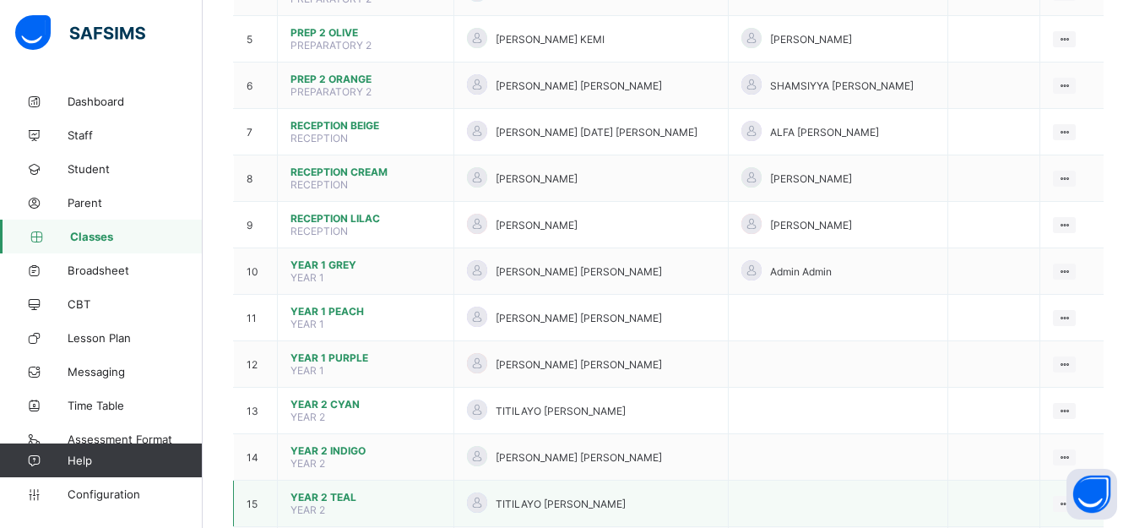
scroll to position [422, 0]
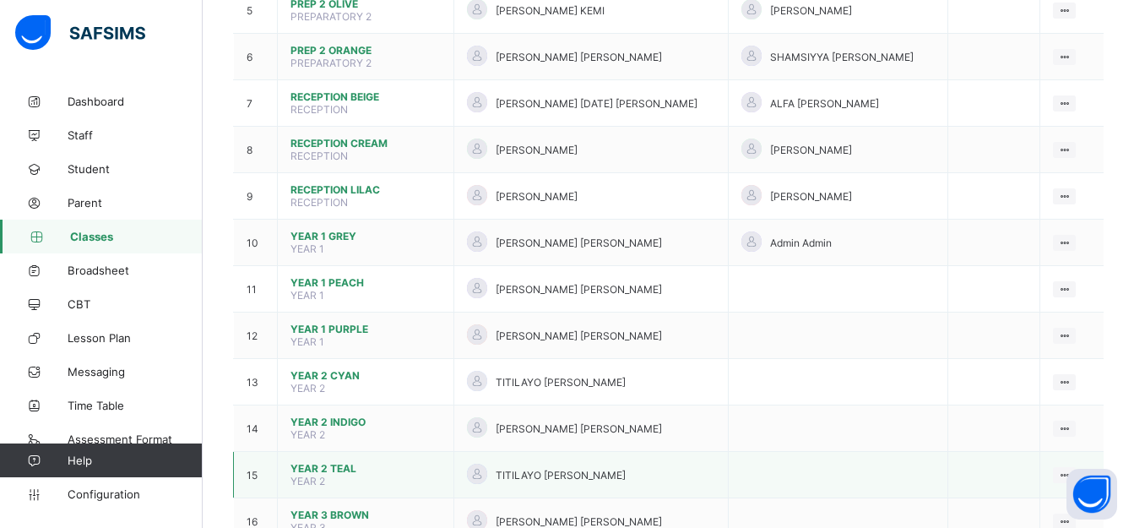
click at [332, 462] on span "YEAR 2 TEAL" at bounding box center [365, 468] width 150 height 13
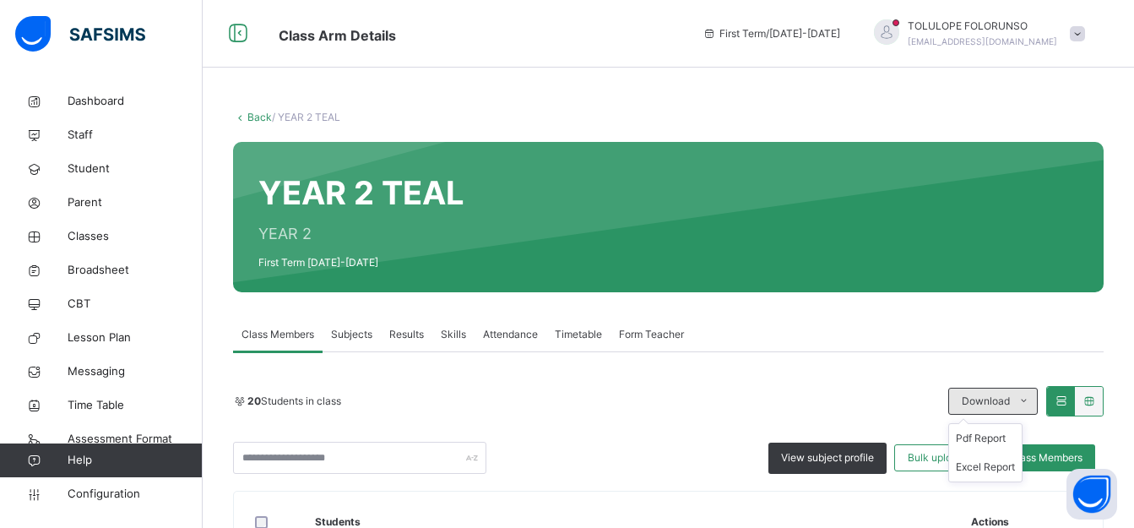
click at [1002, 400] on span "Download" at bounding box center [986, 401] width 48 height 15
click at [0, 0] on li "Pdf Report" at bounding box center [0, 0] width 0 height 0
click at [250, 117] on link "Back" at bounding box center [259, 117] width 24 height 13
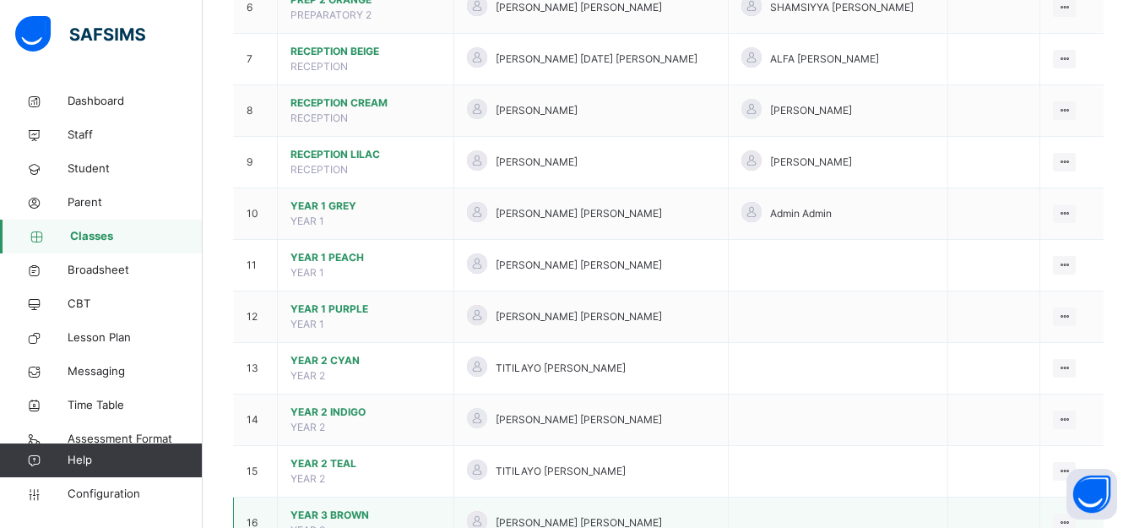
scroll to position [676, 0]
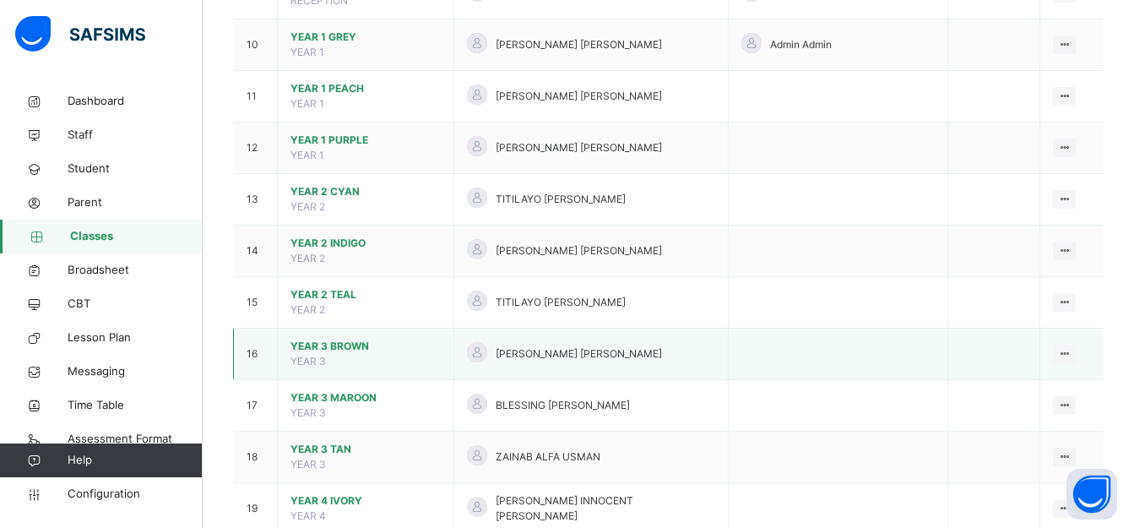
click at [321, 339] on span "YEAR 3 BROWN" at bounding box center [365, 346] width 150 height 15
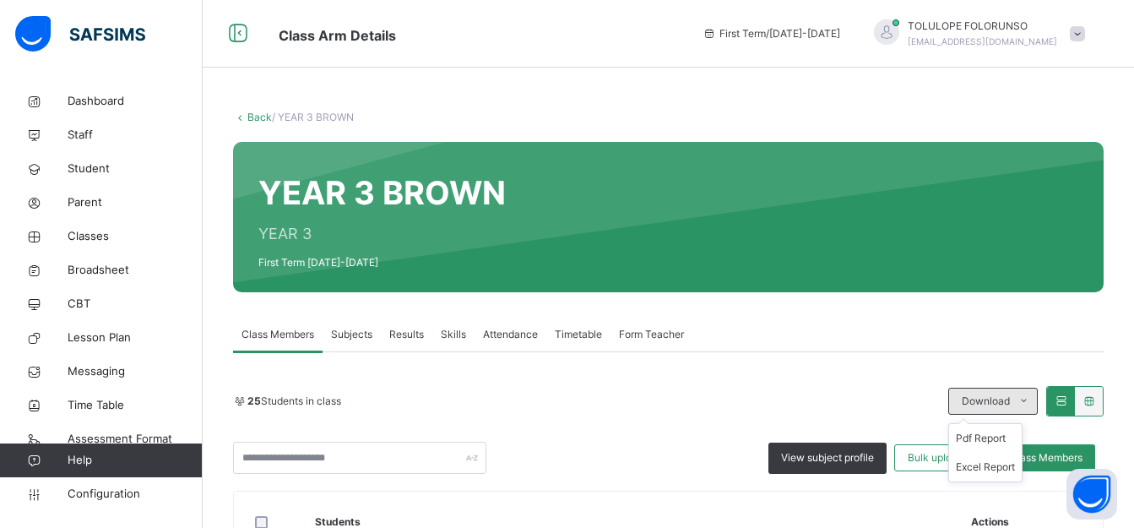
scroll to position [97, 0]
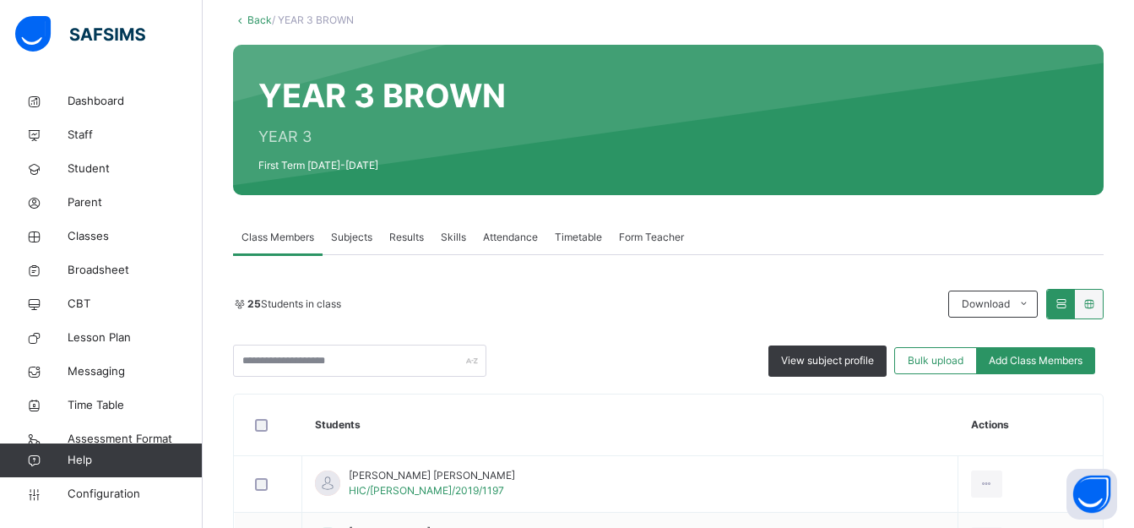
drag, startPoint x: 984, startPoint y: 344, endPoint x: 599, endPoint y: 329, distance: 385.3
click at [0, 0] on li "Pdf Report" at bounding box center [0, 0] width 0 height 0
click at [256, 19] on link "Back" at bounding box center [259, 20] width 24 height 13
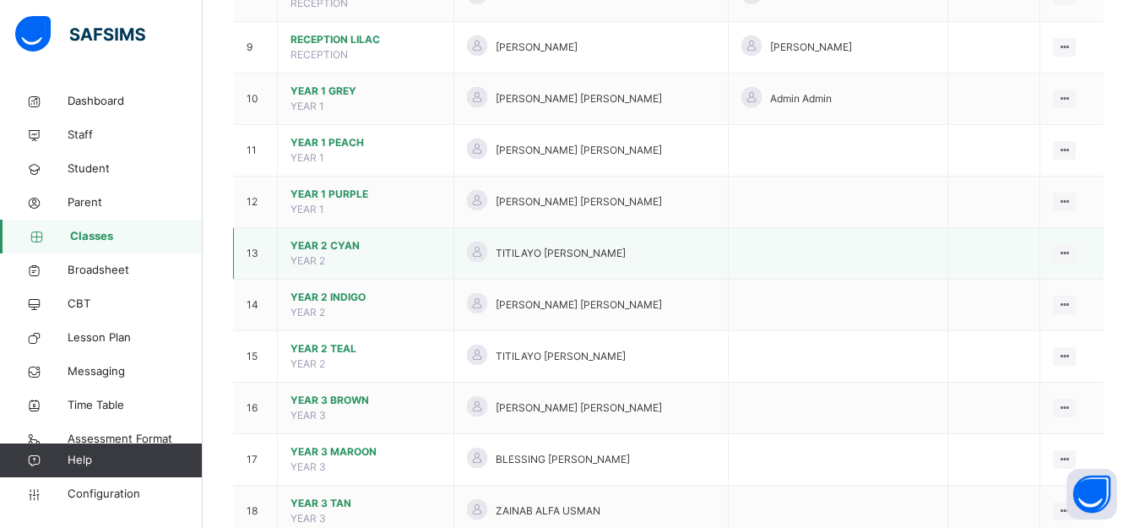
scroll to position [760, 0]
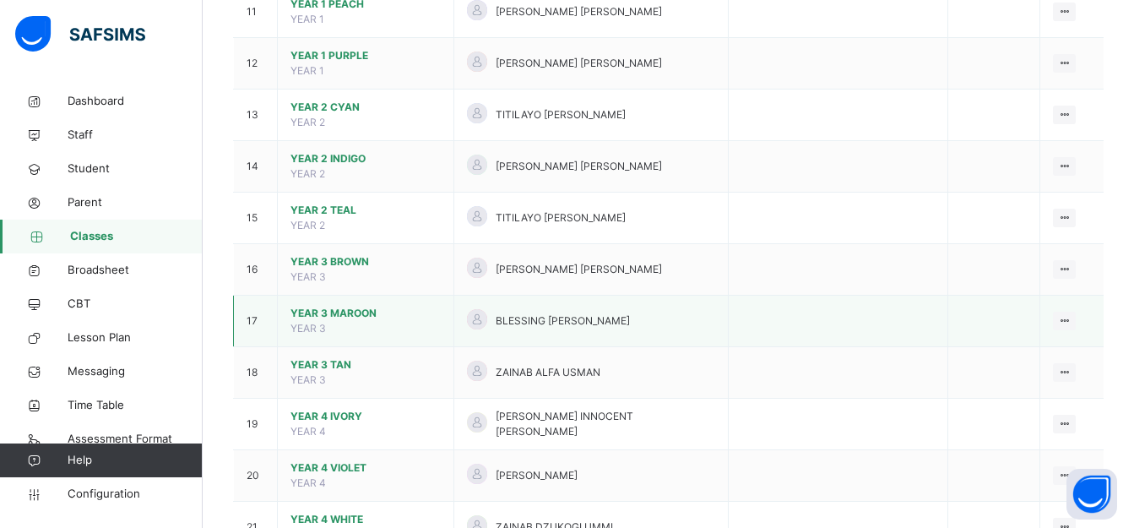
click at [321, 306] on span "YEAR 3 MAROON" at bounding box center [365, 313] width 150 height 15
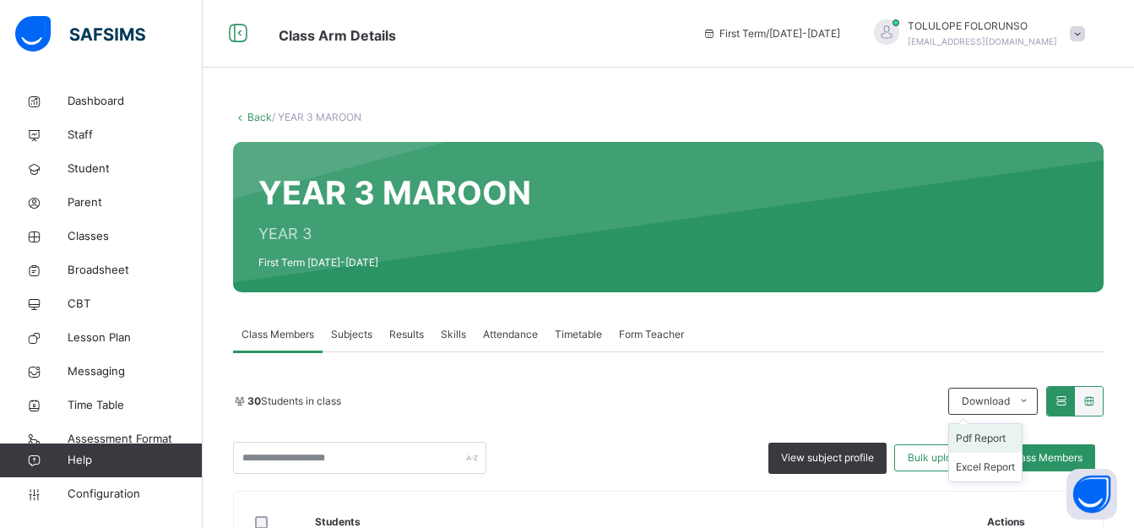
scroll to position [253, 0]
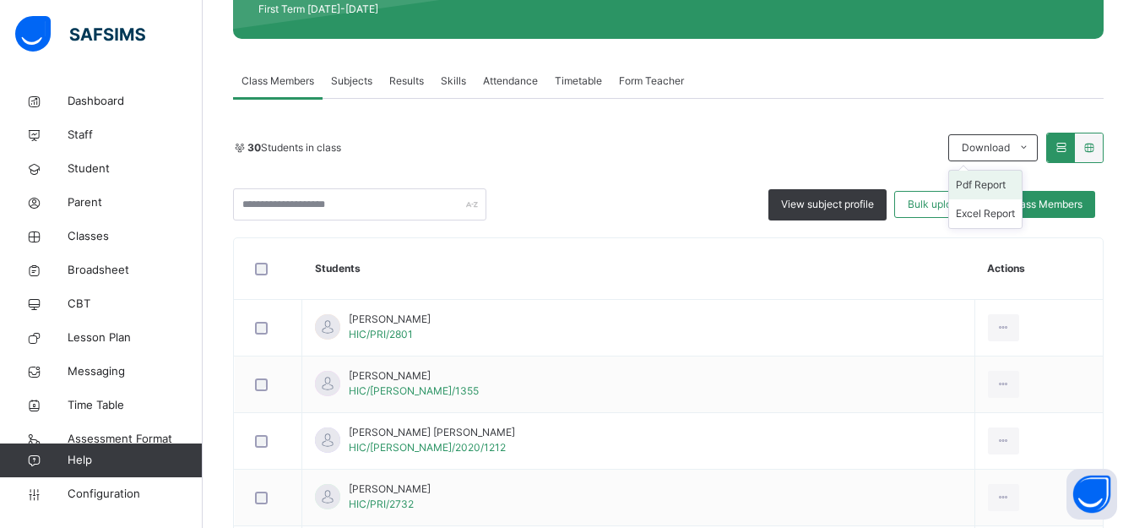
click at [987, 179] on li "Pdf Report" at bounding box center [985, 185] width 73 height 29
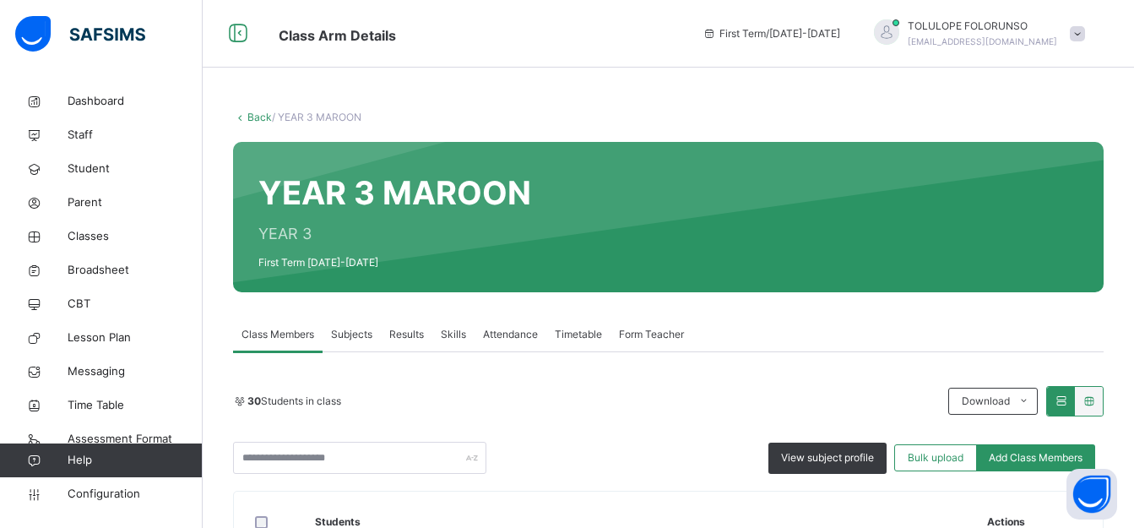
click at [257, 114] on link "Back" at bounding box center [259, 117] width 24 height 13
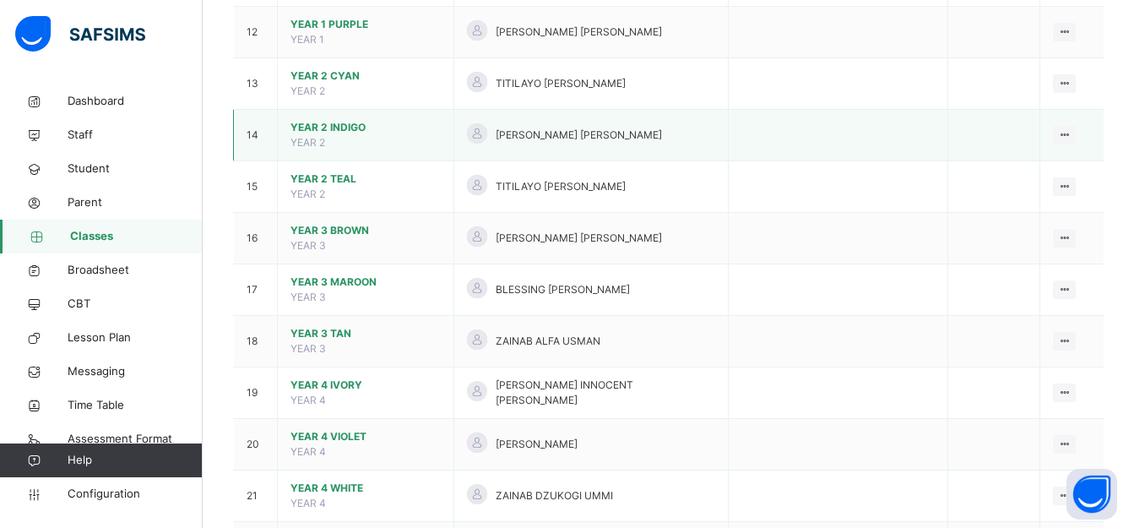
scroll to position [844, 0]
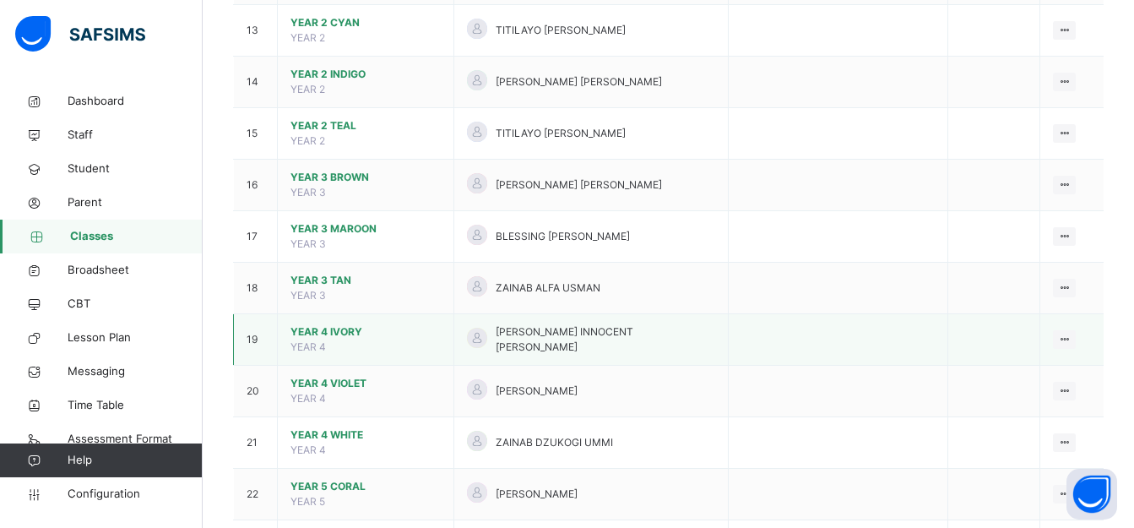
click at [354, 324] on span "YEAR 4 IVORY" at bounding box center [365, 331] width 150 height 15
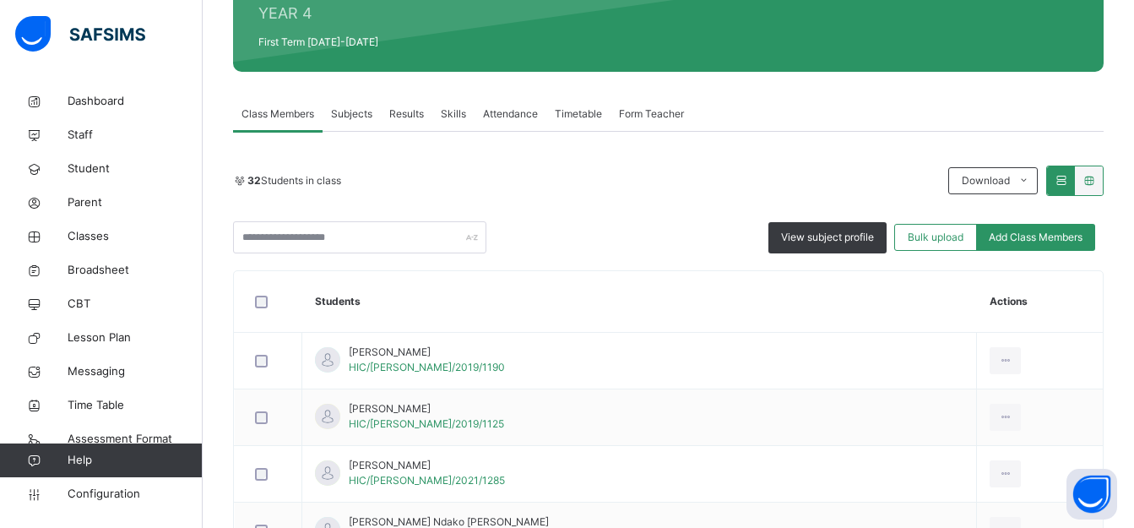
scroll to position [155, 0]
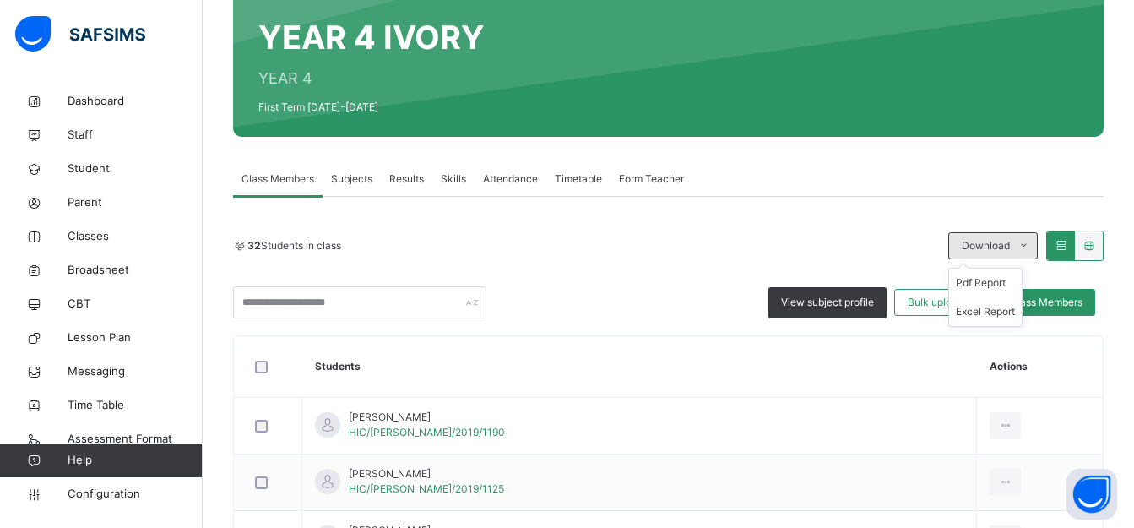
click at [990, 244] on span "Download" at bounding box center [986, 245] width 48 height 15
click at [985, 280] on li "Pdf Report" at bounding box center [985, 283] width 73 height 29
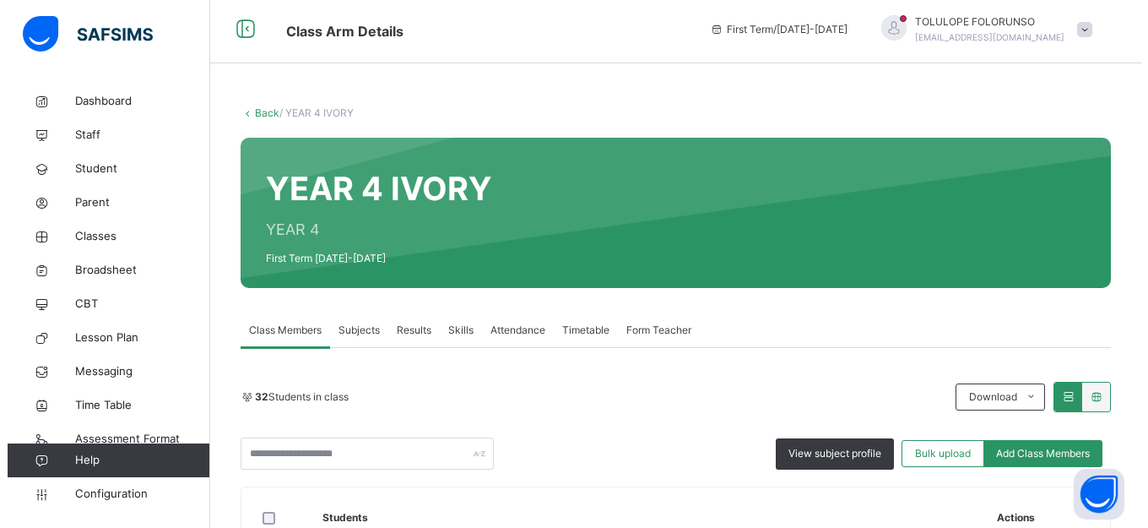
scroll to position [0, 0]
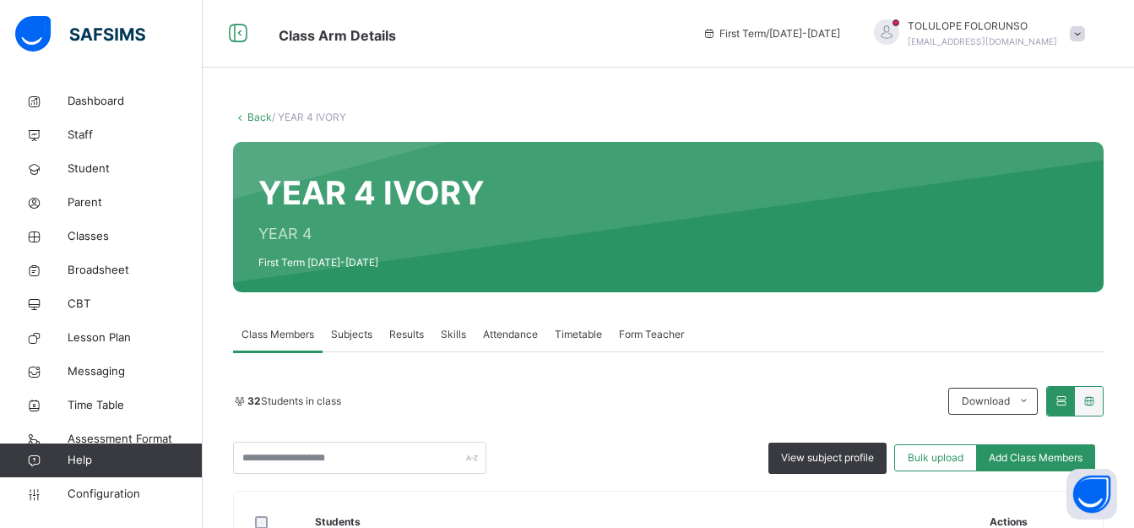
click at [255, 120] on link "Back" at bounding box center [259, 117] width 24 height 13
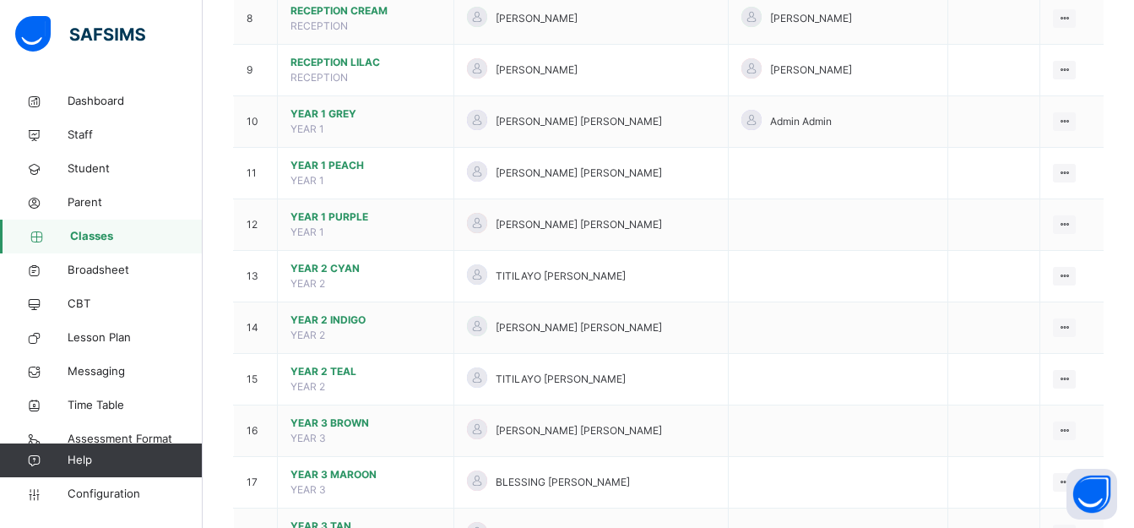
scroll to position [929, 0]
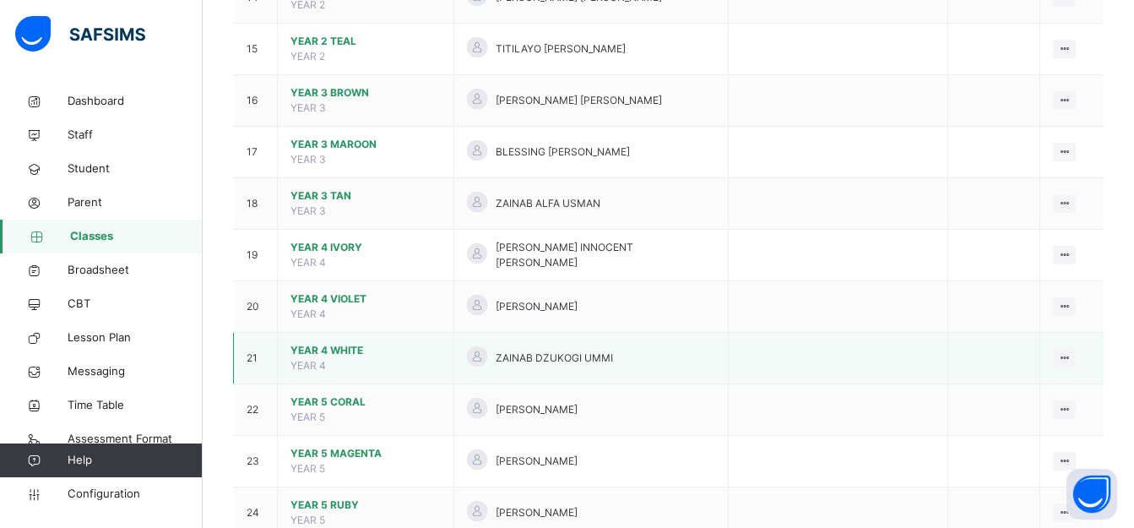
click at [321, 343] on span "YEAR 4 WHITE" at bounding box center [365, 350] width 150 height 15
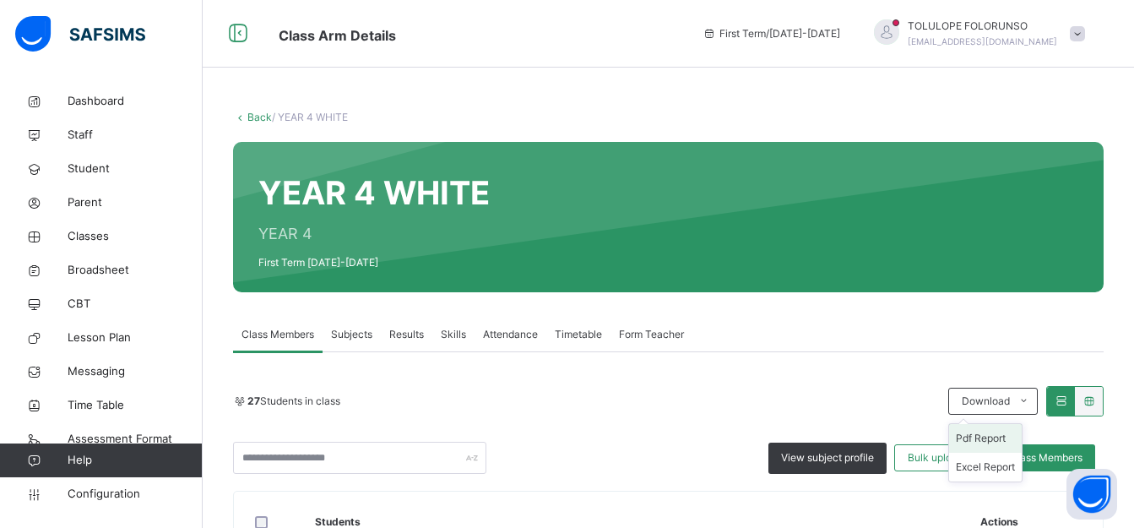
click at [1000, 432] on li "Pdf Report" at bounding box center [985, 438] width 73 height 29
click at [258, 117] on link "Back" at bounding box center [259, 117] width 24 height 13
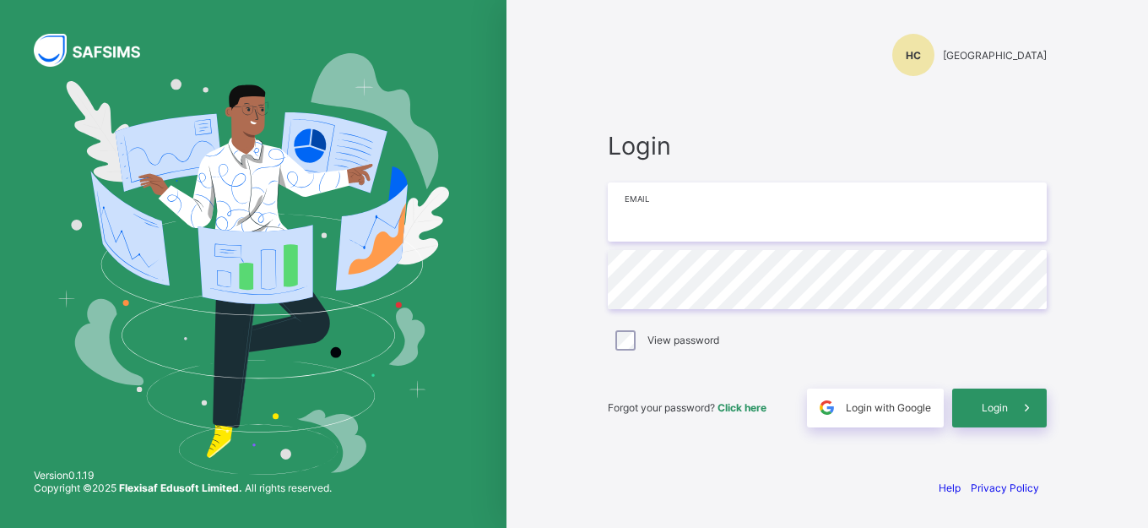
click at [663, 208] on input "email" at bounding box center [827, 211] width 439 height 59
type input "**********"
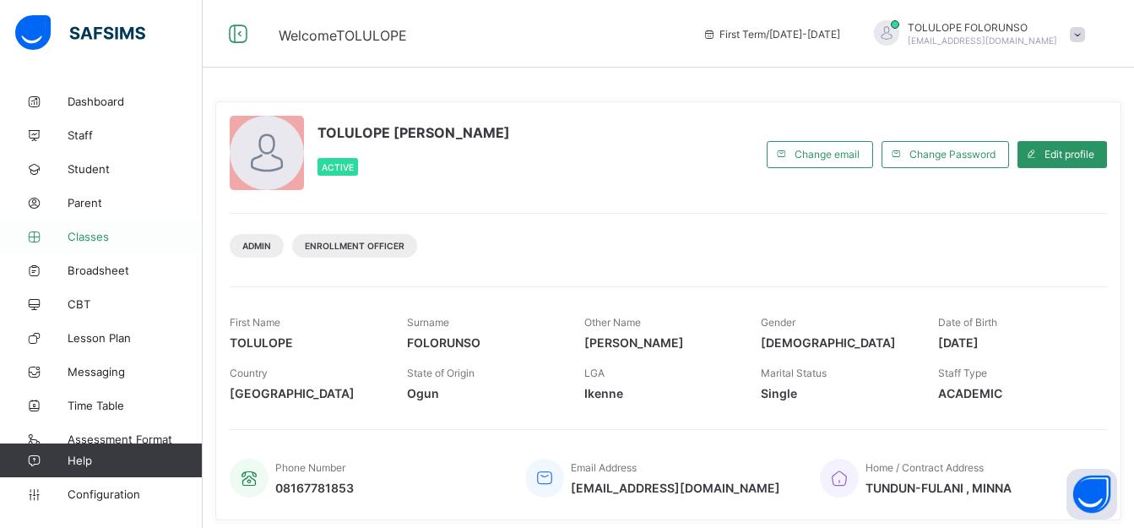
click at [91, 234] on span "Classes" at bounding box center [135, 237] width 135 height 14
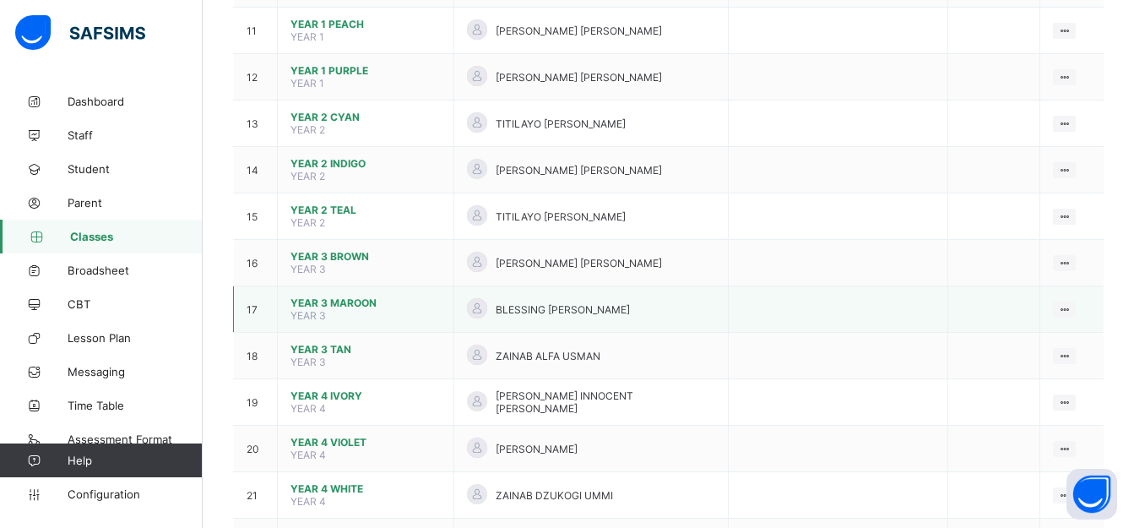
scroll to position [1013, 0]
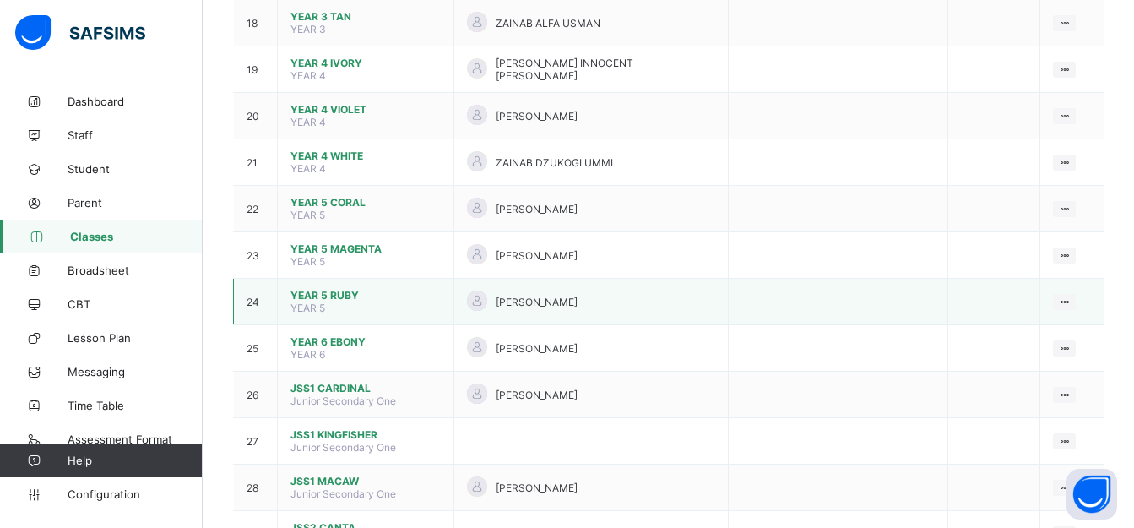
click at [323, 289] on span "YEAR 5 RUBY" at bounding box center [365, 295] width 150 height 13
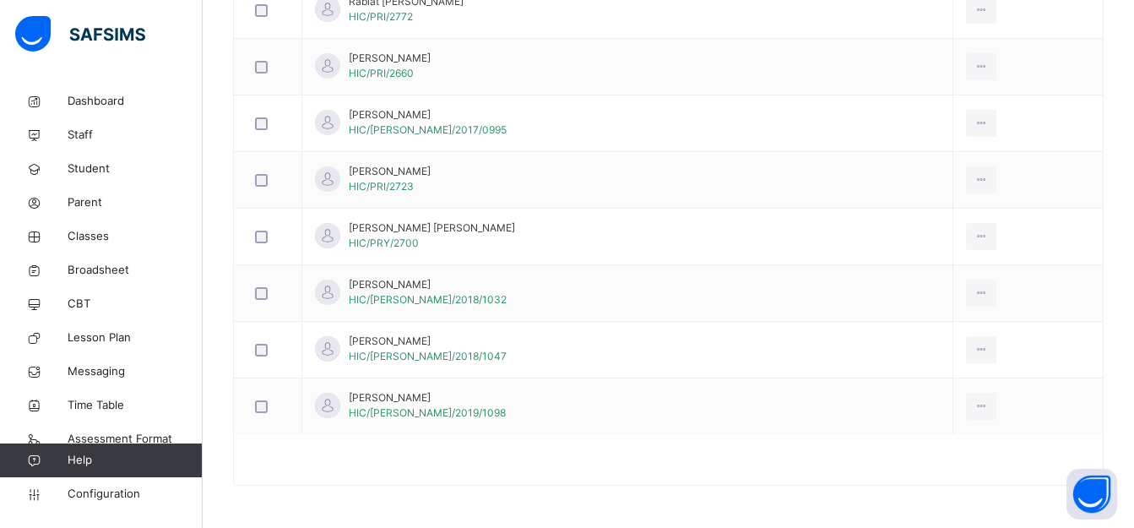
scroll to position [267, 0]
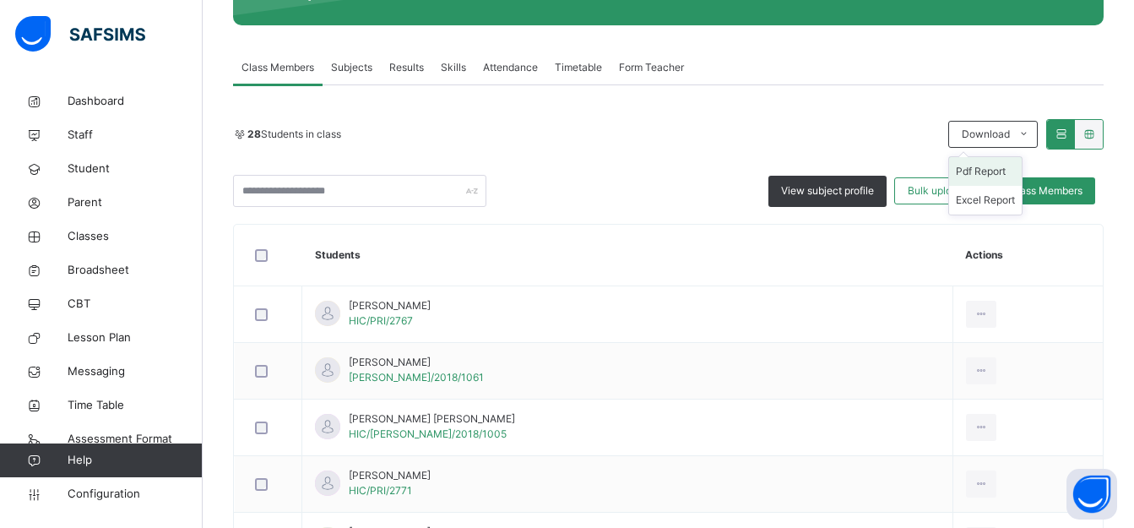
click at [981, 170] on li "Pdf Report" at bounding box center [985, 171] width 73 height 29
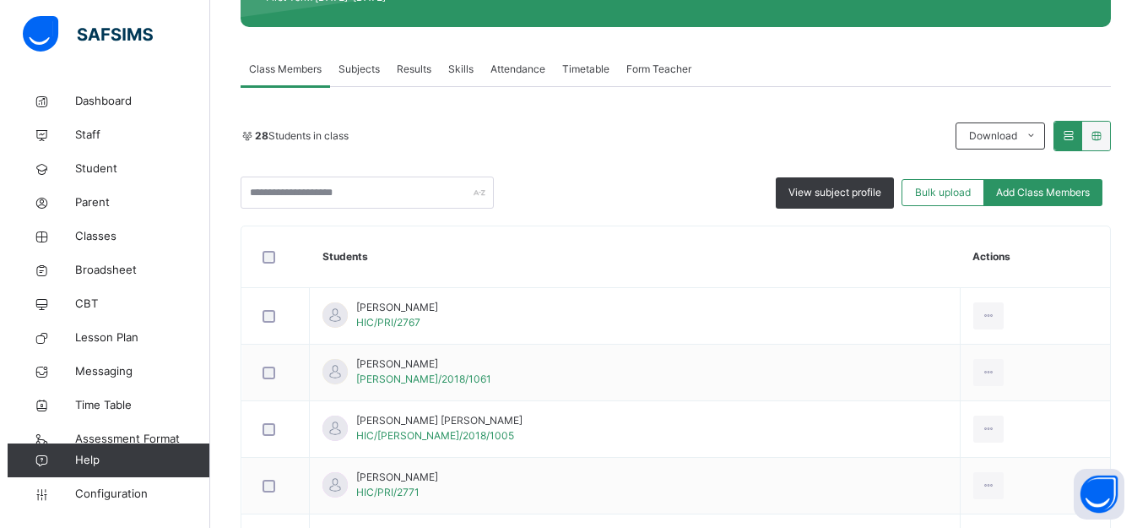
scroll to position [0, 0]
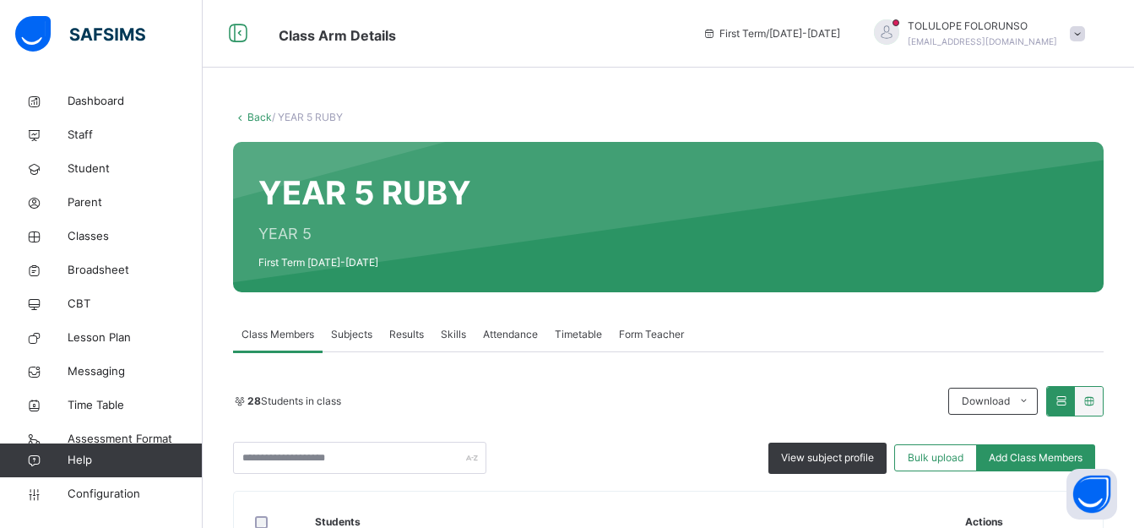
click at [250, 113] on link "Back" at bounding box center [259, 117] width 24 height 13
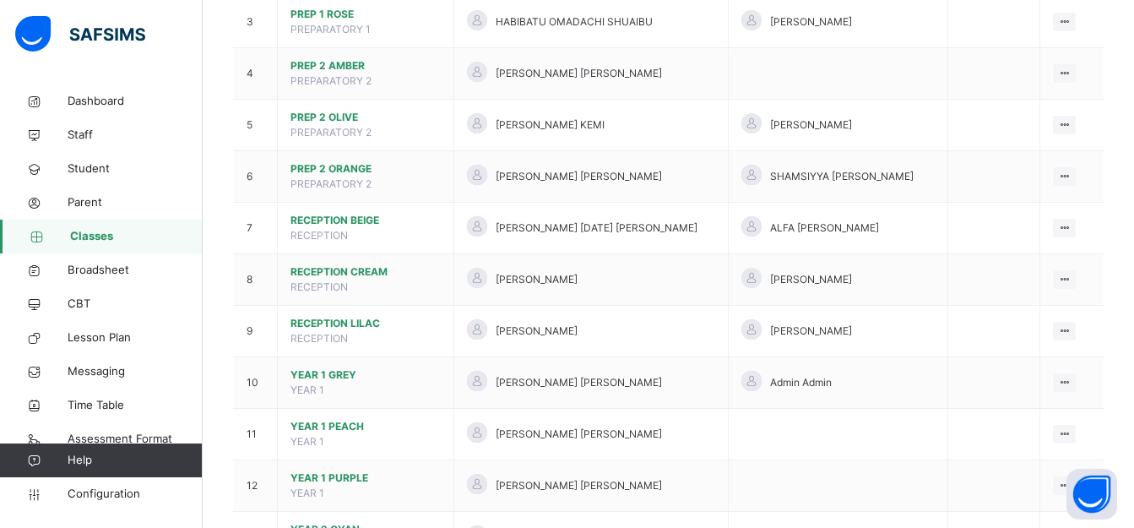
scroll to position [929, 0]
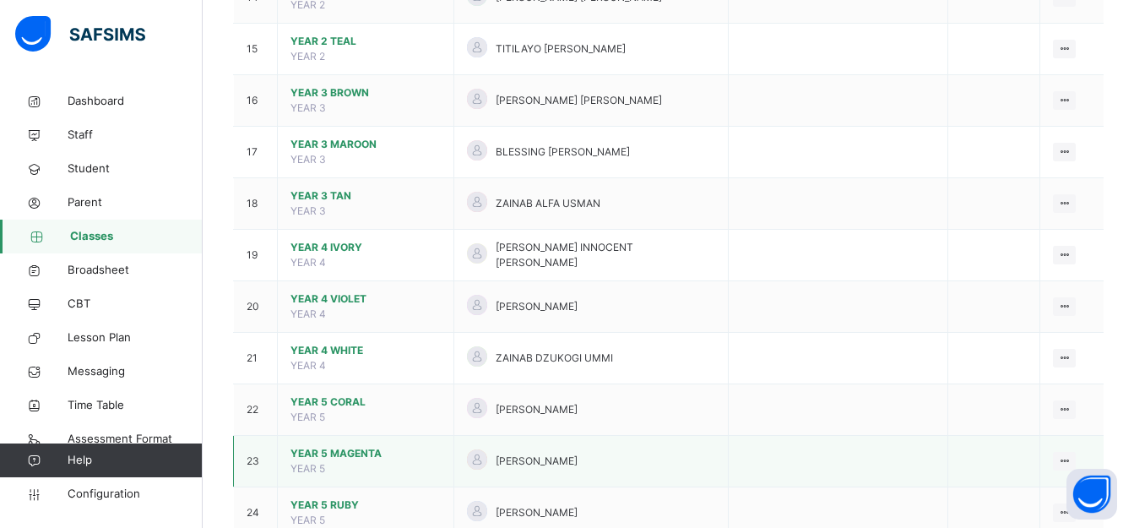
click at [329, 446] on span "YEAR 5 MAGENTA" at bounding box center [365, 453] width 150 height 15
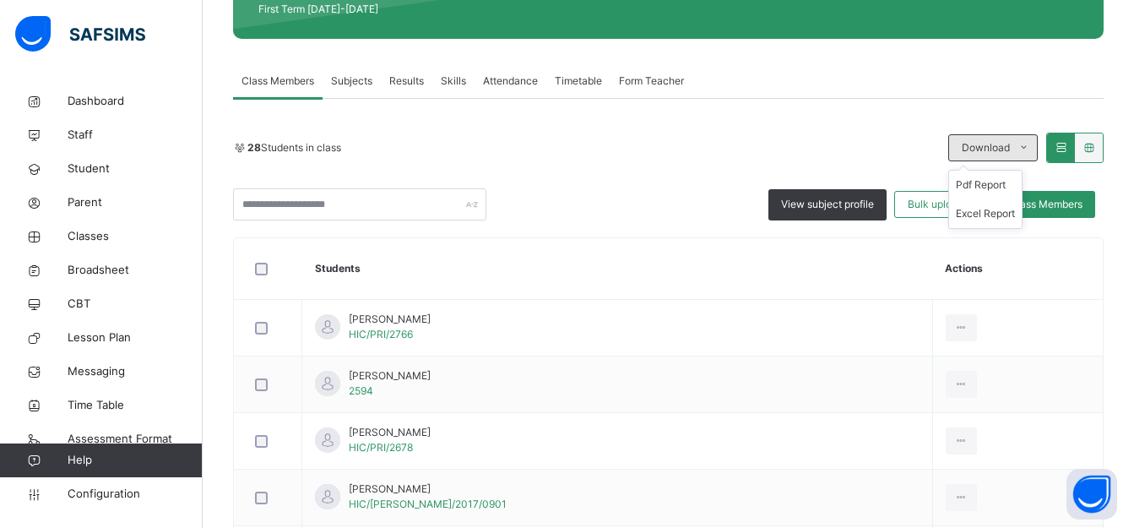
scroll to position [84, 0]
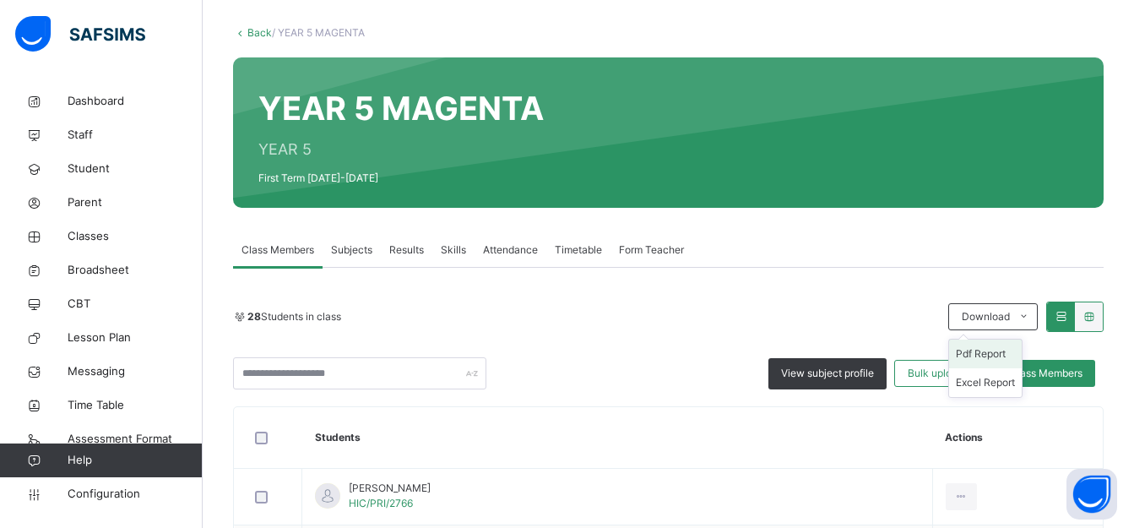
click at [988, 358] on li "Pdf Report" at bounding box center [985, 353] width 73 height 29
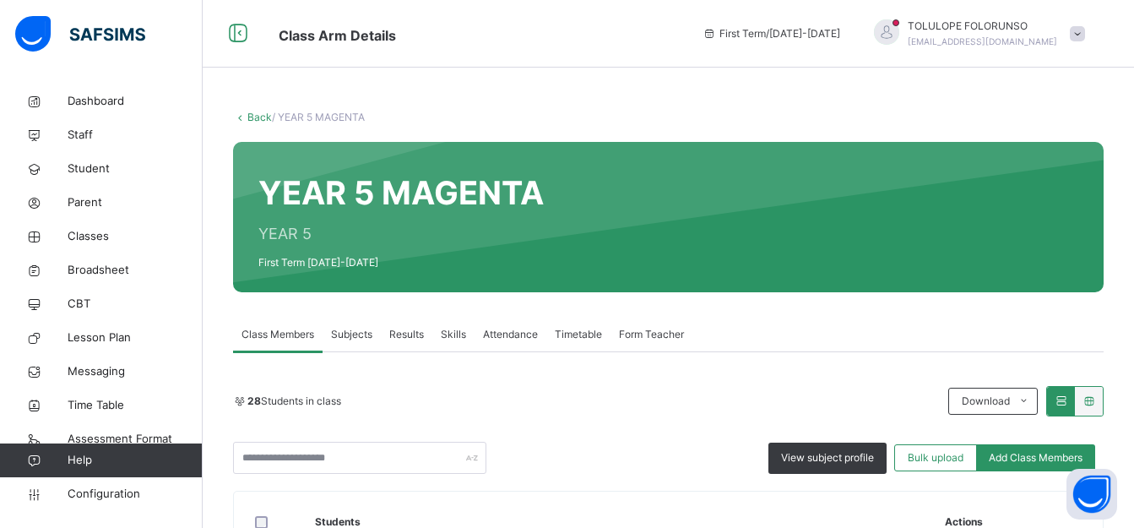
click at [257, 117] on link "Back" at bounding box center [259, 117] width 24 height 13
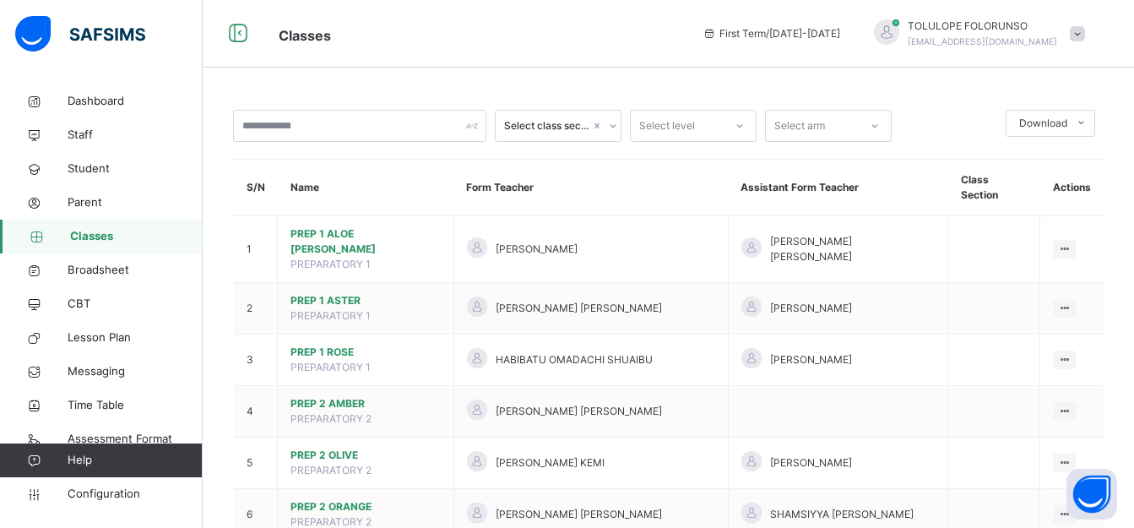
scroll to position [1182, 0]
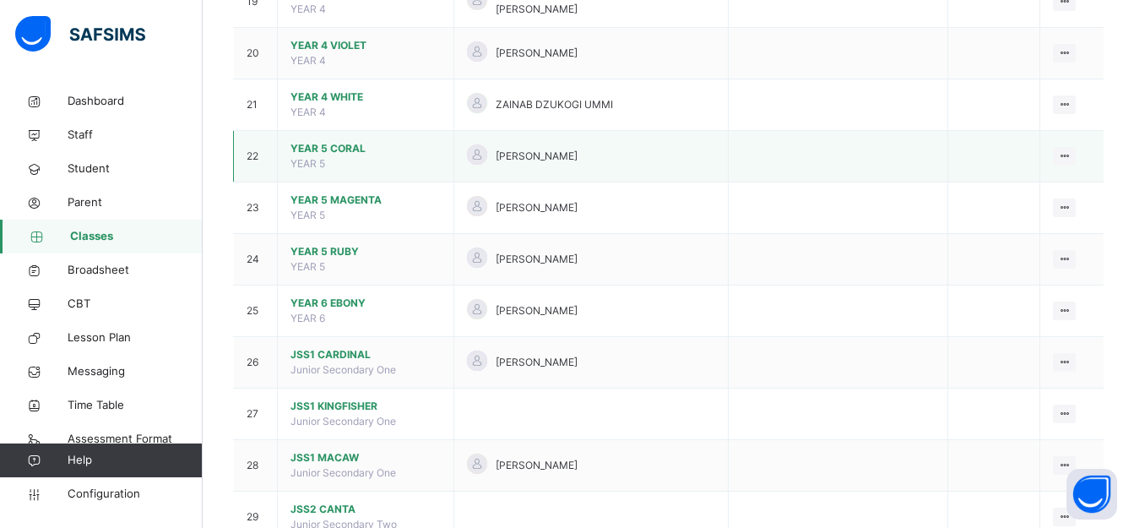
click at [346, 141] on span "YEAR 5 CORAL" at bounding box center [365, 148] width 150 height 15
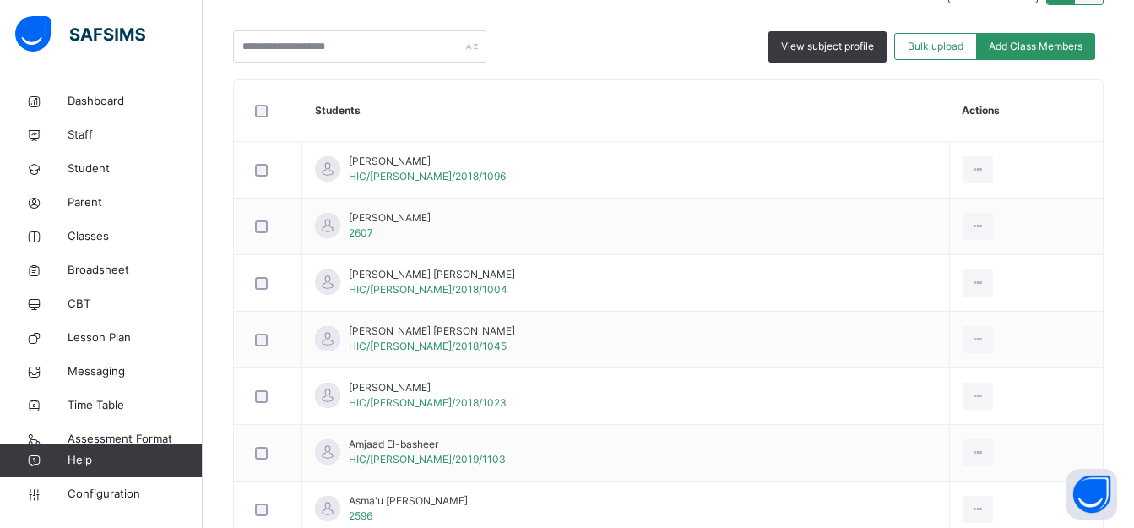
scroll to position [184, 0]
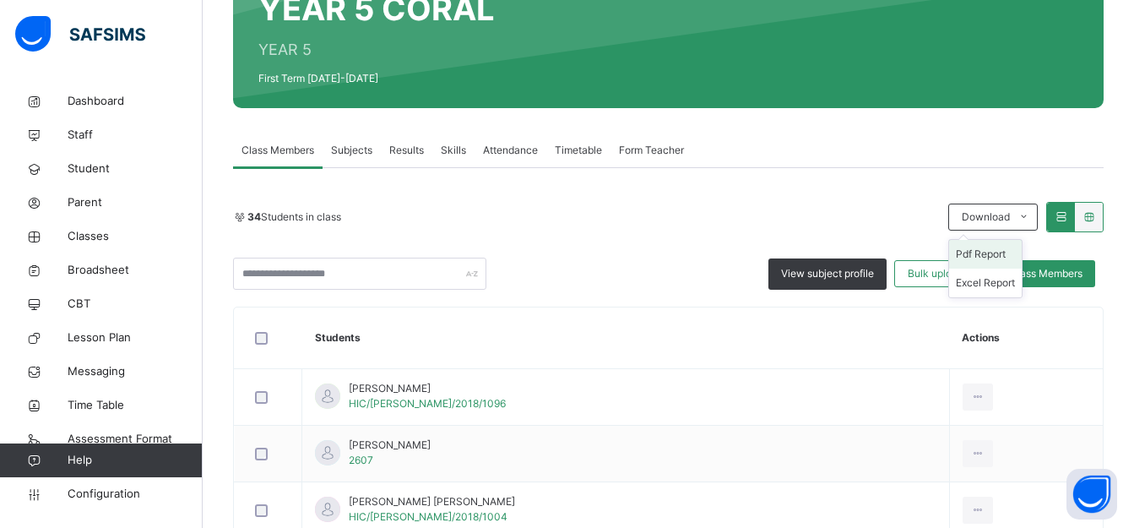
click at [982, 258] on li "Pdf Report" at bounding box center [985, 254] width 73 height 29
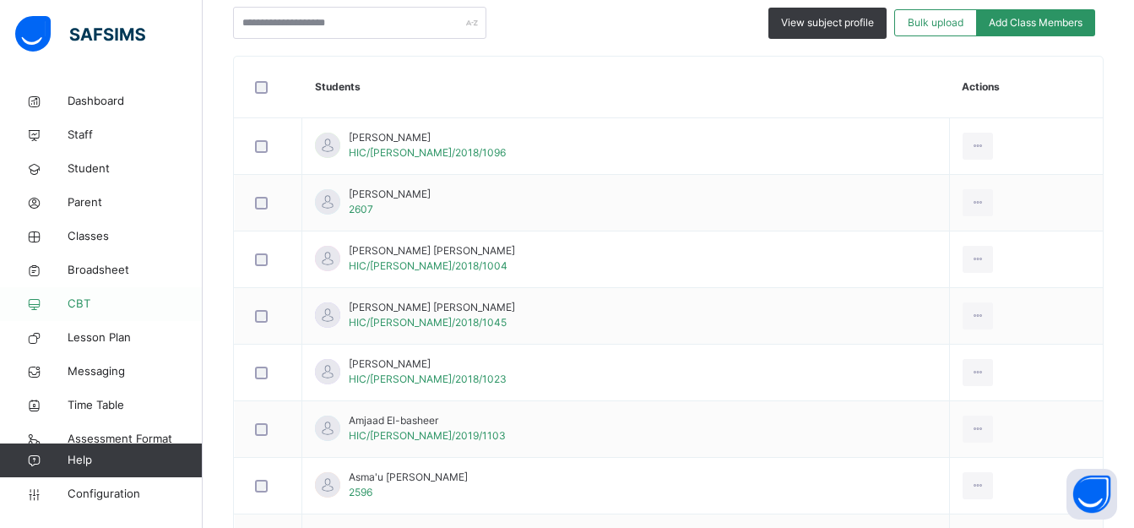
scroll to position [436, 0]
click at [96, 305] on span "CBT" at bounding box center [135, 304] width 135 height 17
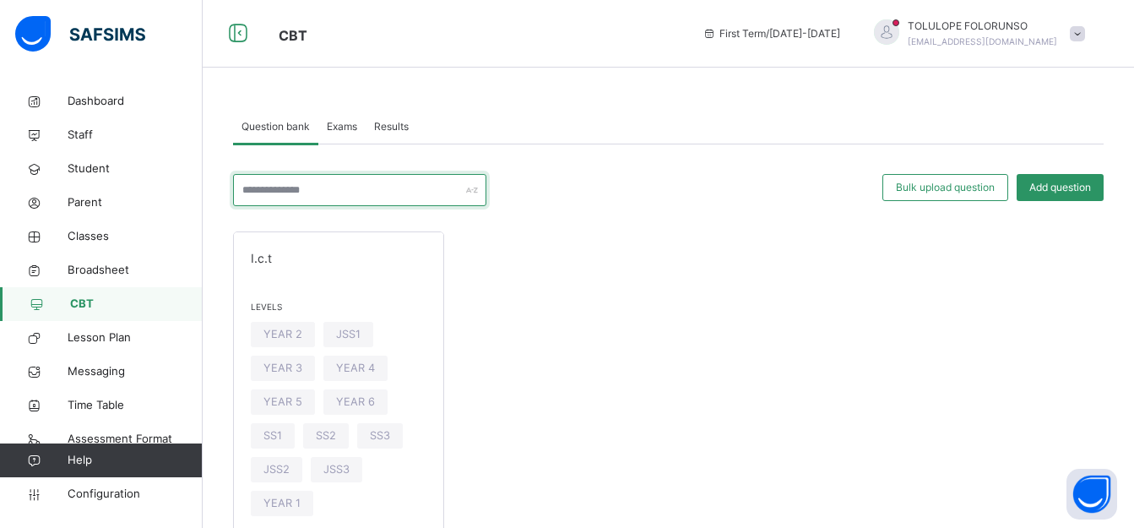
click at [448, 188] on input "text" at bounding box center [359, 190] width 253 height 32
type input "***"
click at [347, 124] on span "Exams" at bounding box center [342, 126] width 30 height 15
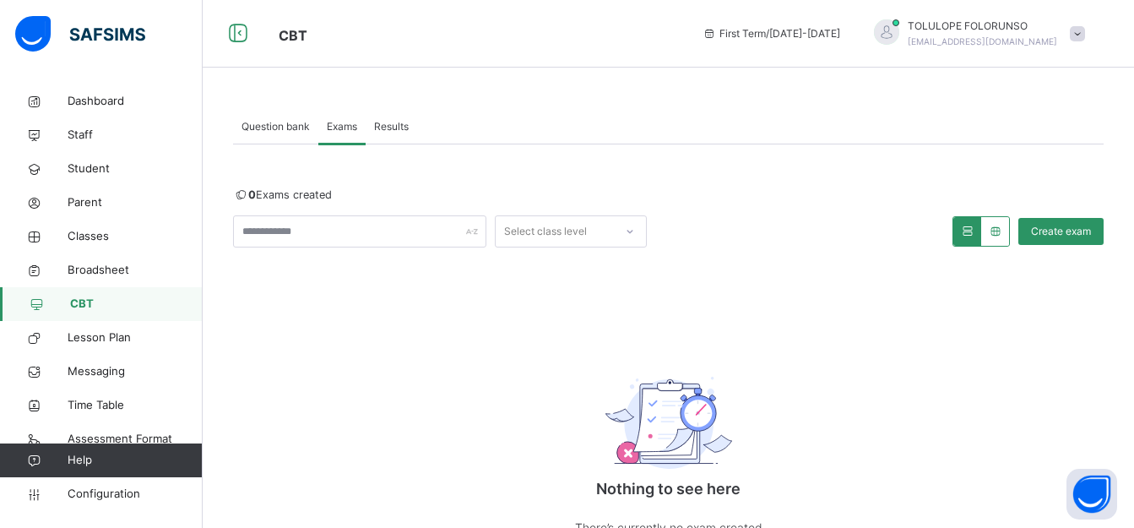
click at [383, 128] on span "Results" at bounding box center [391, 126] width 35 height 15
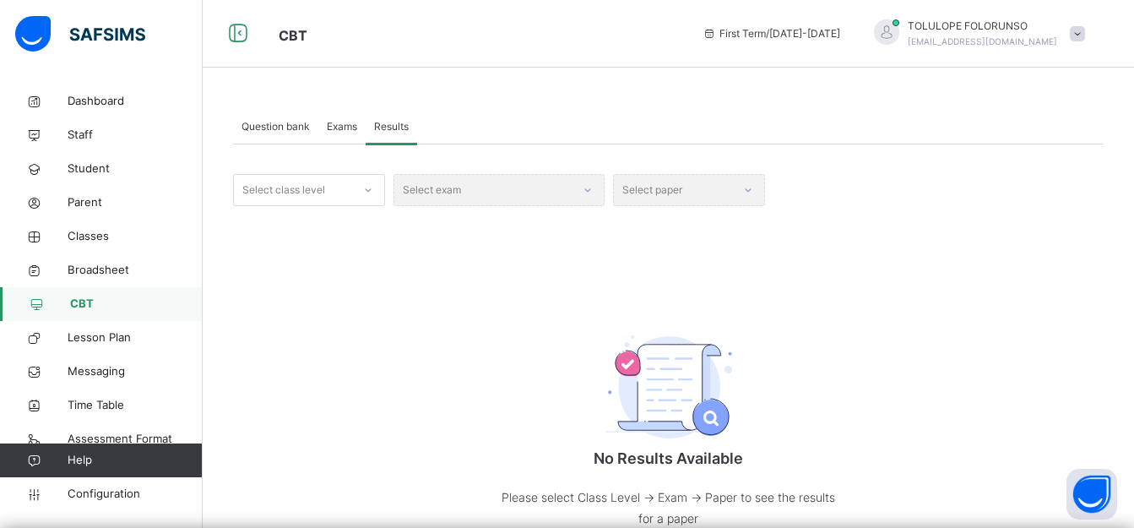
click at [287, 133] on span "Question bank" at bounding box center [276, 126] width 68 height 15
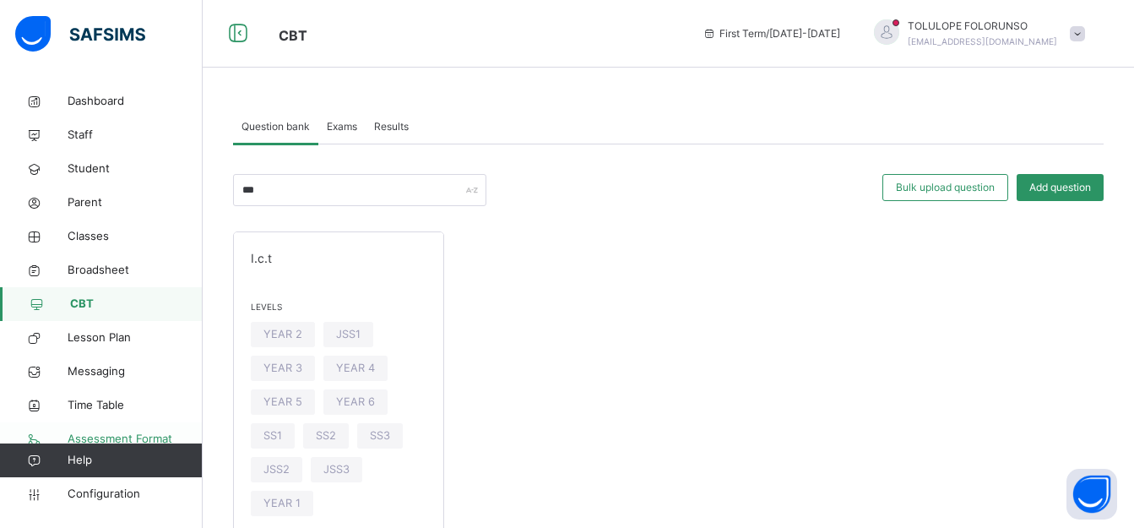
click at [99, 430] on link "Assessment Format" at bounding box center [101, 439] width 203 height 34
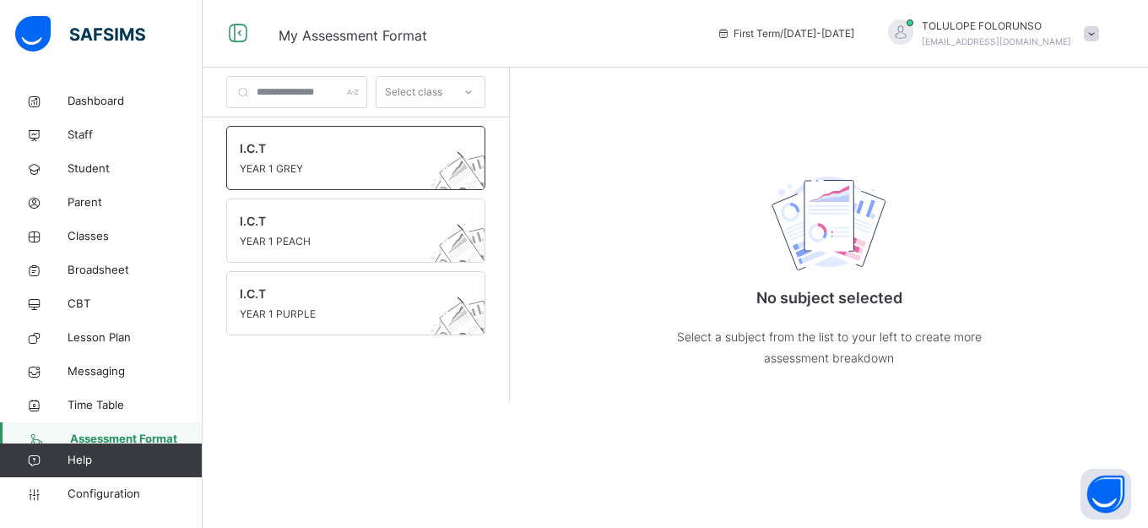
click at [399, 177] on div "I.C.T YEAR 1 GREY" at bounding box center [355, 158] width 259 height 64
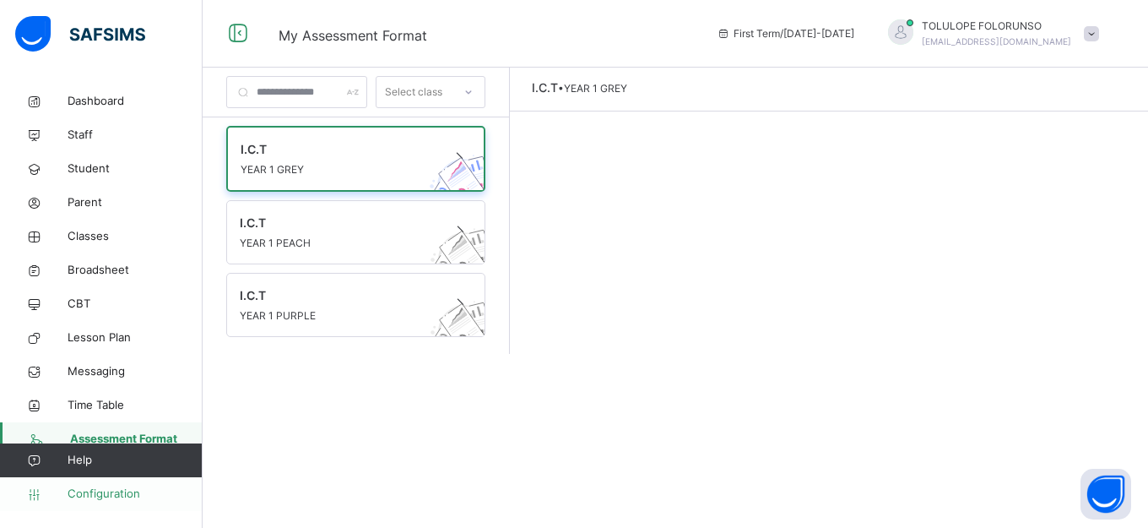
click at [120, 494] on span "Configuration" at bounding box center [135, 494] width 134 height 17
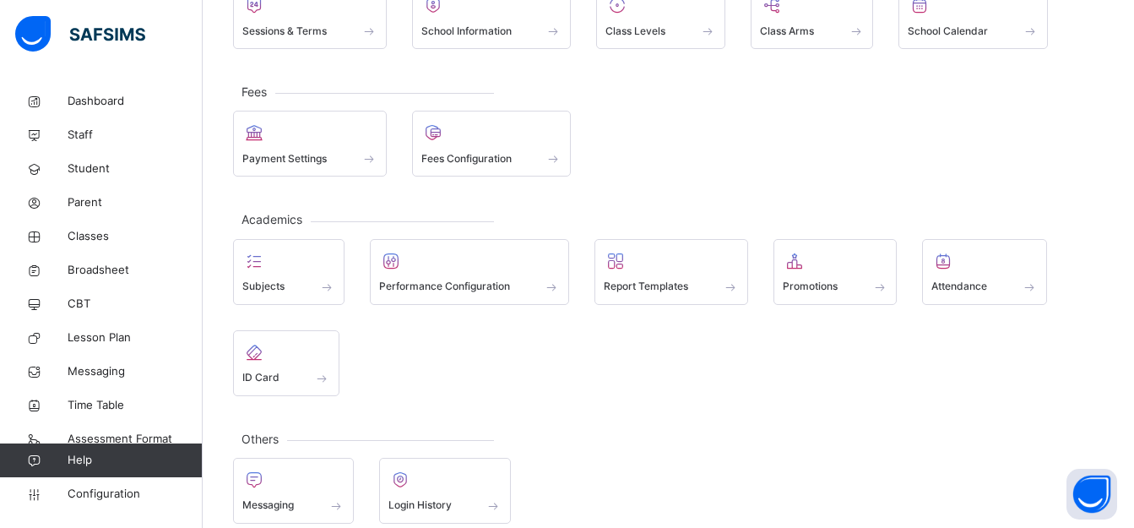
scroll to position [91, 0]
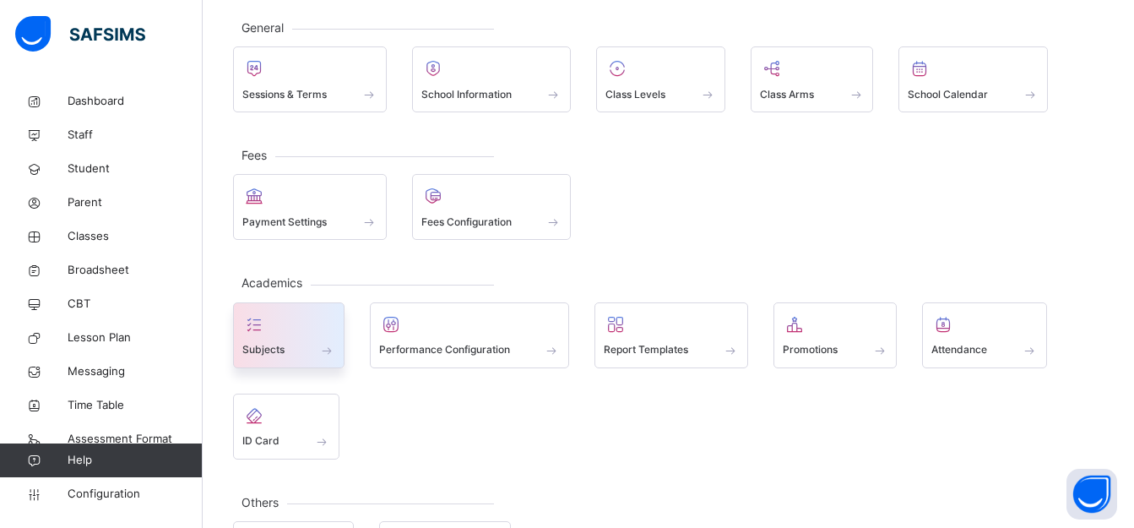
click at [316, 316] on div at bounding box center [288, 324] width 93 height 25
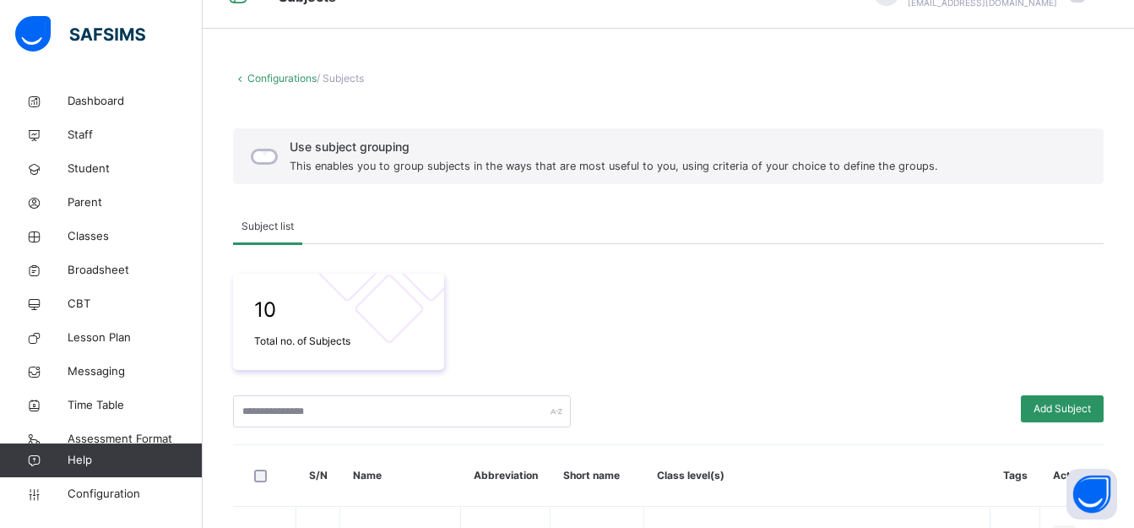
scroll to position [7, 0]
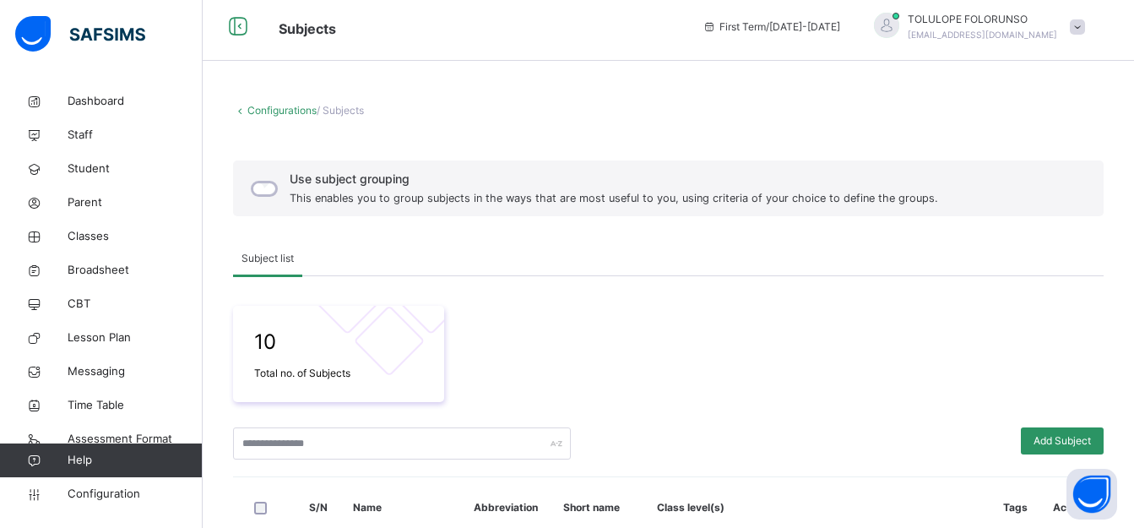
click at [252, 111] on link "Configurations" at bounding box center [281, 110] width 69 height 13
